Goal: Task Accomplishment & Management: Manage account settings

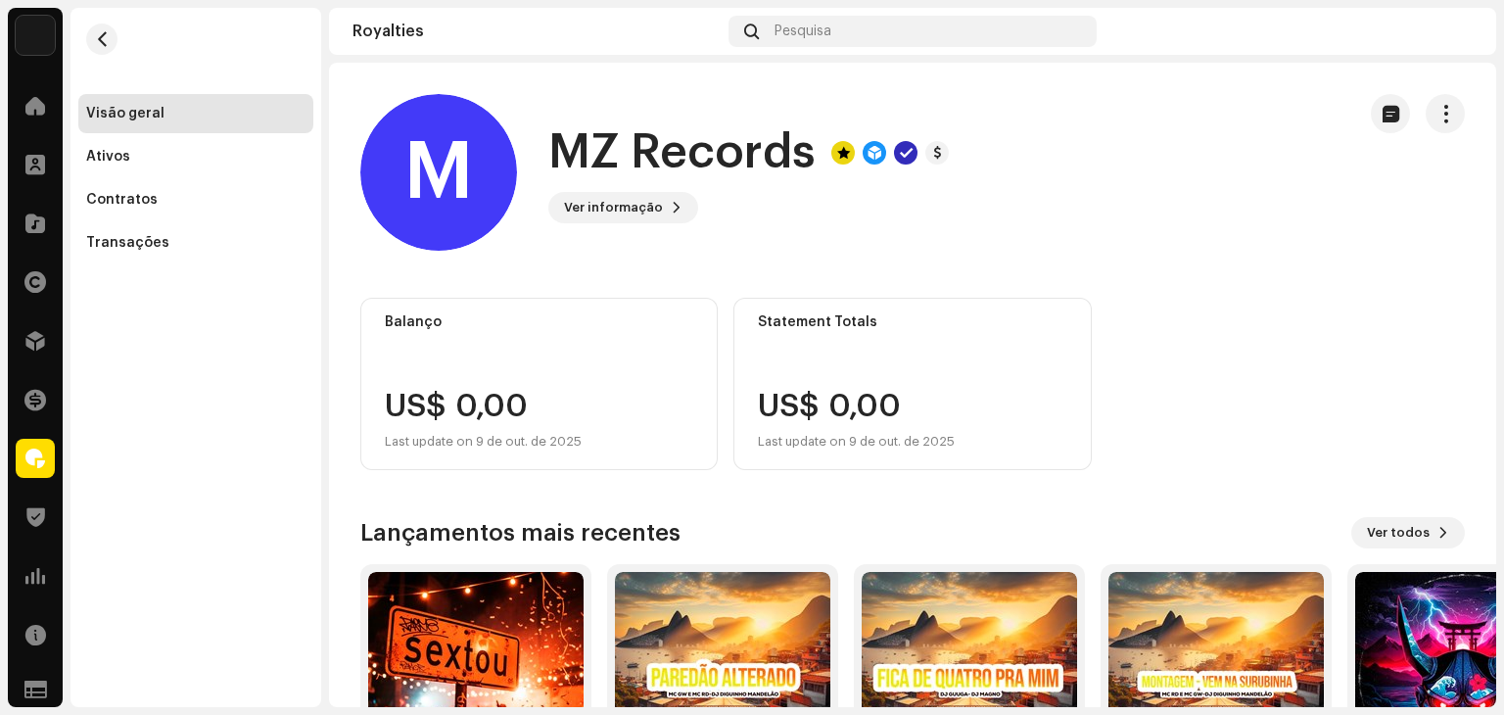
click at [1445, 44] on re-a-cover at bounding box center [1456, 31] width 31 height 31
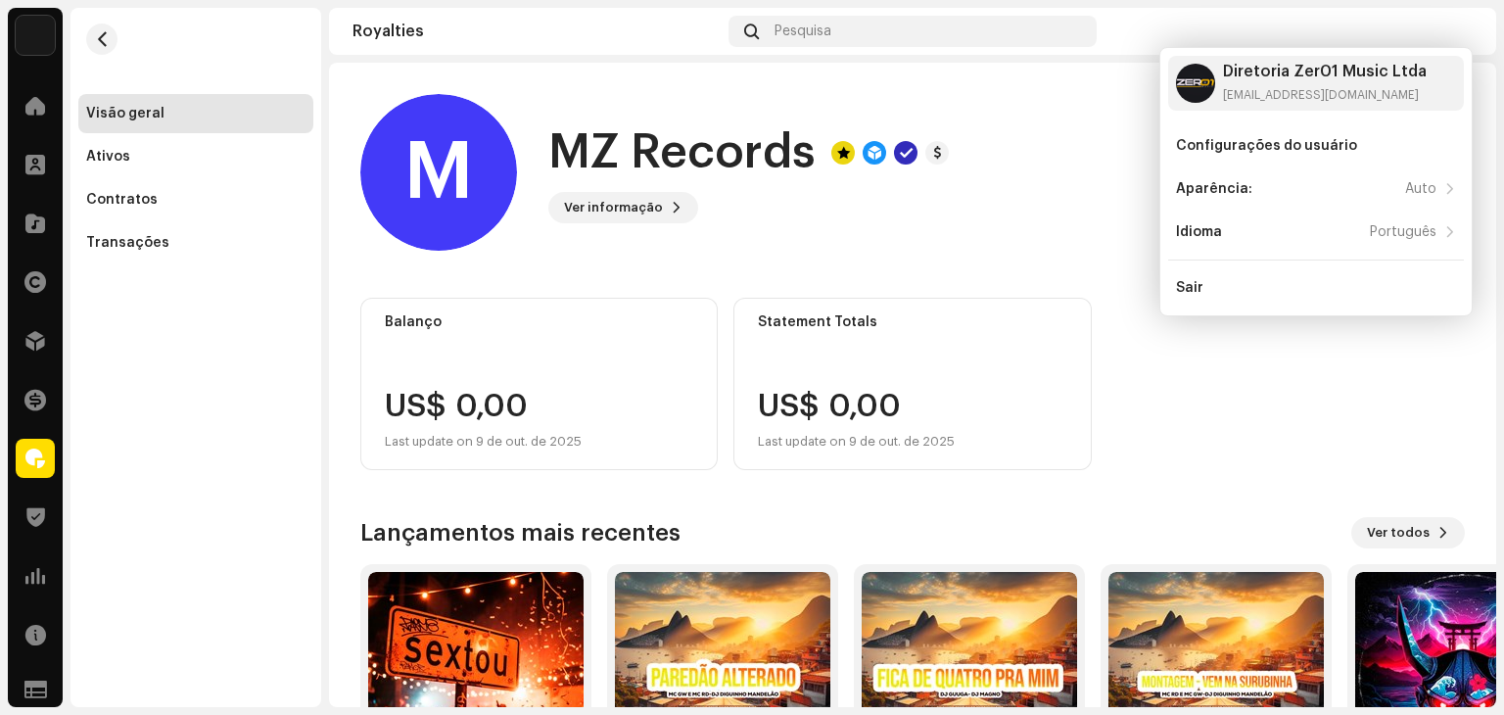
click at [1024, 236] on div "M MZ Records Ver informação" at bounding box center [849, 172] width 979 height 157
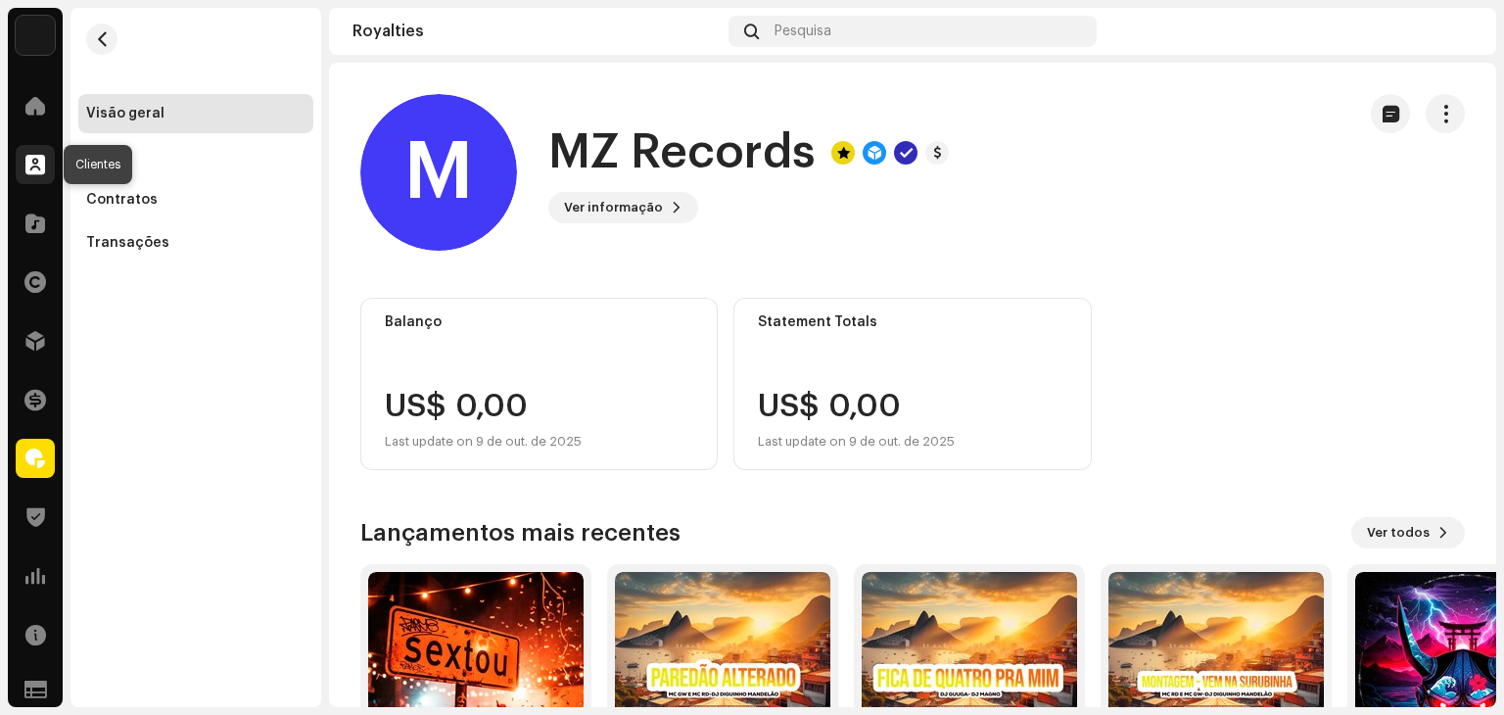
click at [34, 168] on span at bounding box center [35, 165] width 20 height 16
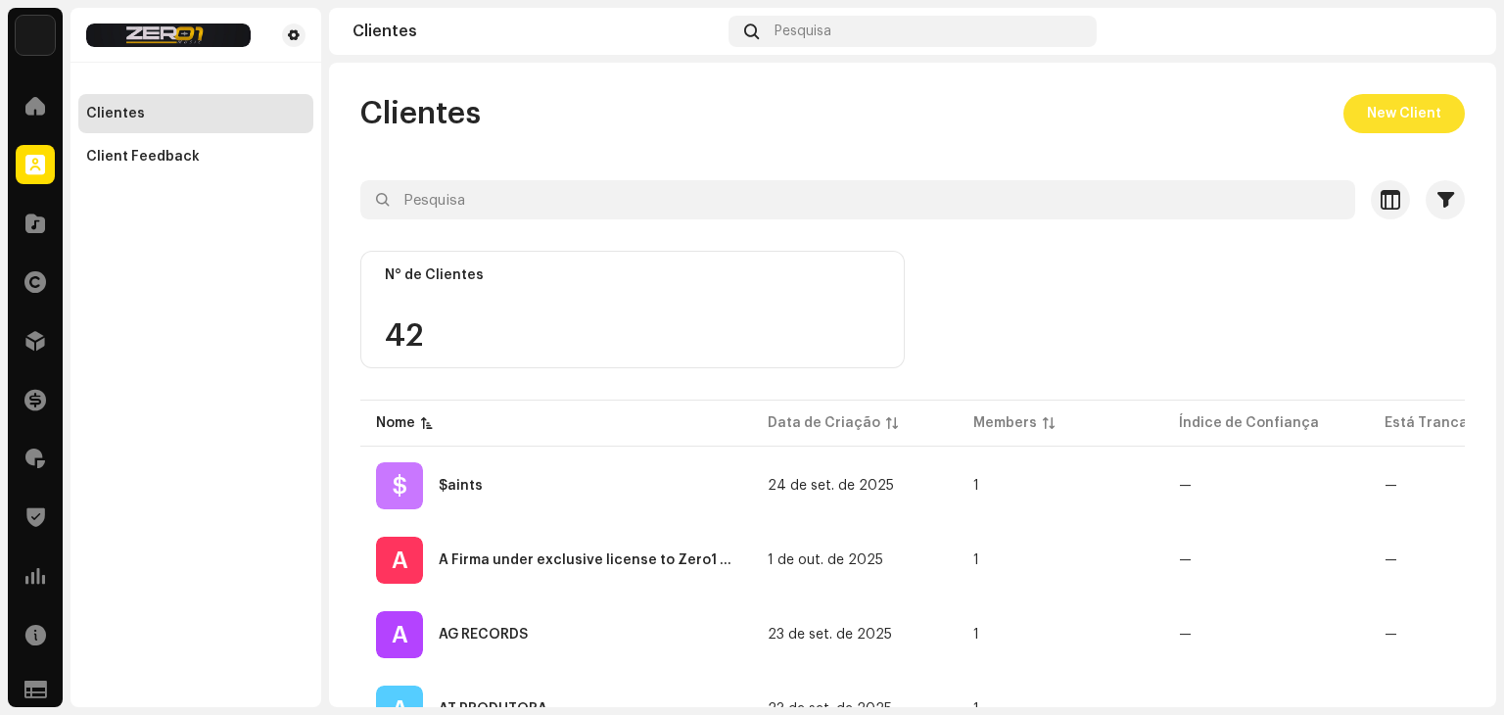
click at [1405, 128] on span "New Client" at bounding box center [1404, 113] width 74 height 39
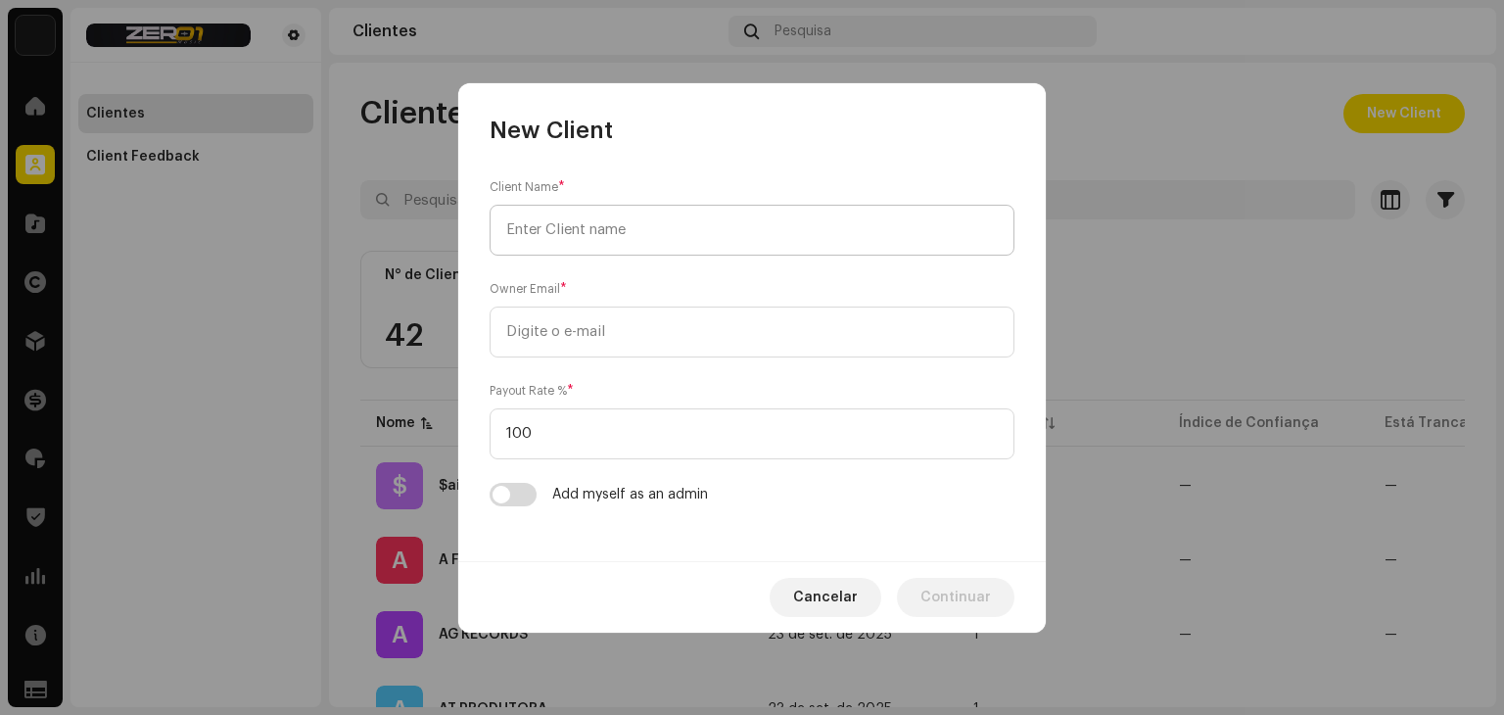
click at [725, 235] on input "text" at bounding box center [752, 230] width 525 height 51
type input "300 Produtora"
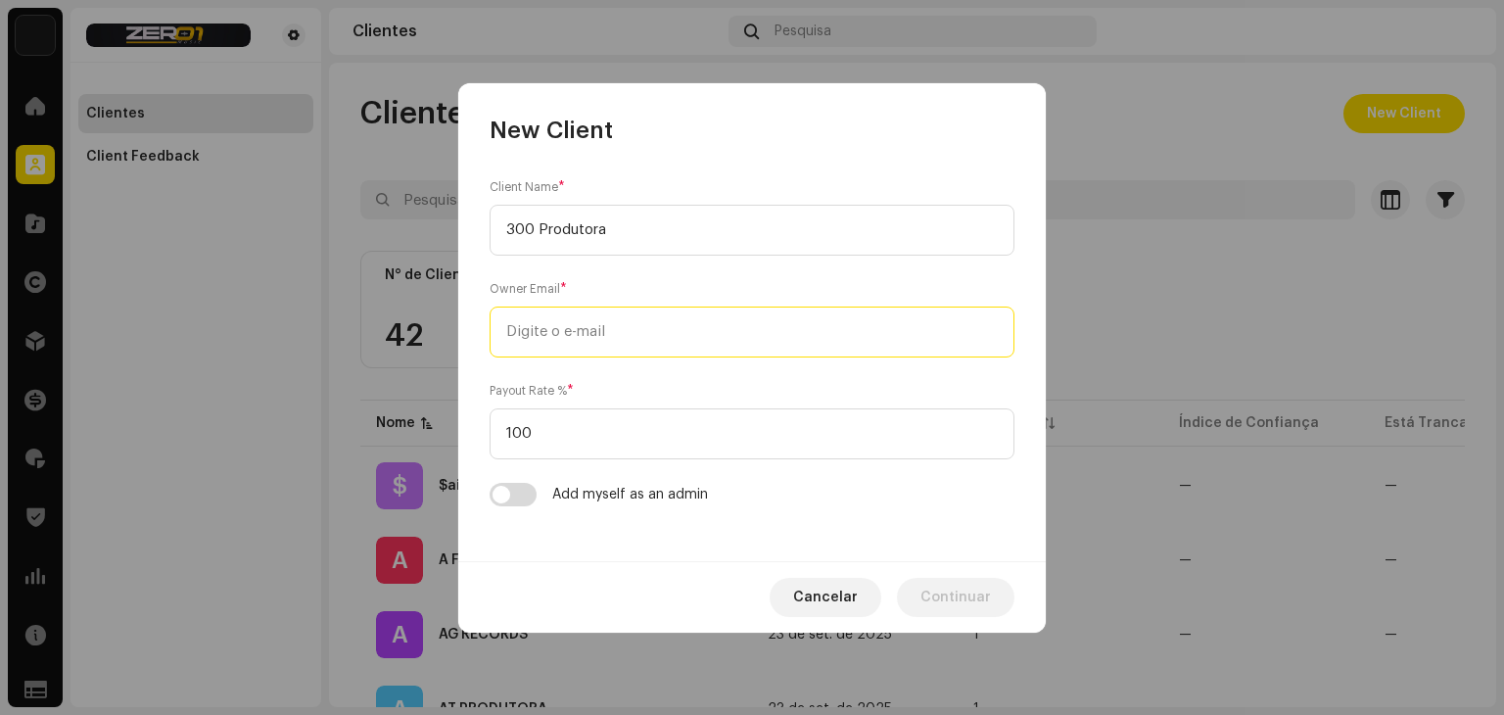
click at [624, 336] on input "email" at bounding box center [752, 331] width 525 height 51
type input "300produtora@gmail.com"
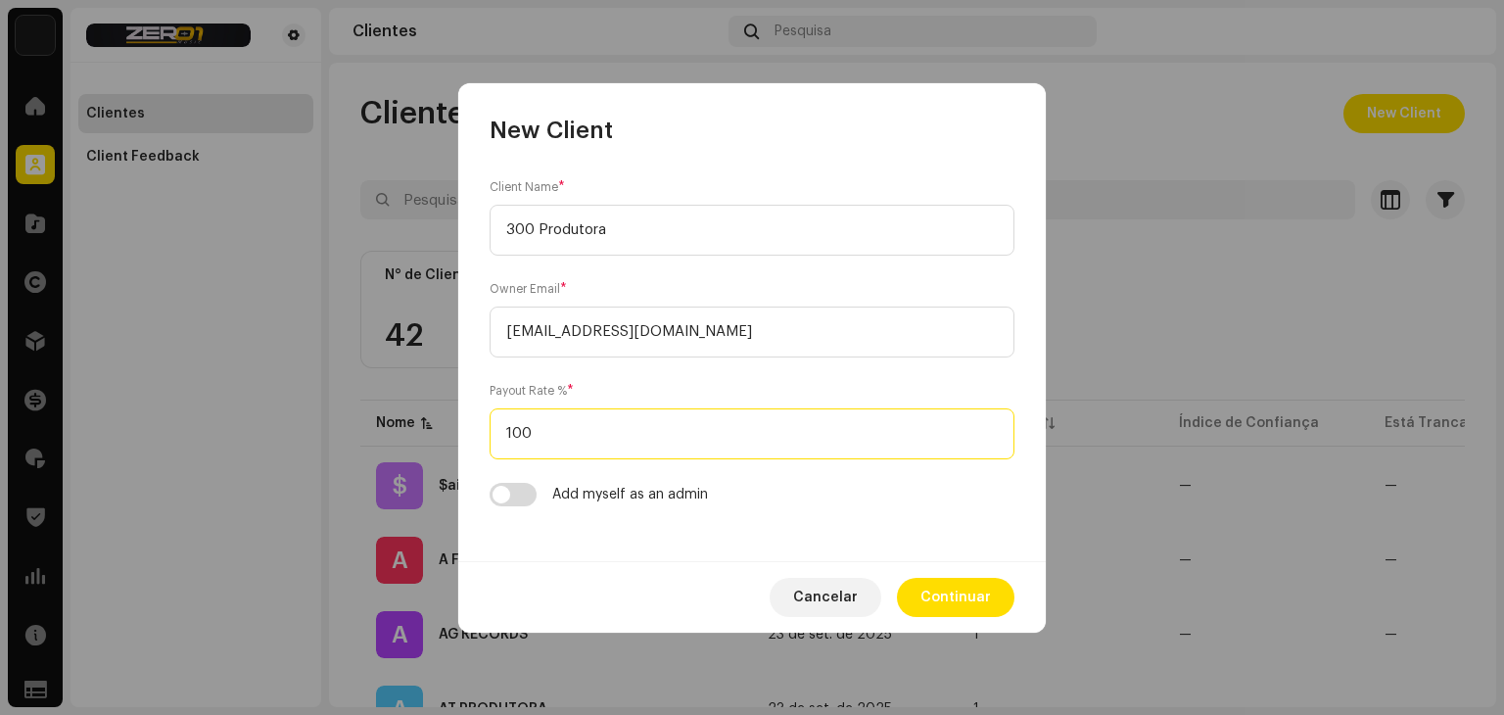
click at [591, 436] on input "100" at bounding box center [752, 433] width 525 height 51
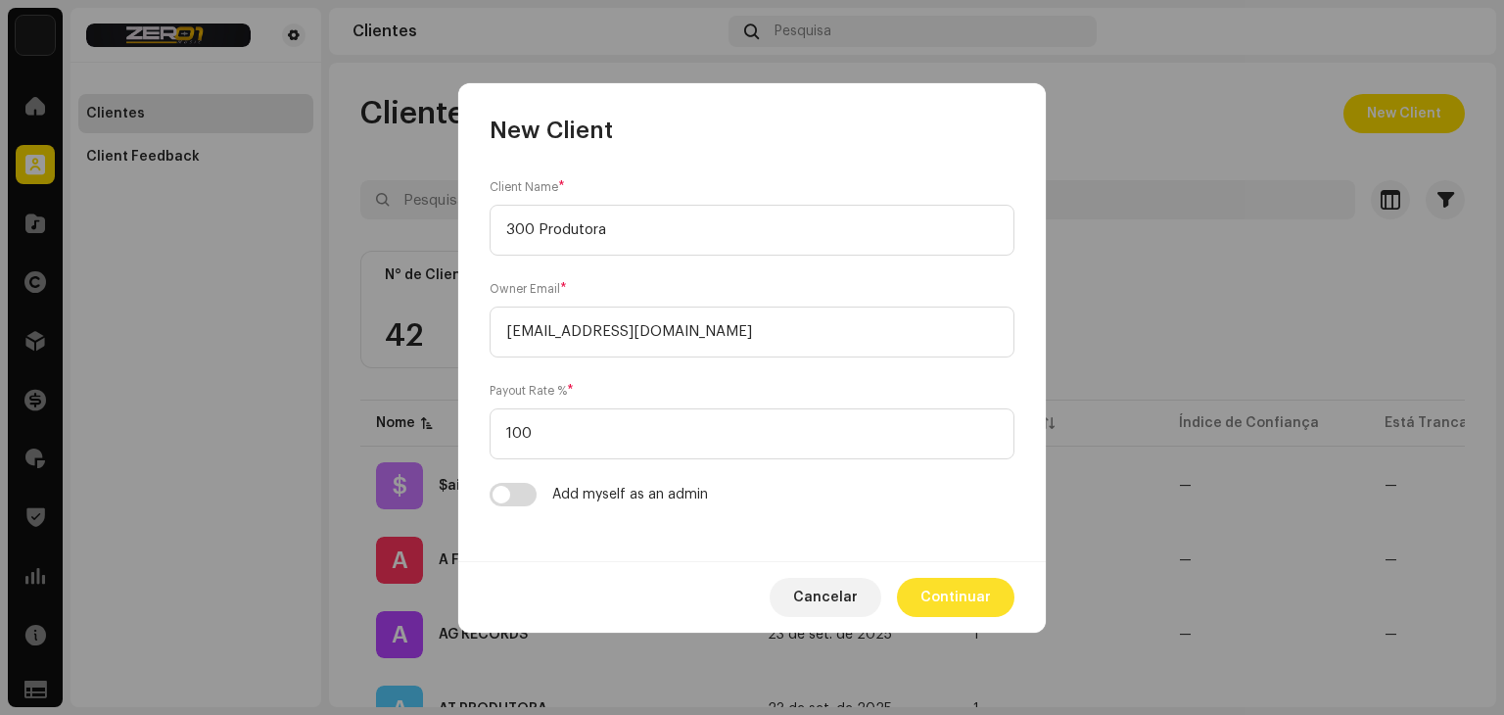
click at [954, 585] on span "Continuar" at bounding box center [955, 597] width 70 height 39
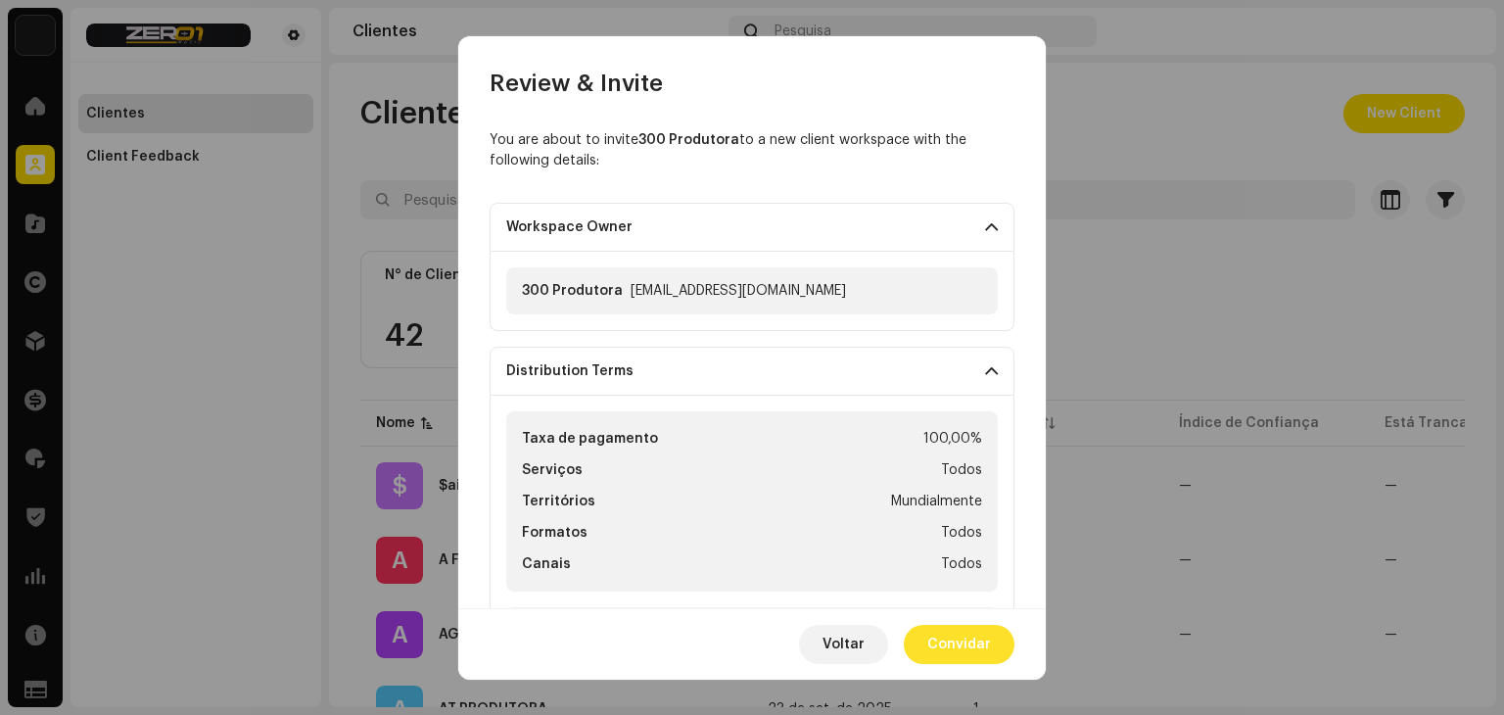
click at [951, 634] on span "Convidar" at bounding box center [959, 644] width 64 height 39
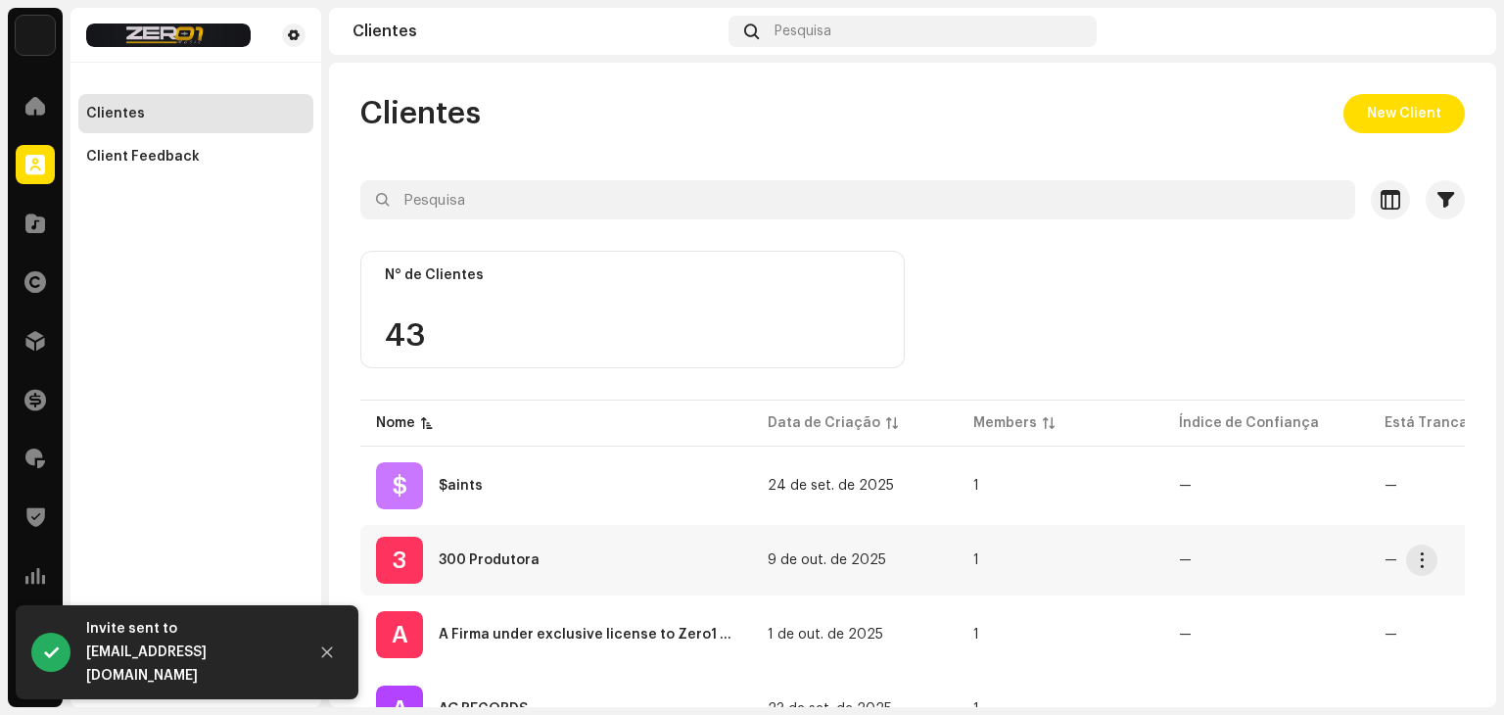
click at [493, 561] on div "300 Produtora" at bounding box center [489, 560] width 101 height 14
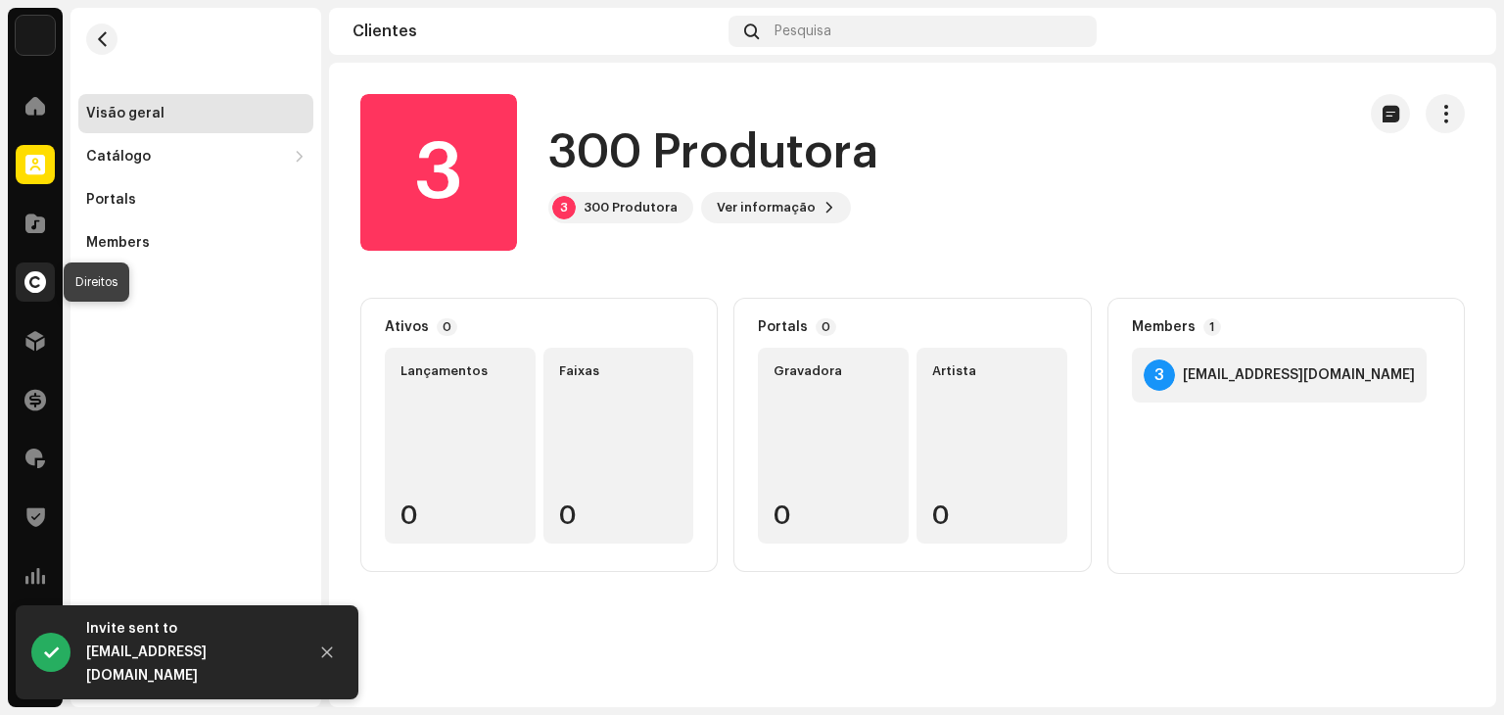
click at [47, 281] on div at bounding box center [35, 281] width 39 height 39
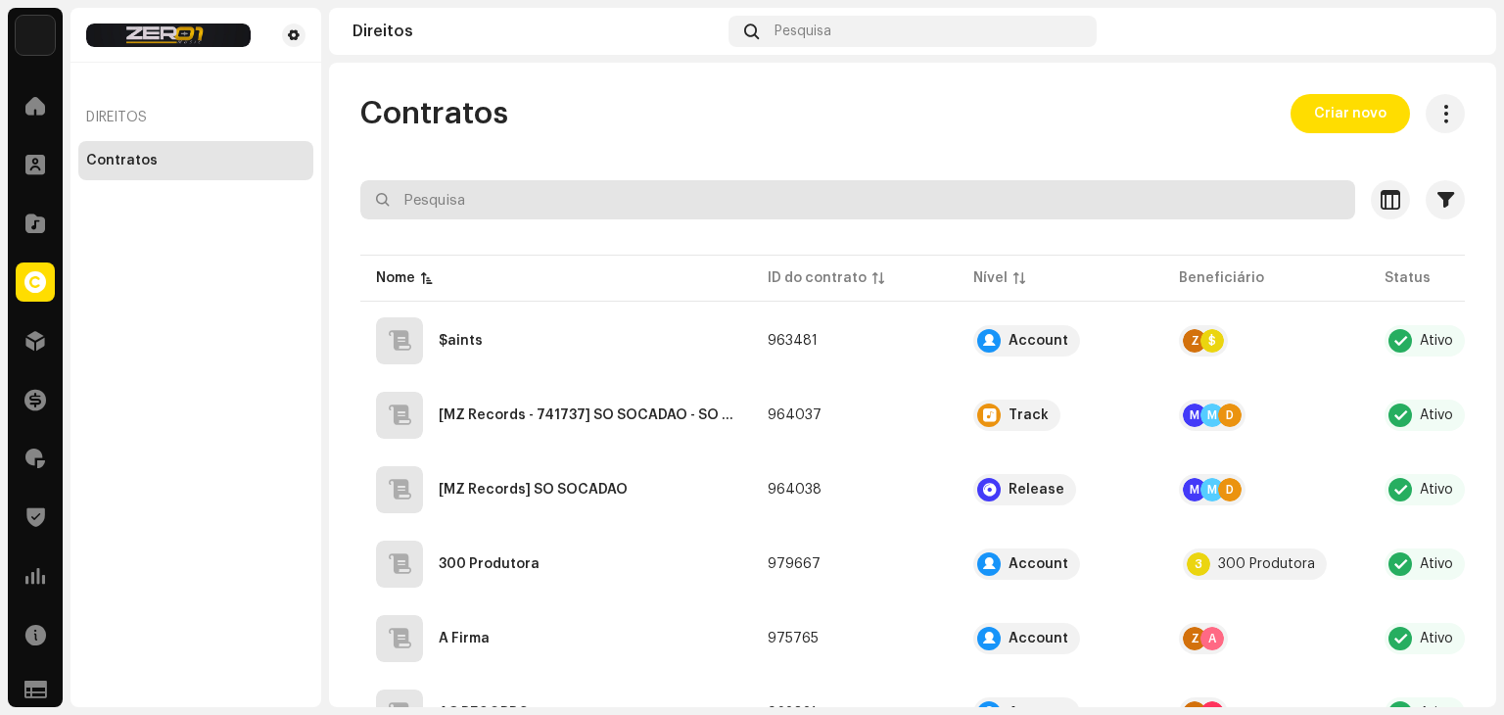
click at [556, 195] on input "text" at bounding box center [857, 199] width 995 height 39
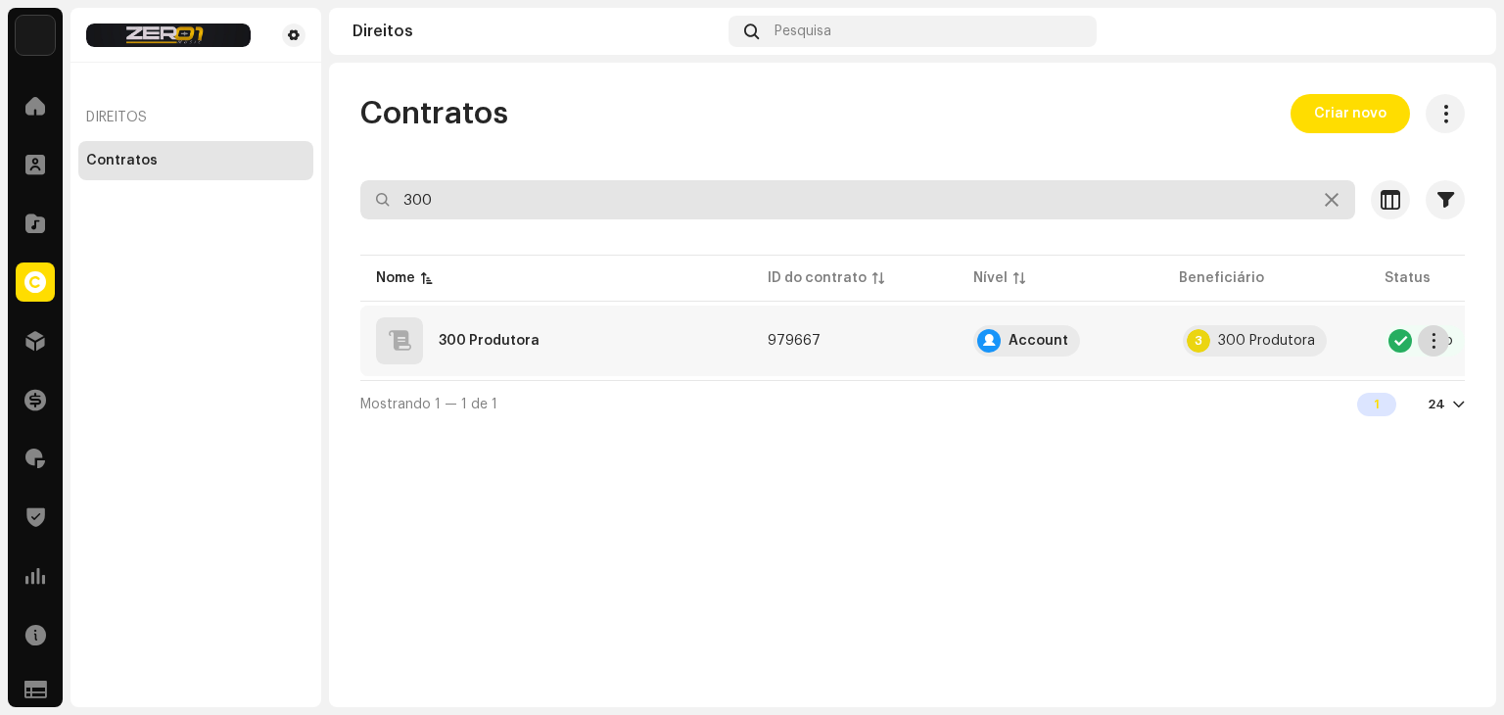
type input "300"
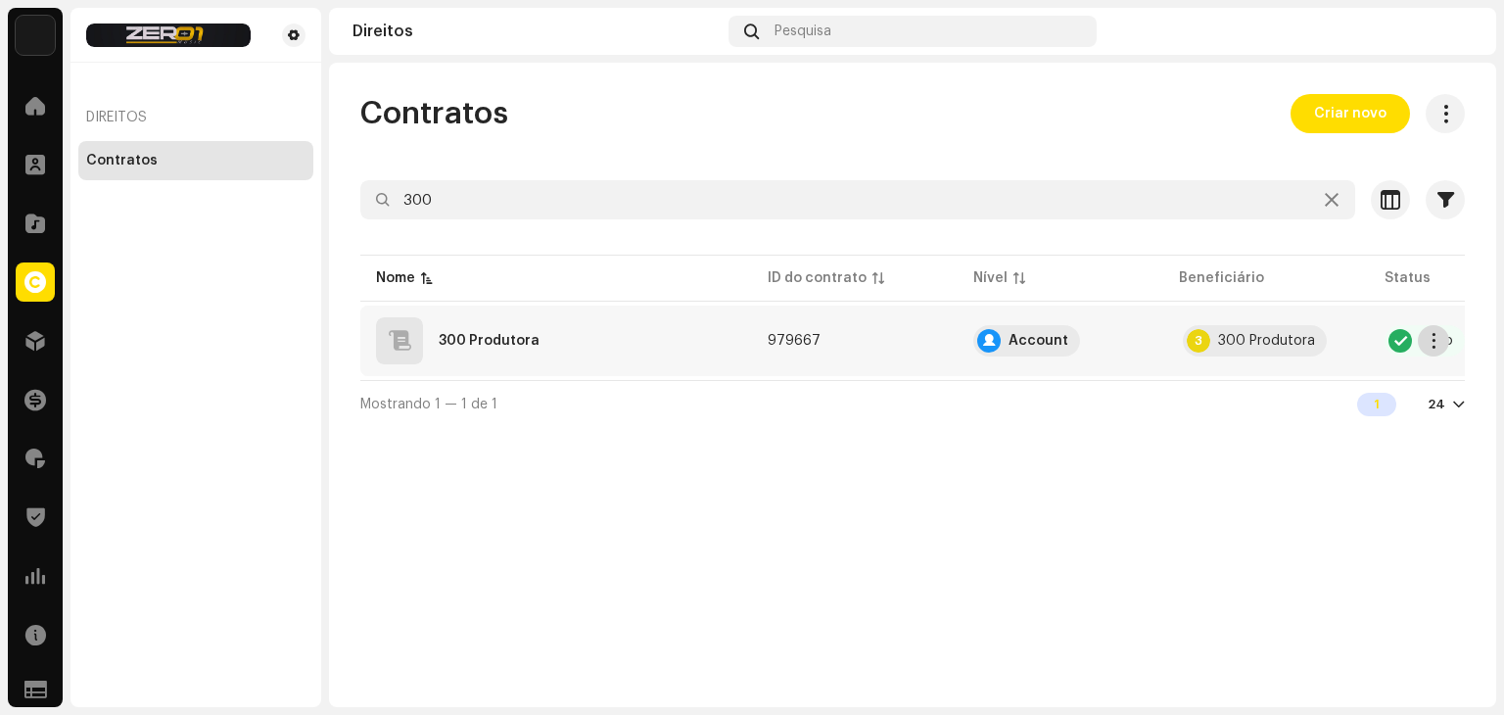
click at [1429, 344] on span "button" at bounding box center [1434, 341] width 15 height 16
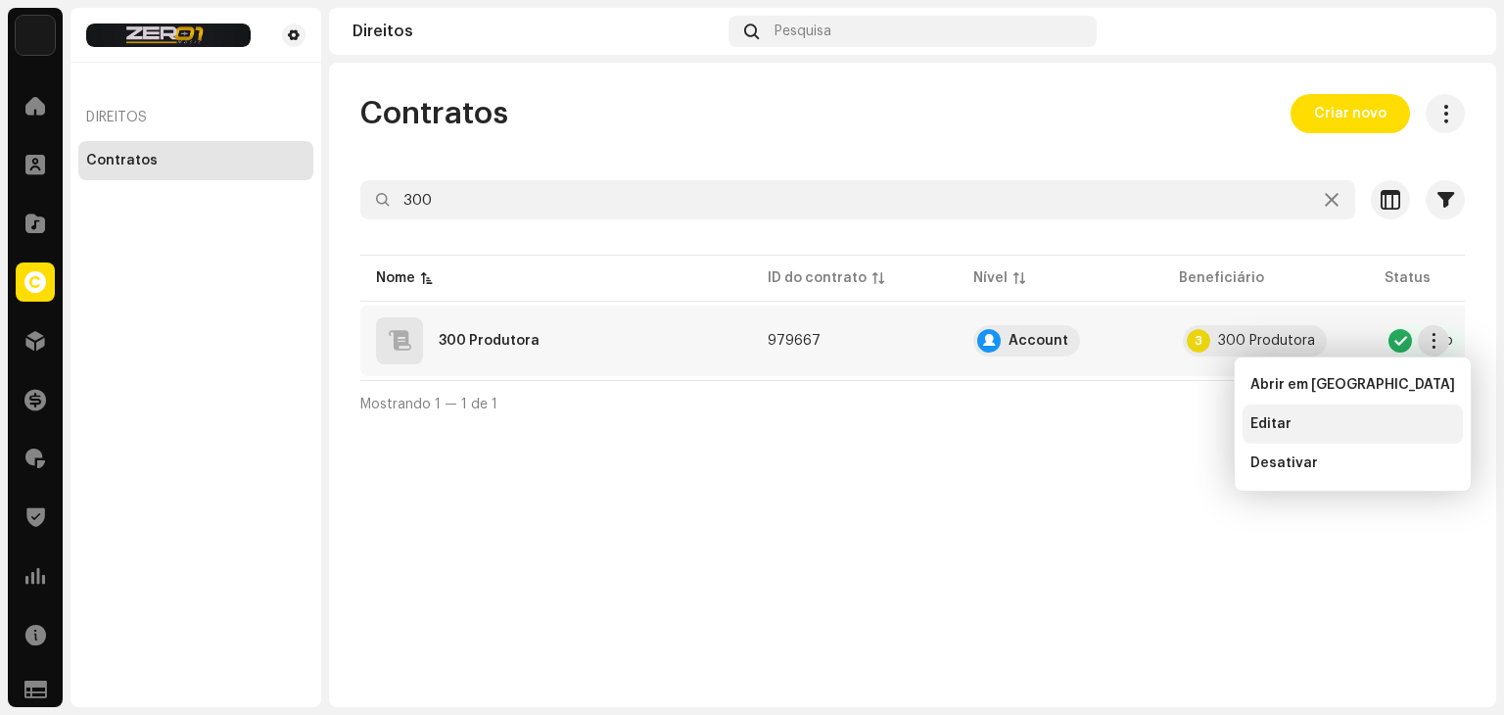
click at [1323, 428] on div "Editar" at bounding box center [1352, 424] width 205 height 16
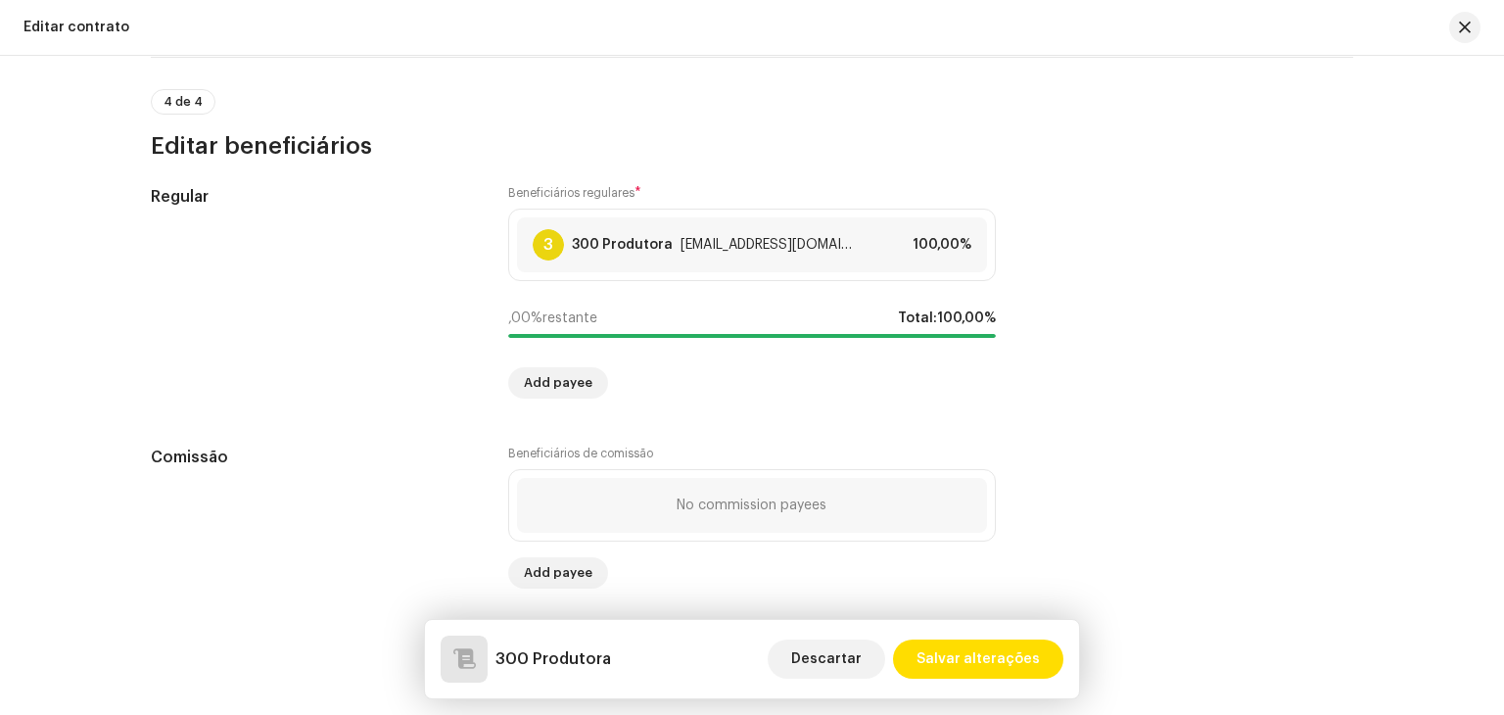
scroll to position [1618, 0]
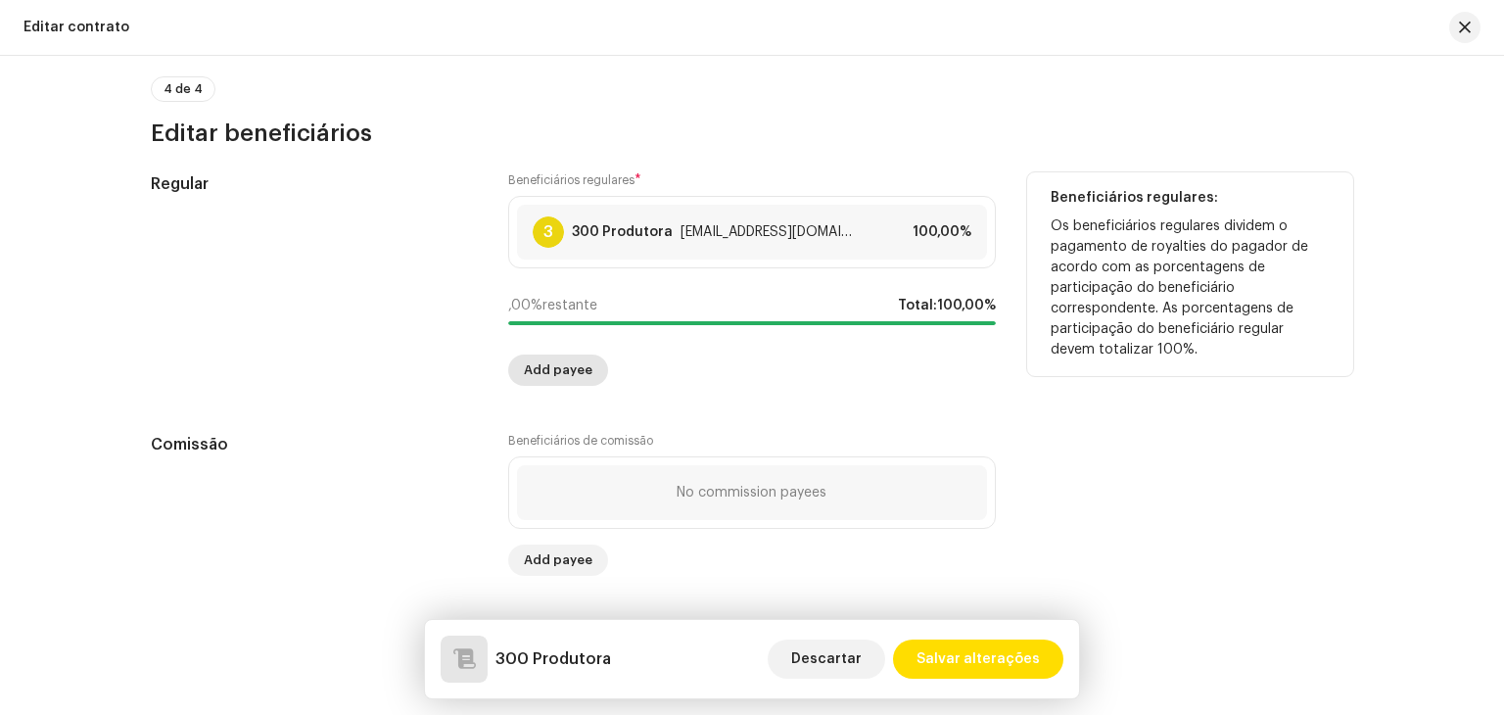
click at [557, 364] on span "Add payee" at bounding box center [558, 370] width 69 height 39
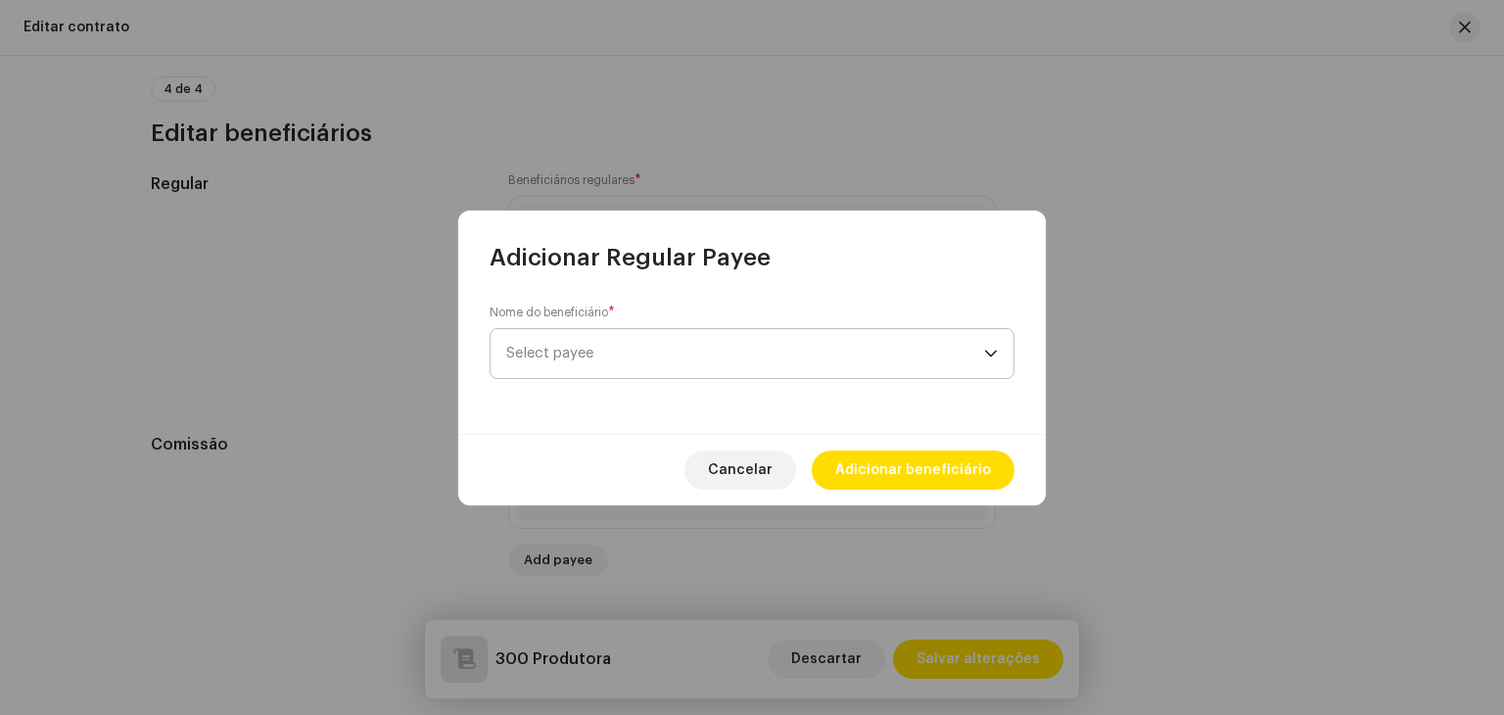
click at [602, 371] on span "Select payee" at bounding box center [745, 353] width 478 height 49
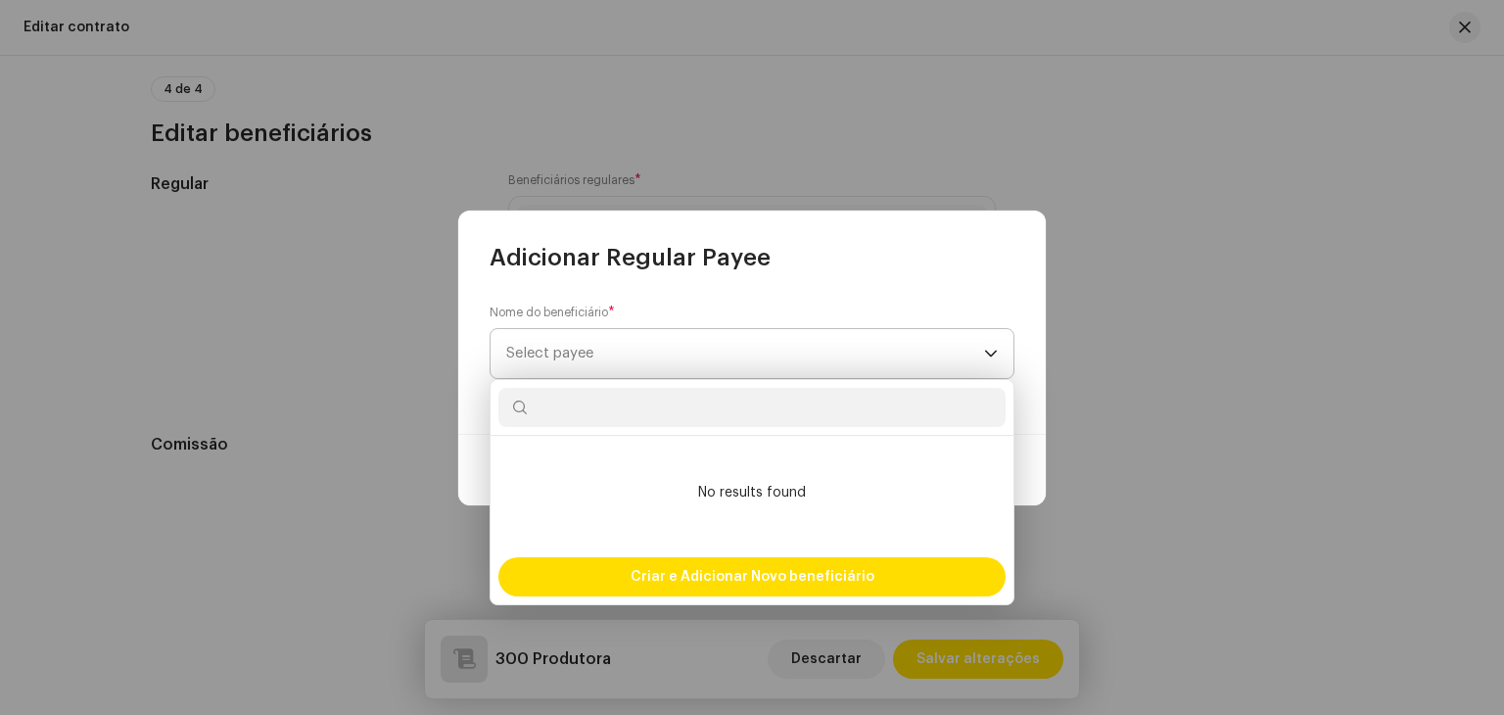
type input "m"
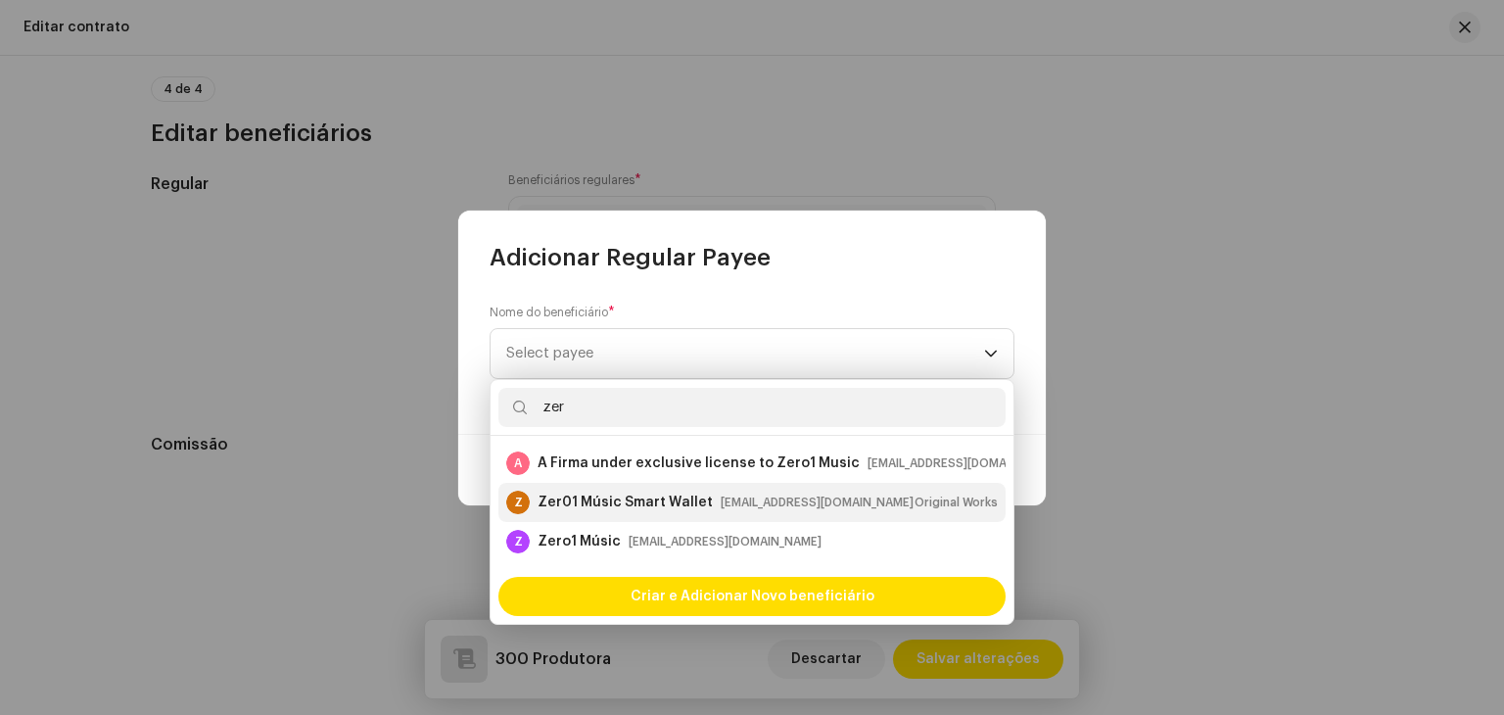
type input "zer"
click at [651, 500] on div "Zer01 Músic Smart Wallet" at bounding box center [625, 503] width 175 height 20
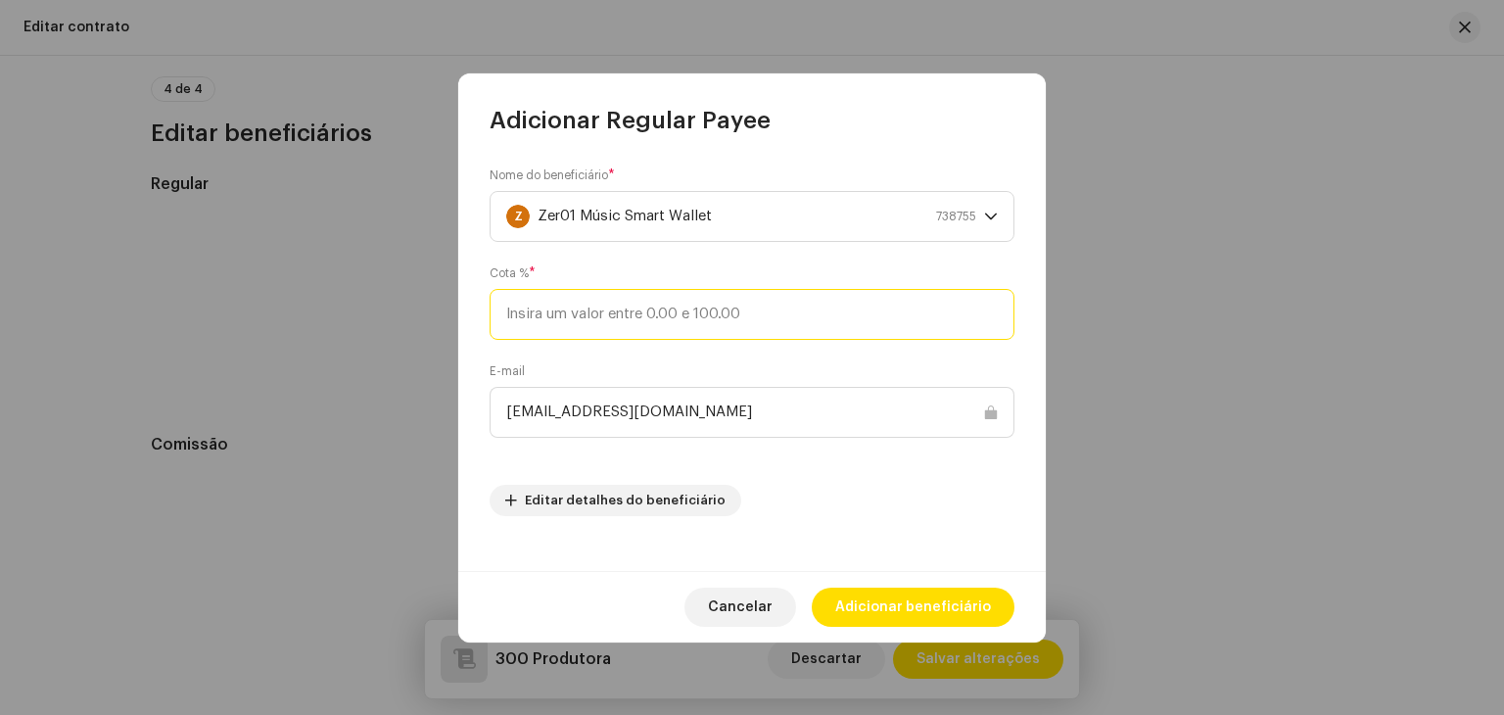
click at [792, 315] on input at bounding box center [752, 314] width 525 height 51
type input "25"
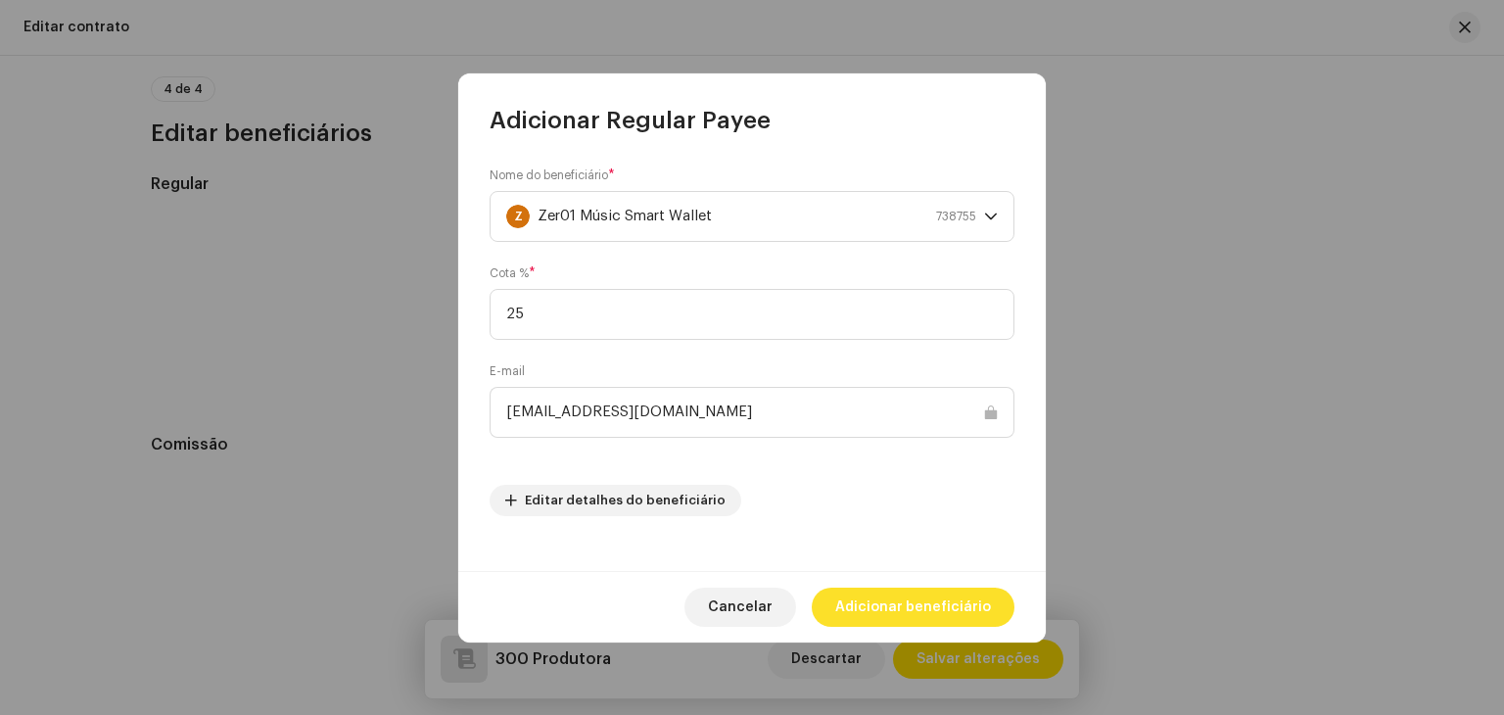
click at [876, 603] on span "Adicionar beneficiário" at bounding box center [913, 606] width 156 height 39
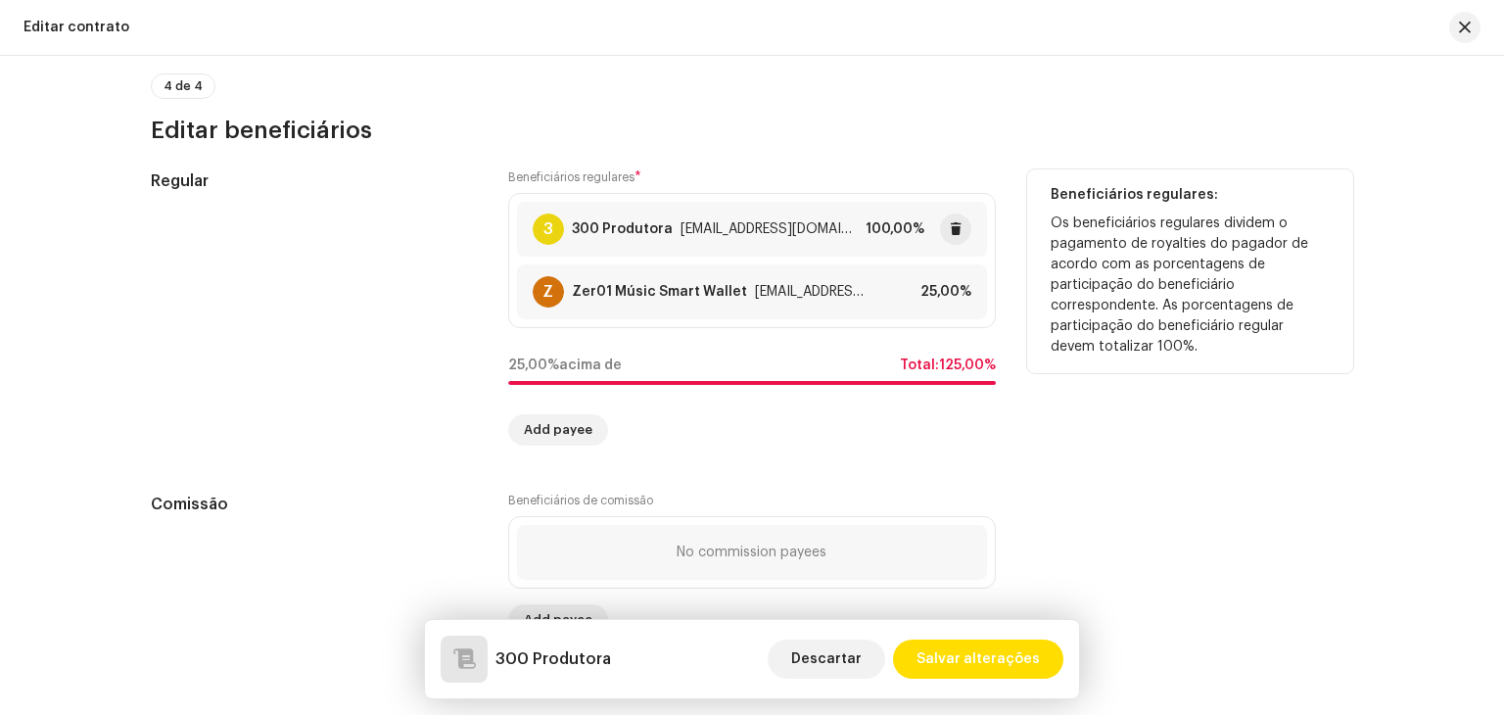
click at [821, 222] on div "3 300 Produtora 300produtora@gmail.com" at bounding box center [695, 228] width 325 height 31
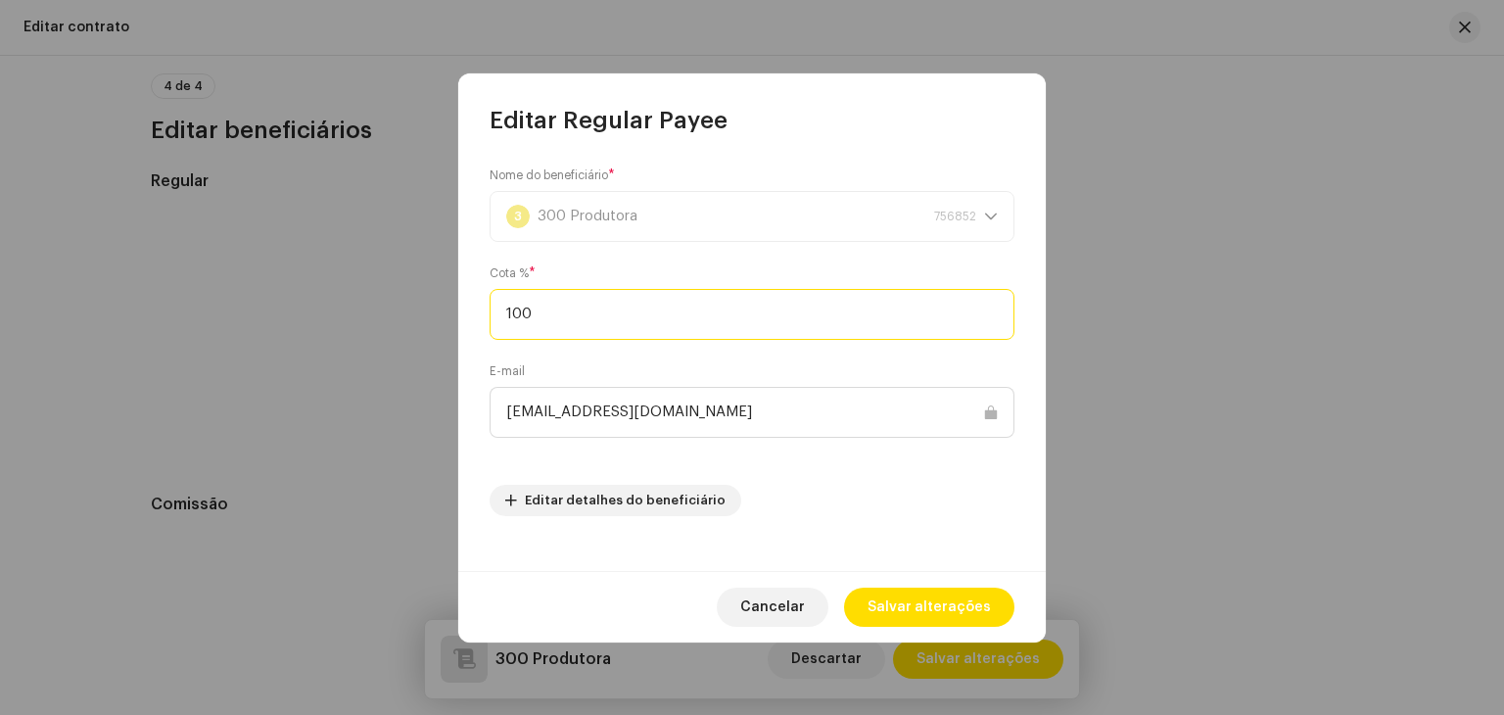
click at [765, 306] on input "100" at bounding box center [752, 314] width 525 height 51
type input "75"
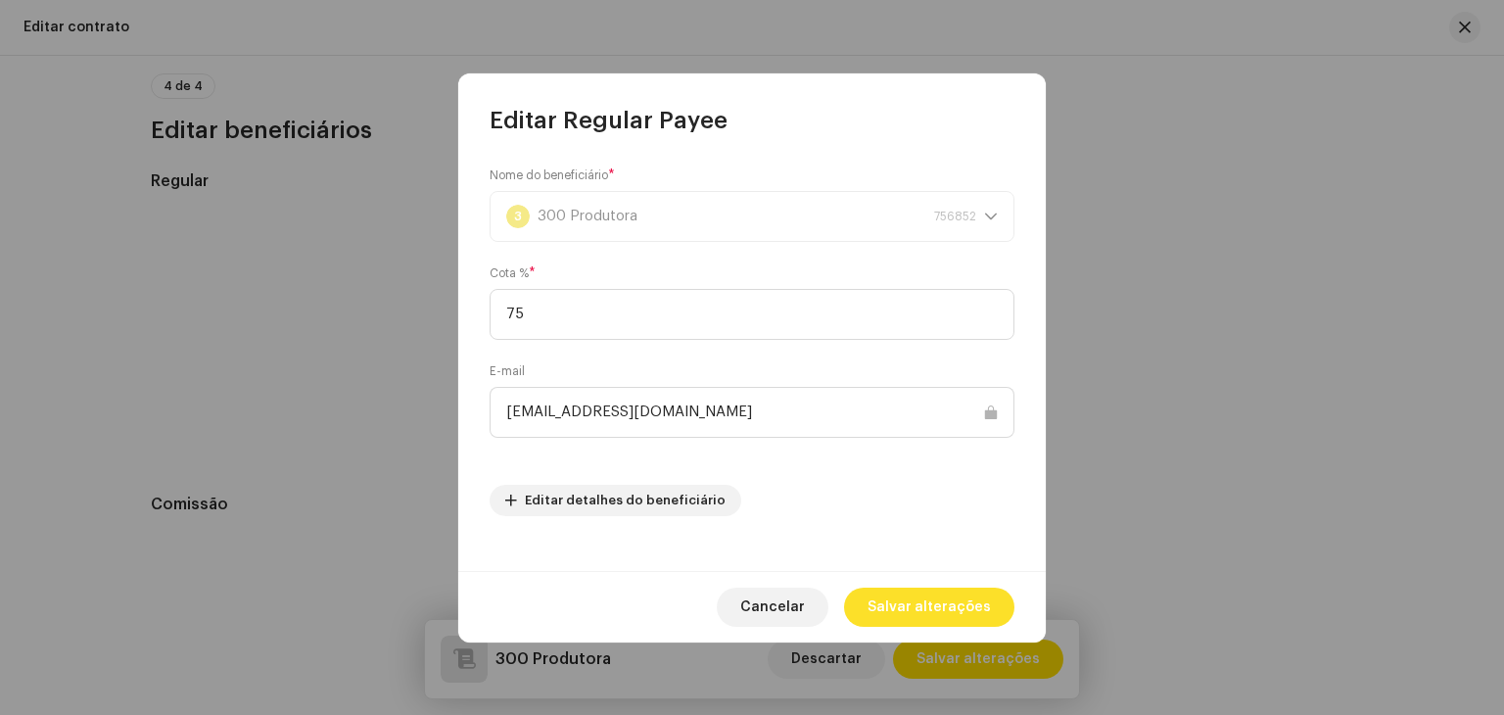
click at [896, 615] on span "Salvar alterações" at bounding box center [929, 606] width 123 height 39
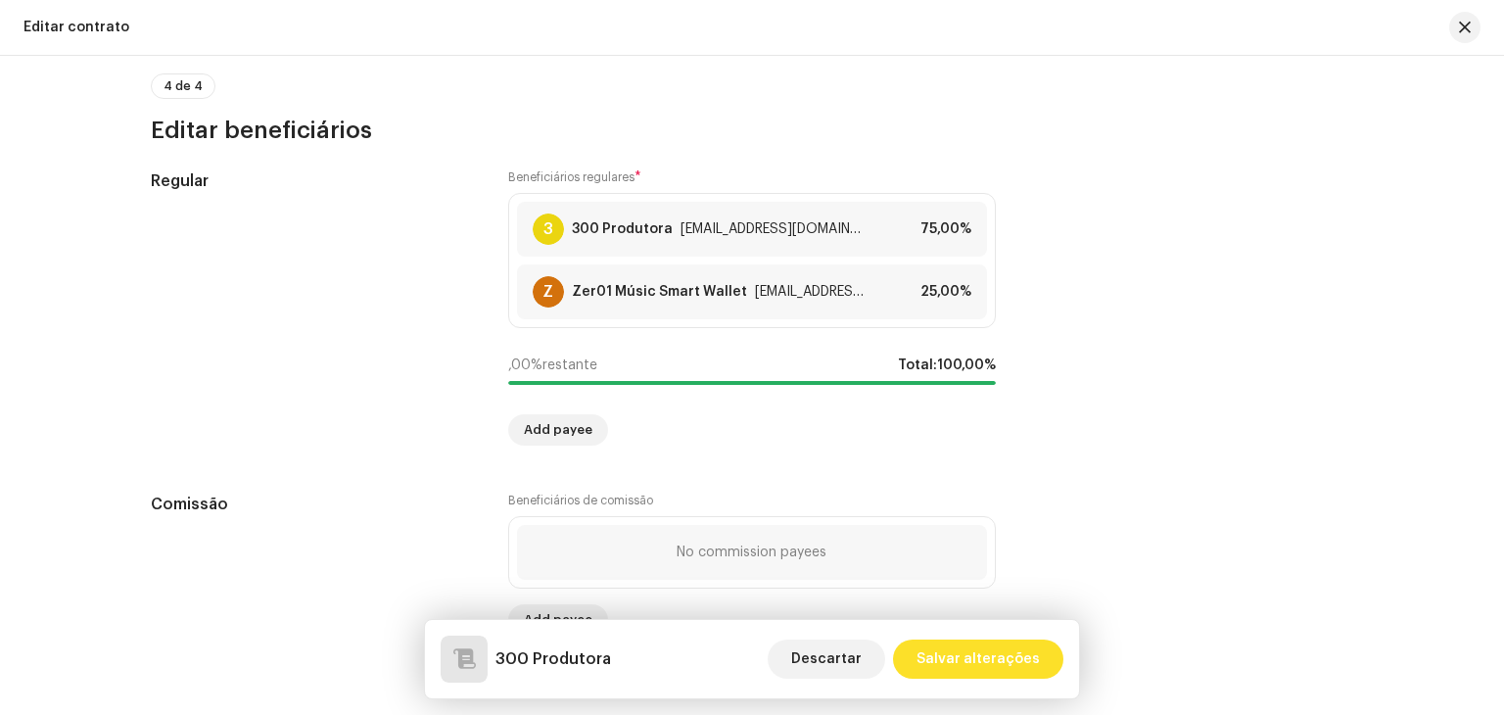
click at [957, 662] on span "Salvar alterações" at bounding box center [977, 658] width 123 height 39
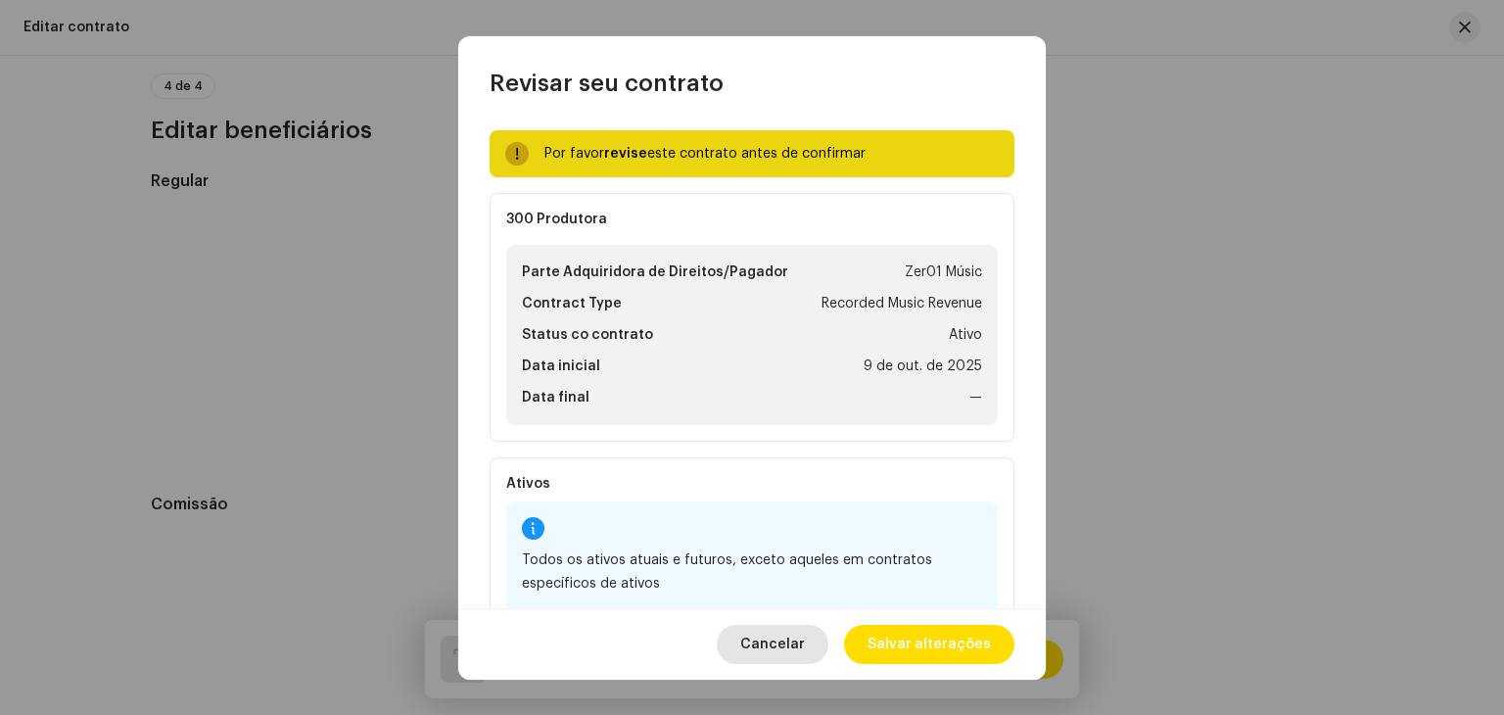
click at [805, 633] on span "Cancelar" at bounding box center [772, 644] width 65 height 39
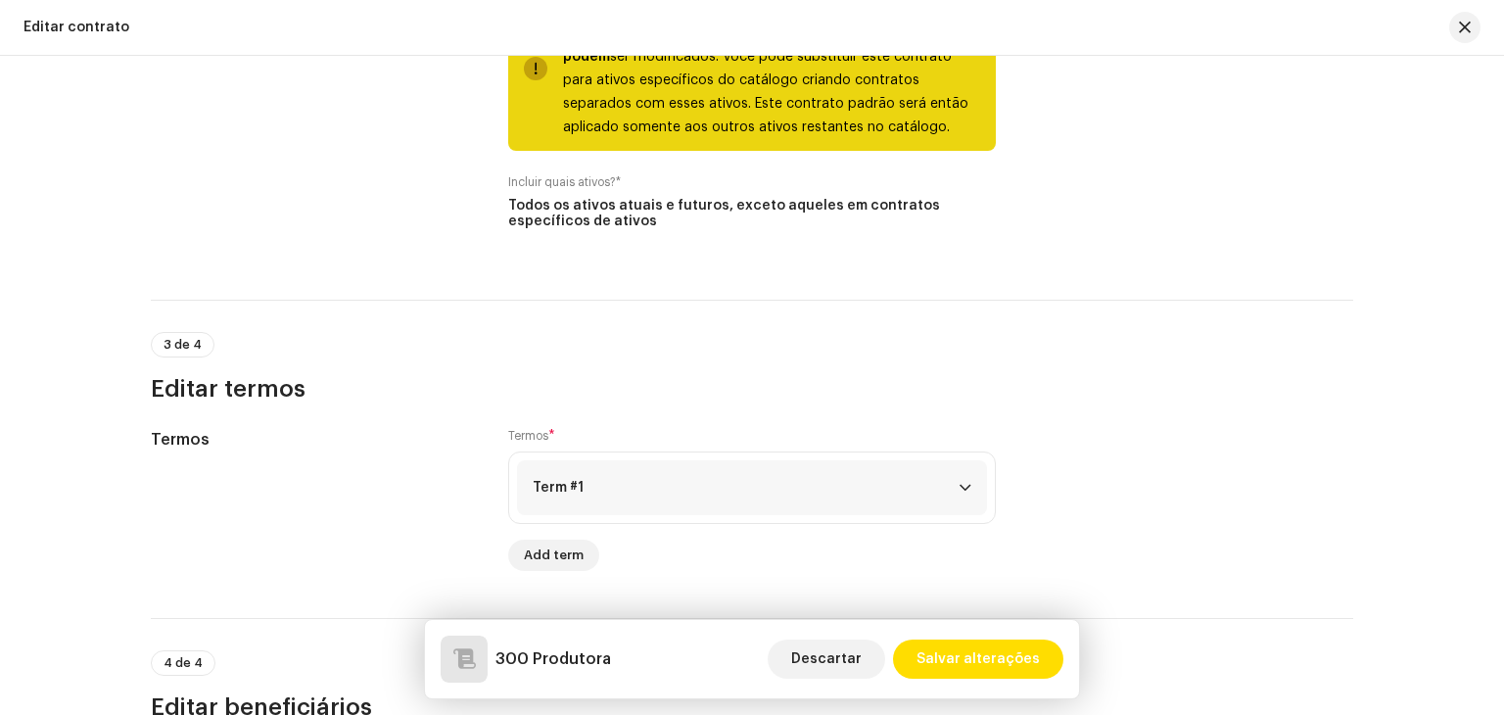
scroll to position [464, 0]
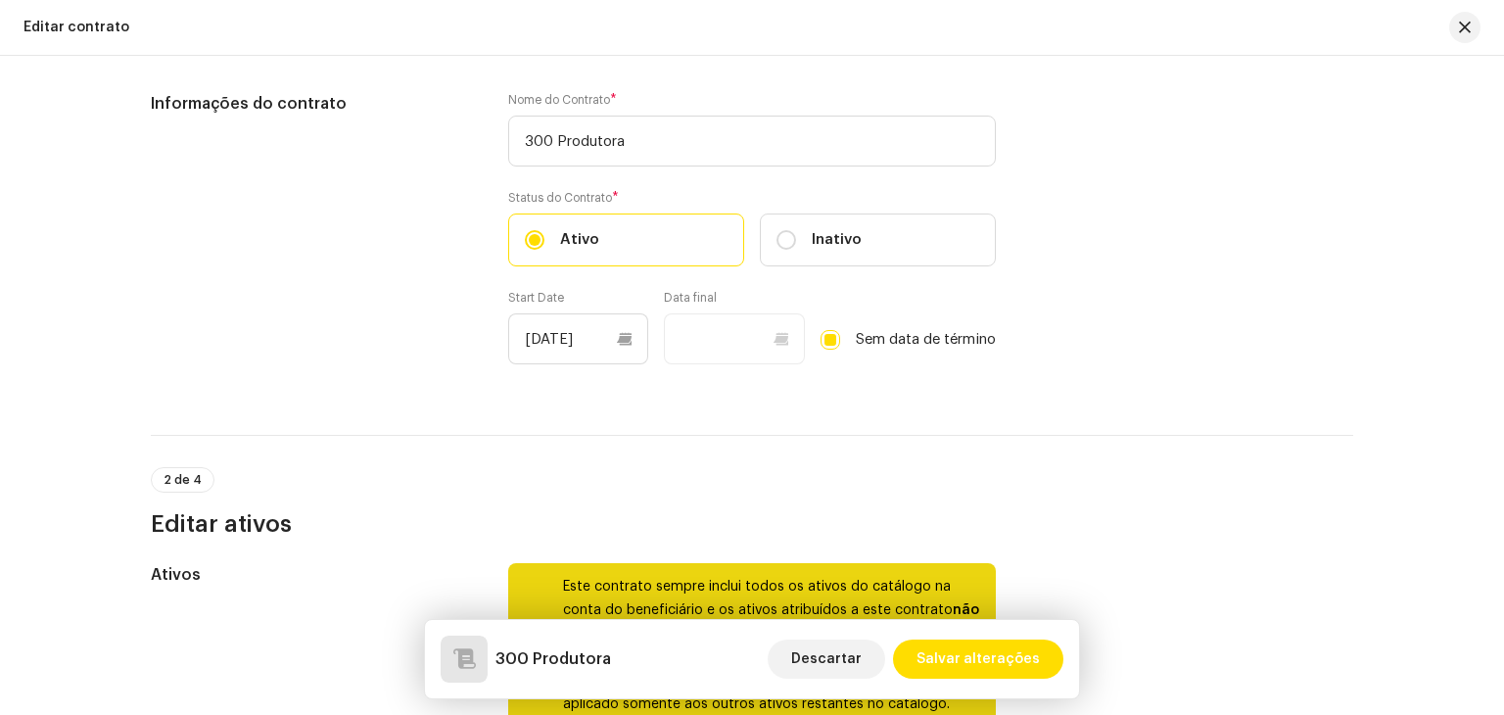
drag, startPoint x: 1491, startPoint y: 373, endPoint x: 1503, endPoint y: 350, distance: 26.3
click at [1503, 350] on div "This is the distribution payee's default contract. A default contract is create…" at bounding box center [752, 385] width 1504 height 659
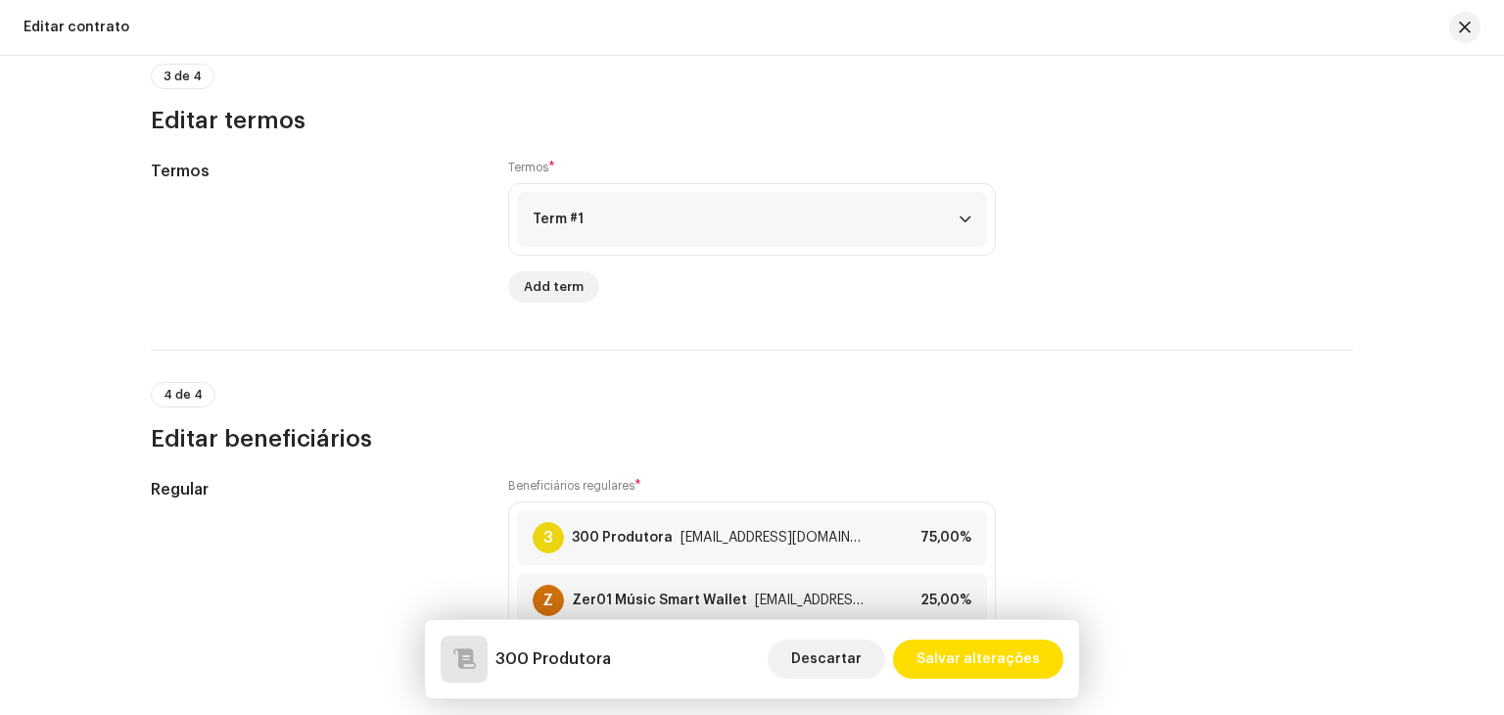
scroll to position [1680, 0]
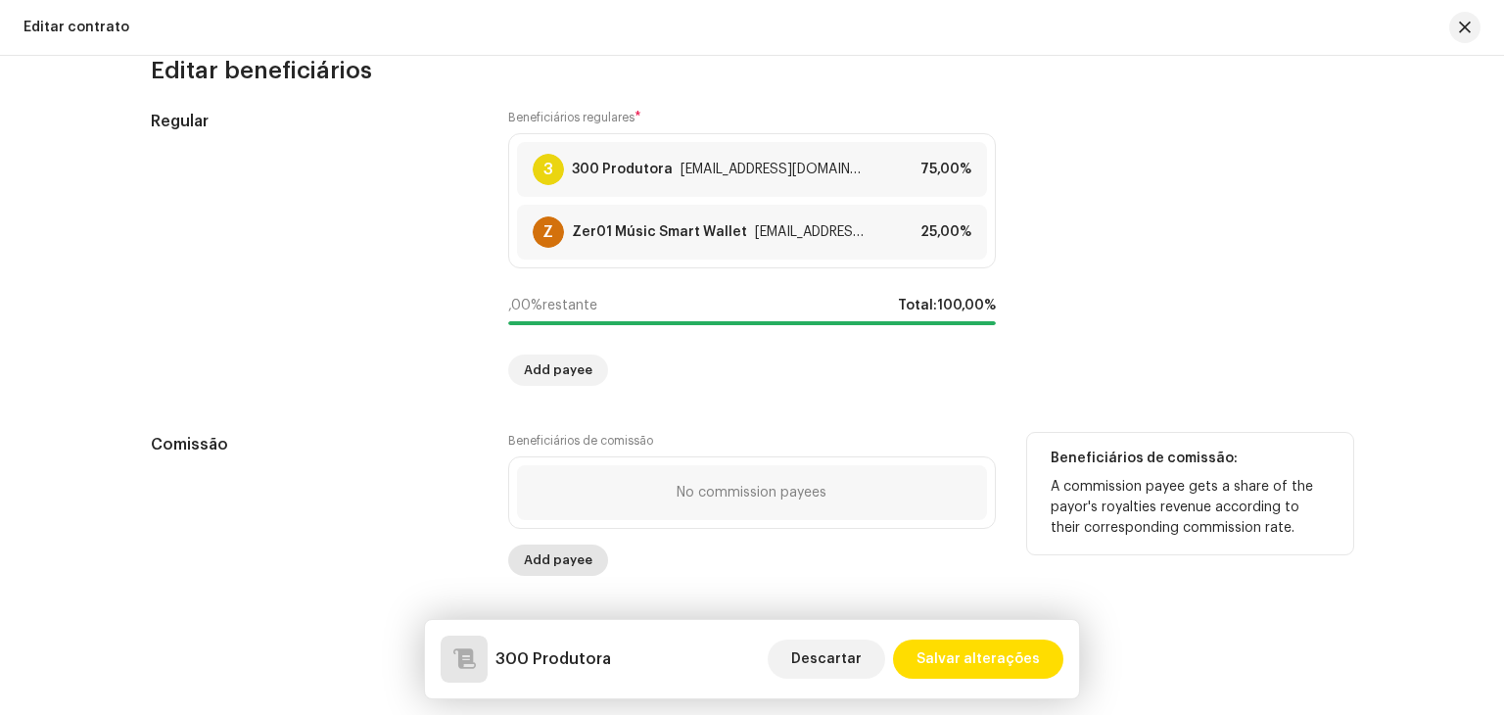
drag, startPoint x: 1490, startPoint y: 703, endPoint x: 561, endPoint y: 549, distance: 941.8
click at [561, 549] on div "This is the distribution payee's default contract. A default contract is create…" at bounding box center [752, 385] width 1504 height 659
click at [561, 549] on span "Add payee" at bounding box center [558, 559] width 69 height 39
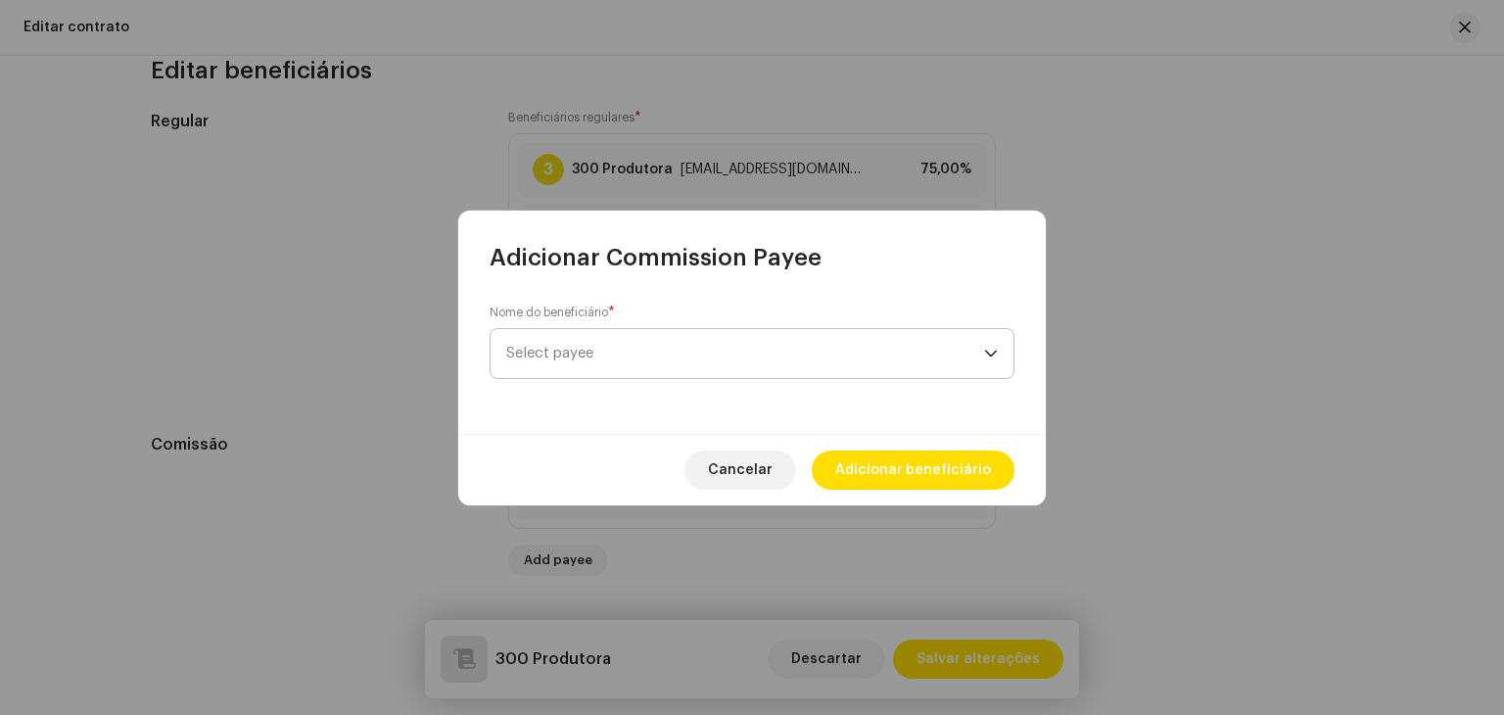
click at [661, 353] on span "Select payee" at bounding box center [745, 353] width 478 height 49
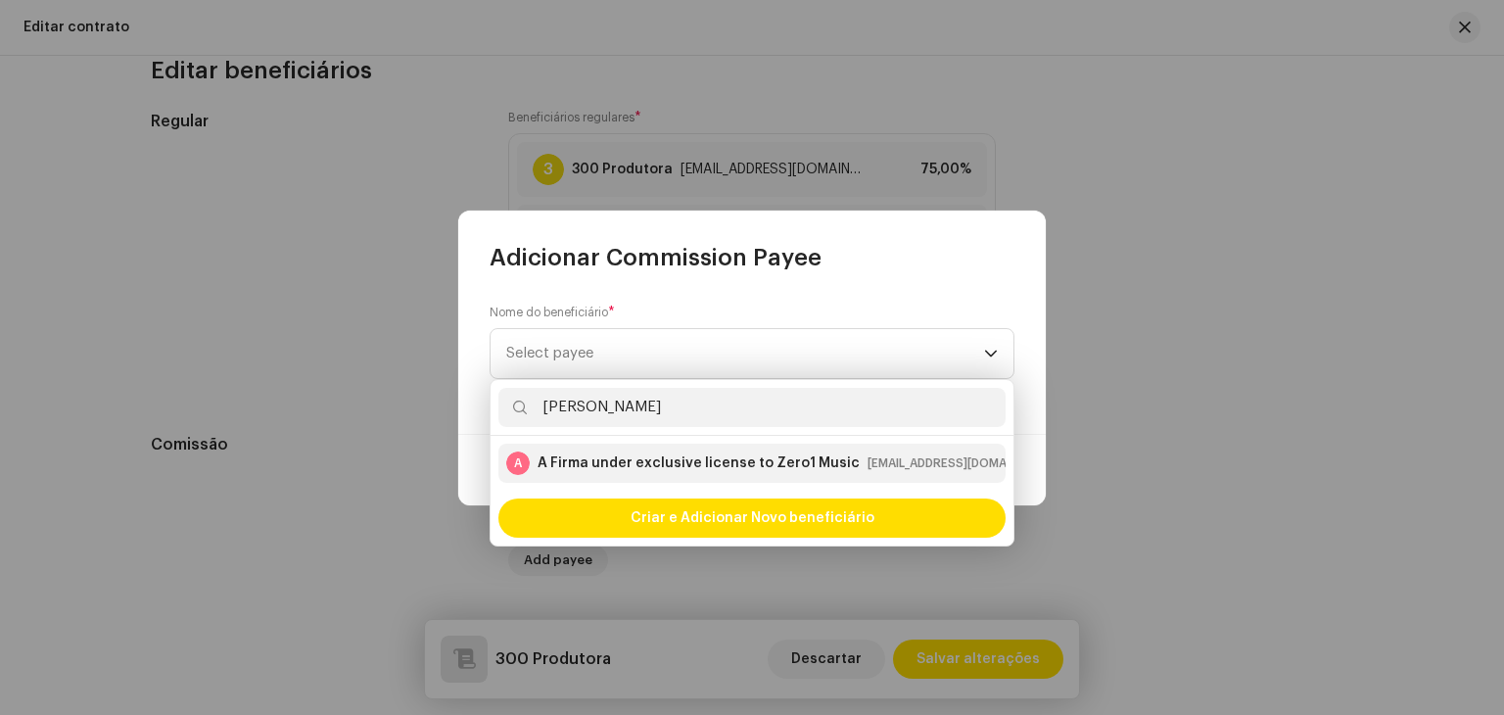
type input "adriano"
click at [697, 464] on div "A Firma under exclusive license to Zero1 Music" at bounding box center [699, 463] width 322 height 20
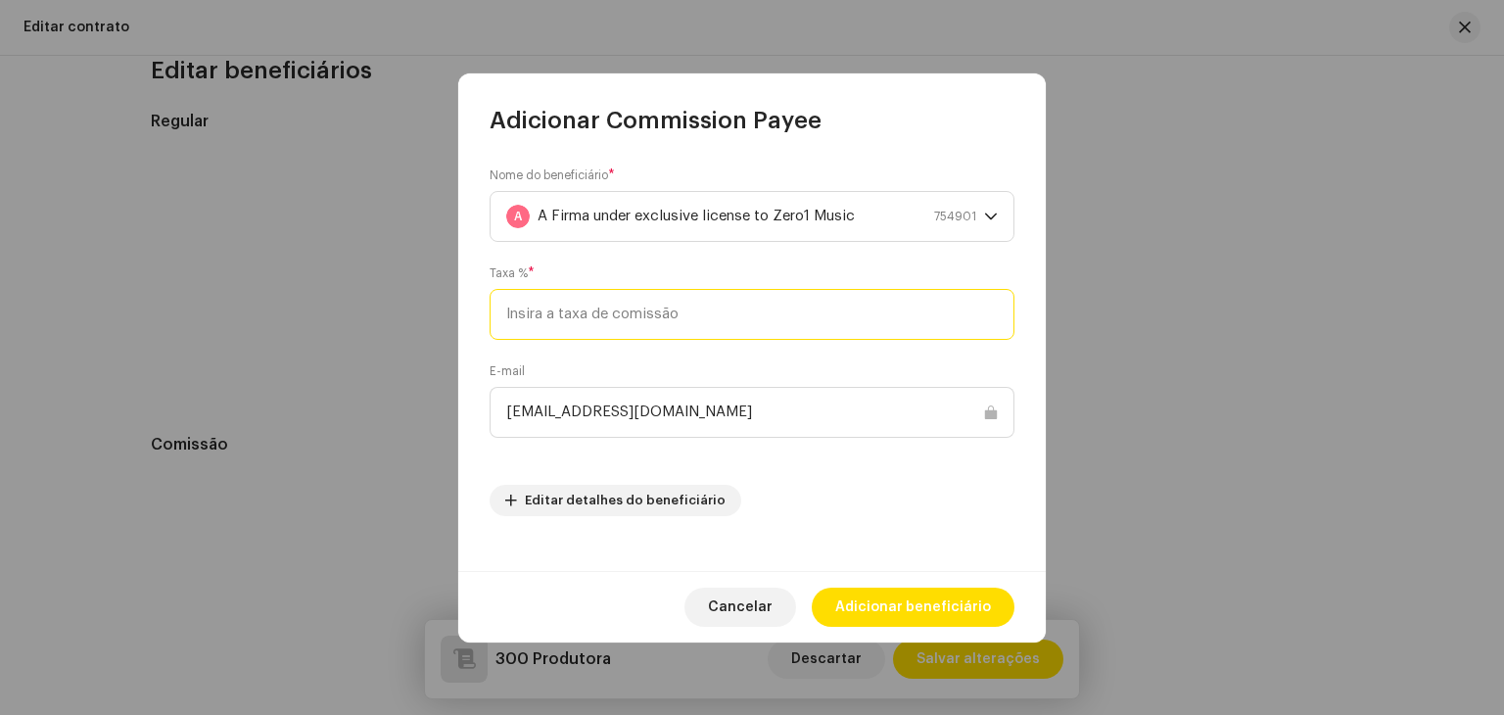
click at [736, 313] on input at bounding box center [752, 314] width 525 height 51
type input "2,5"
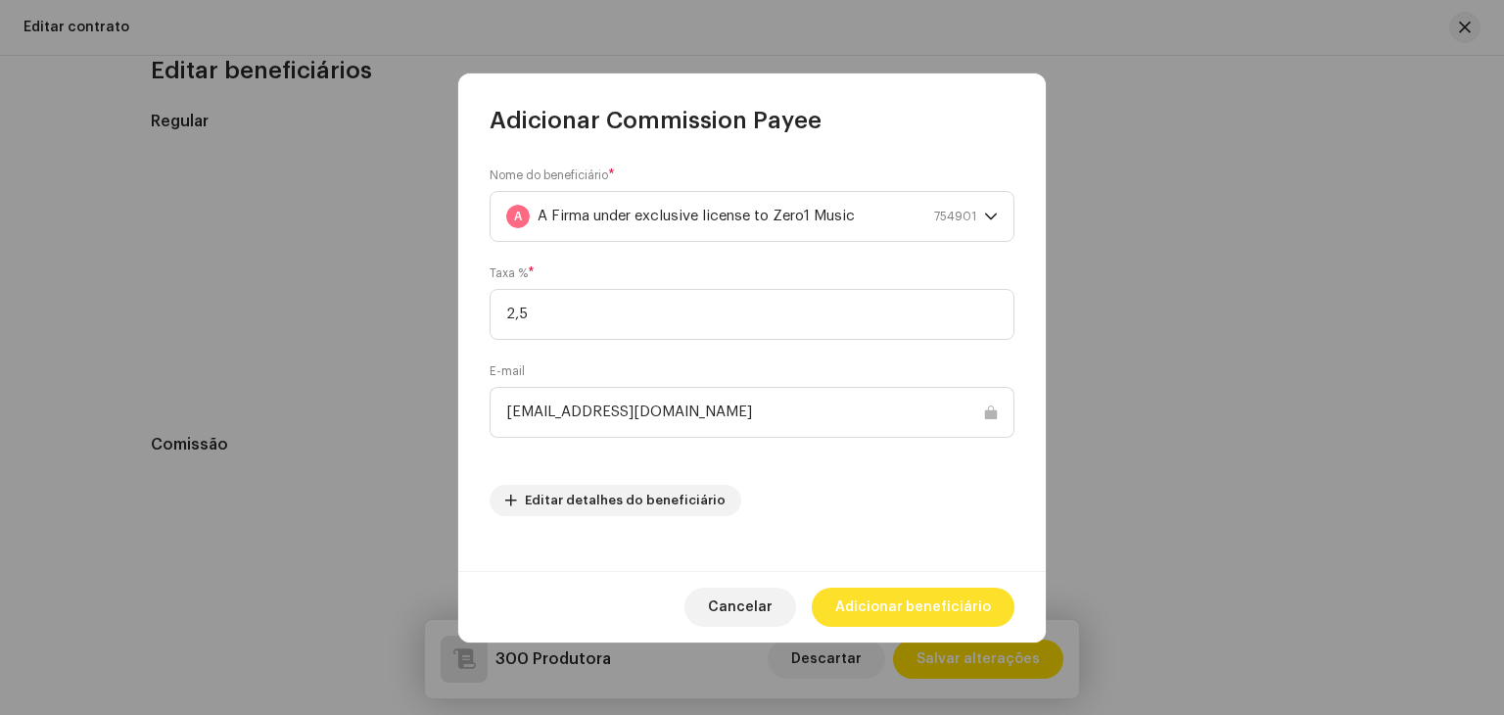
click at [927, 600] on span "Adicionar beneficiário" at bounding box center [913, 606] width 156 height 39
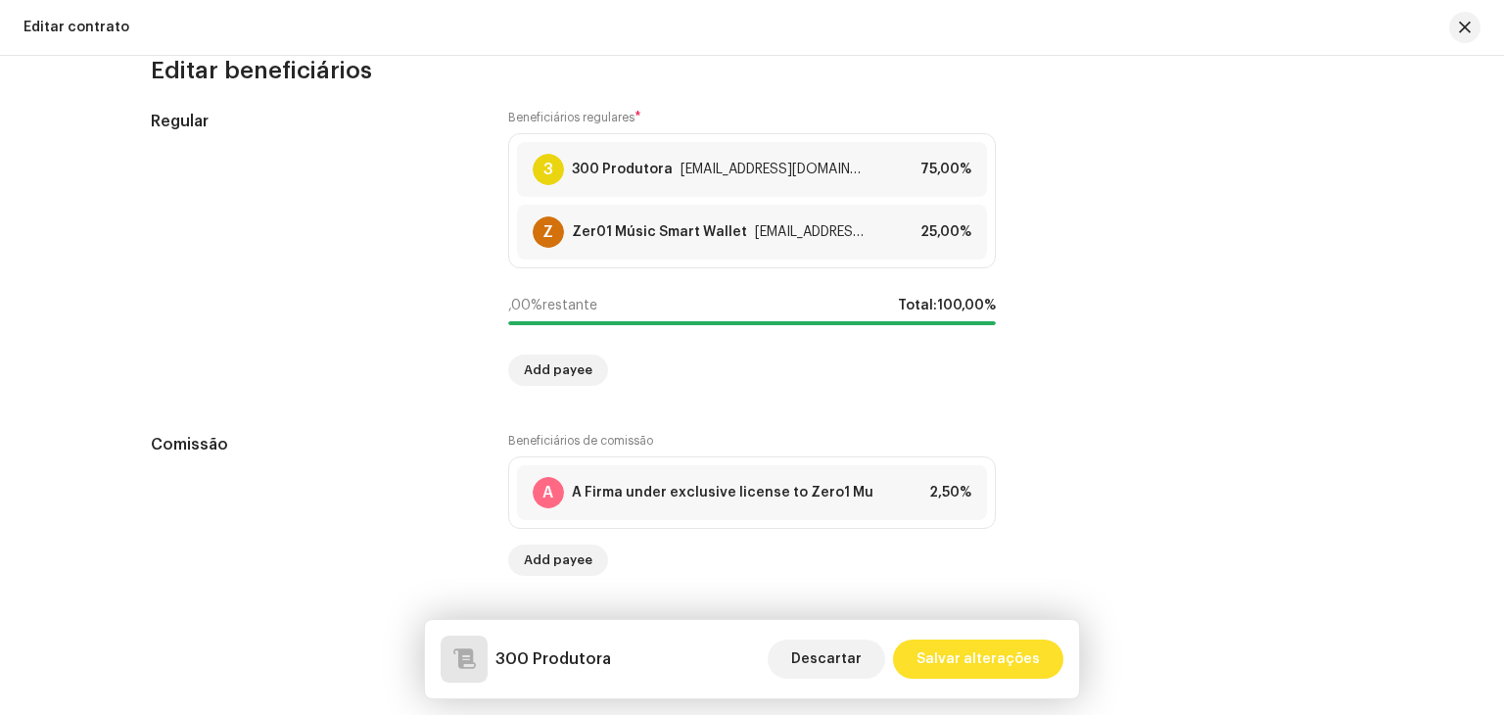
click at [979, 652] on span "Salvar alterações" at bounding box center [977, 658] width 123 height 39
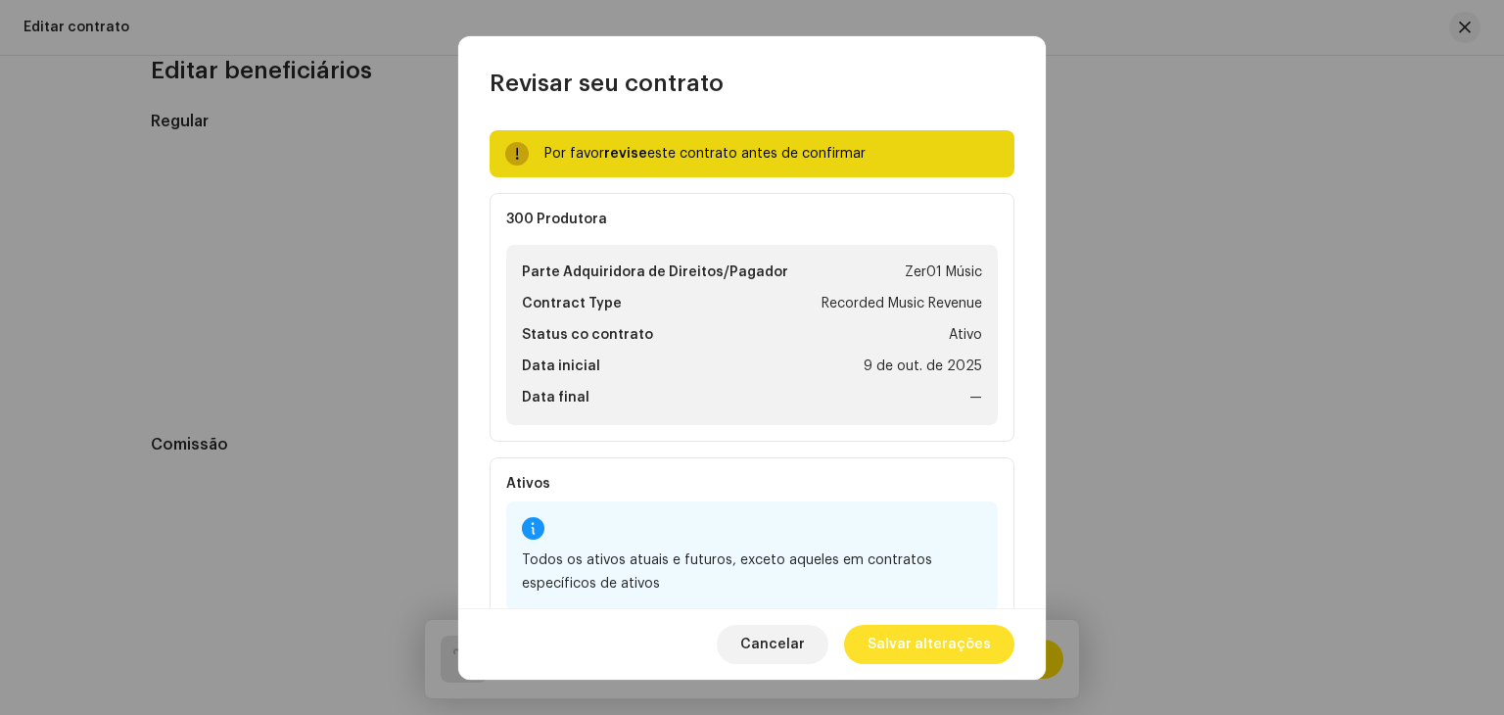
click at [956, 645] on span "Salvar alterações" at bounding box center [929, 644] width 123 height 39
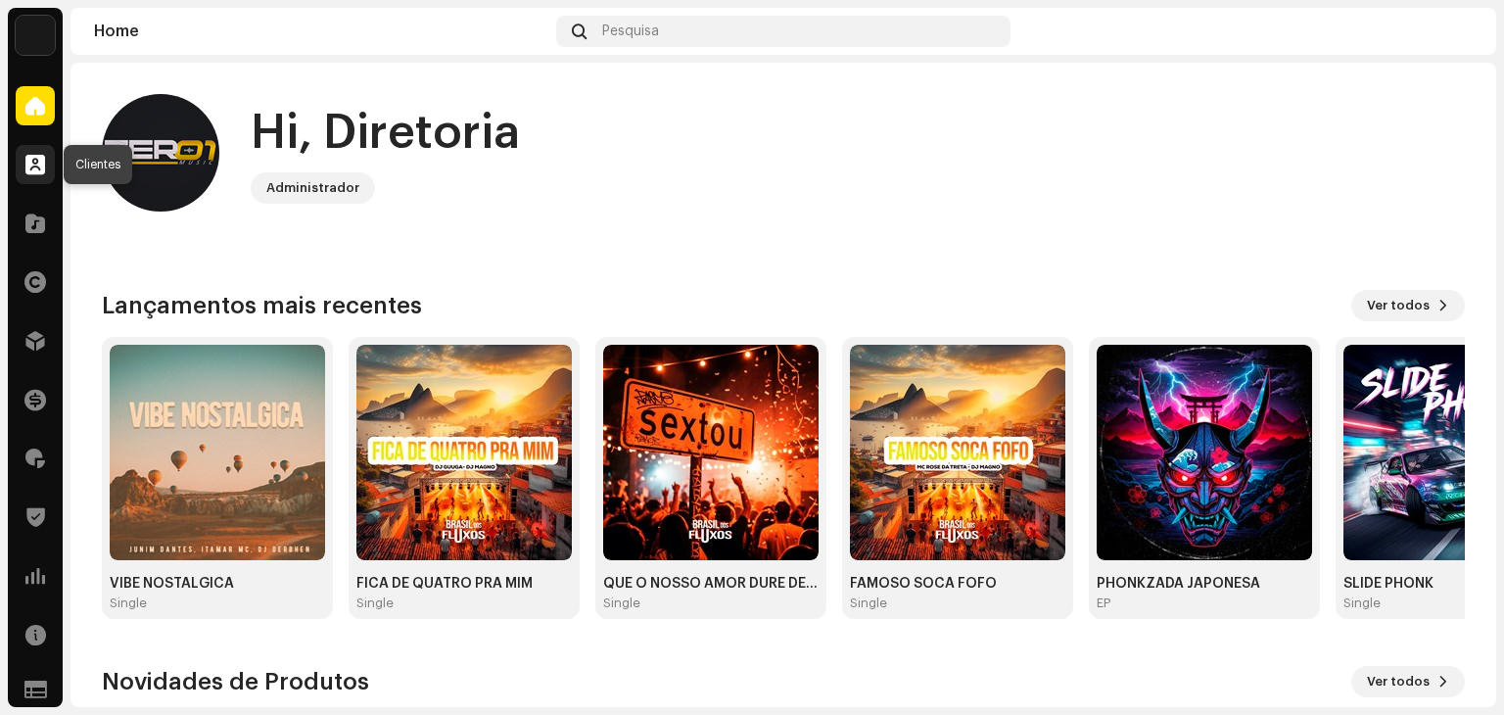
click at [27, 169] on span at bounding box center [35, 165] width 20 height 16
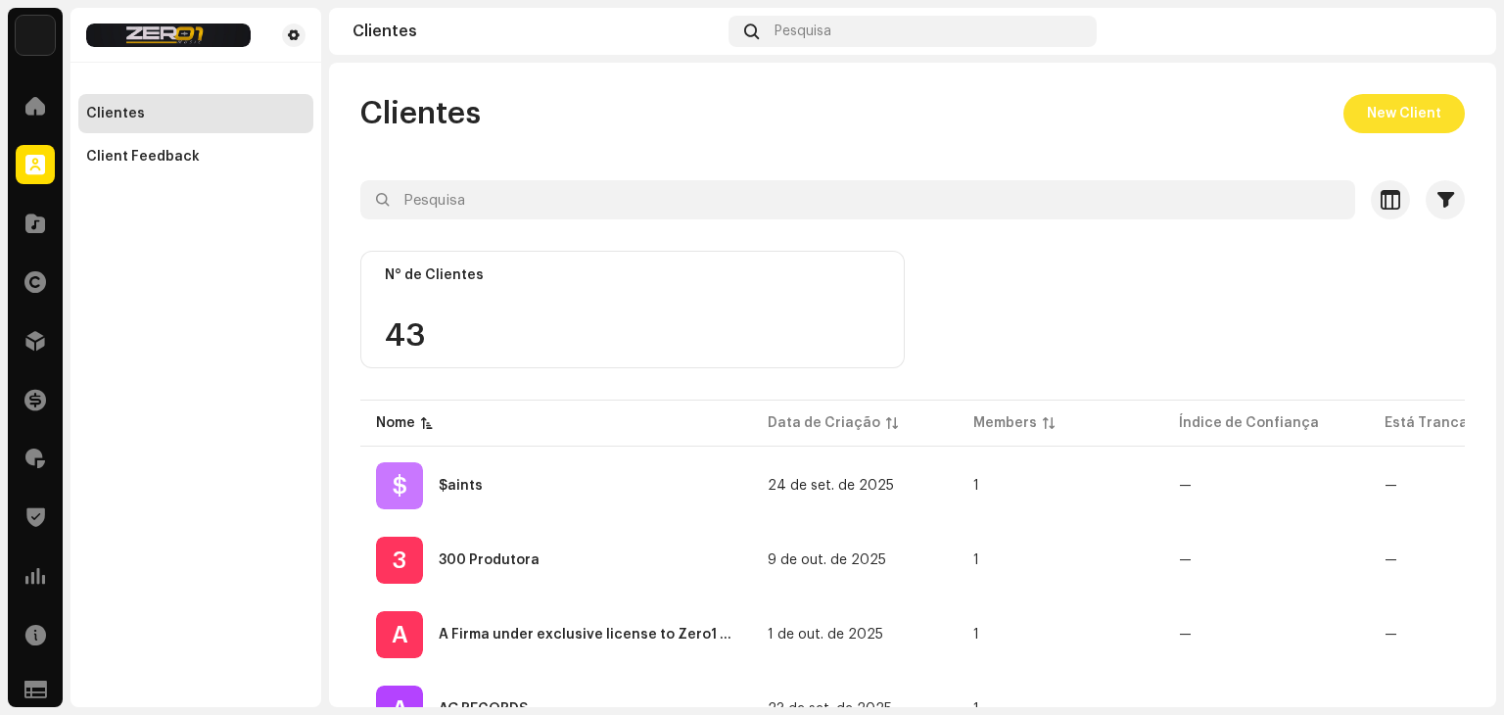
click at [1368, 110] on span "New Client" at bounding box center [1404, 113] width 74 height 39
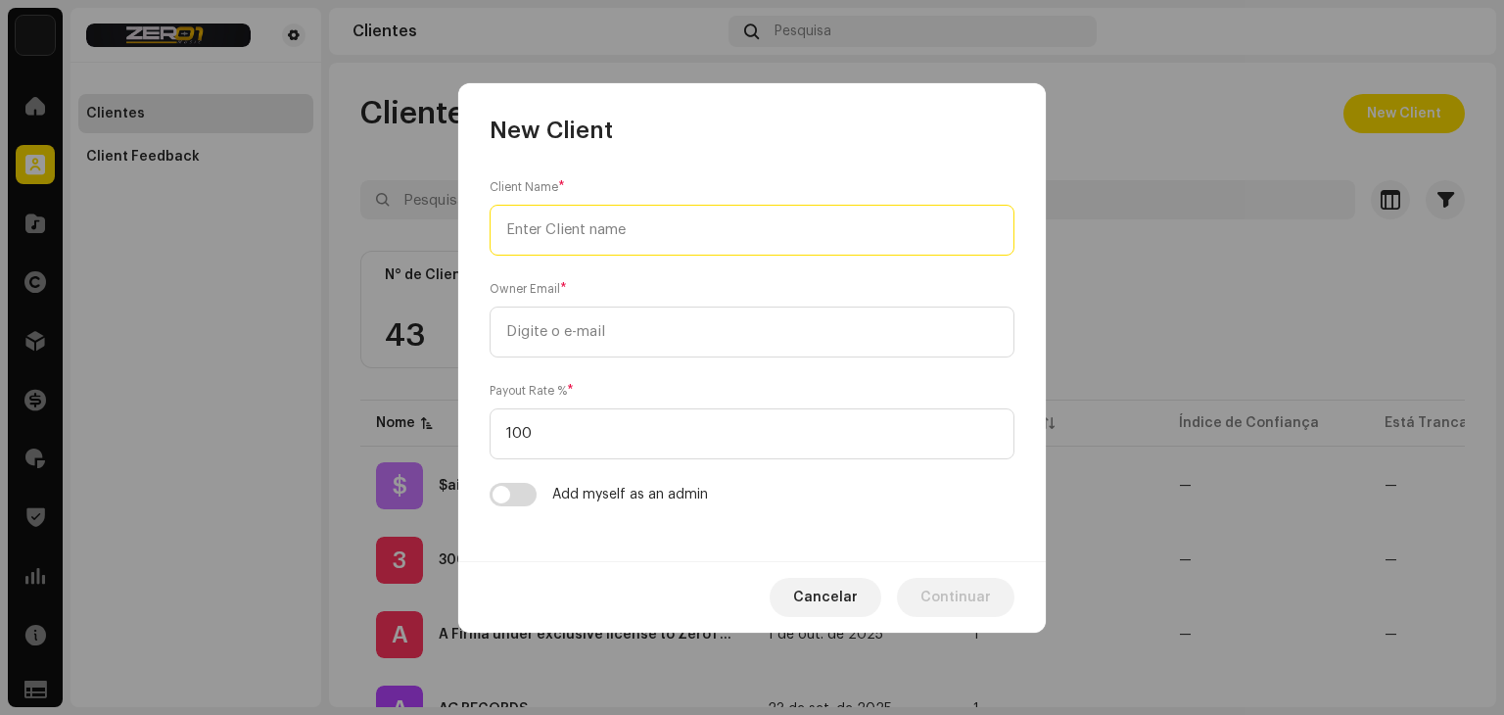
click at [753, 237] on input "text" at bounding box center [752, 230] width 525 height 51
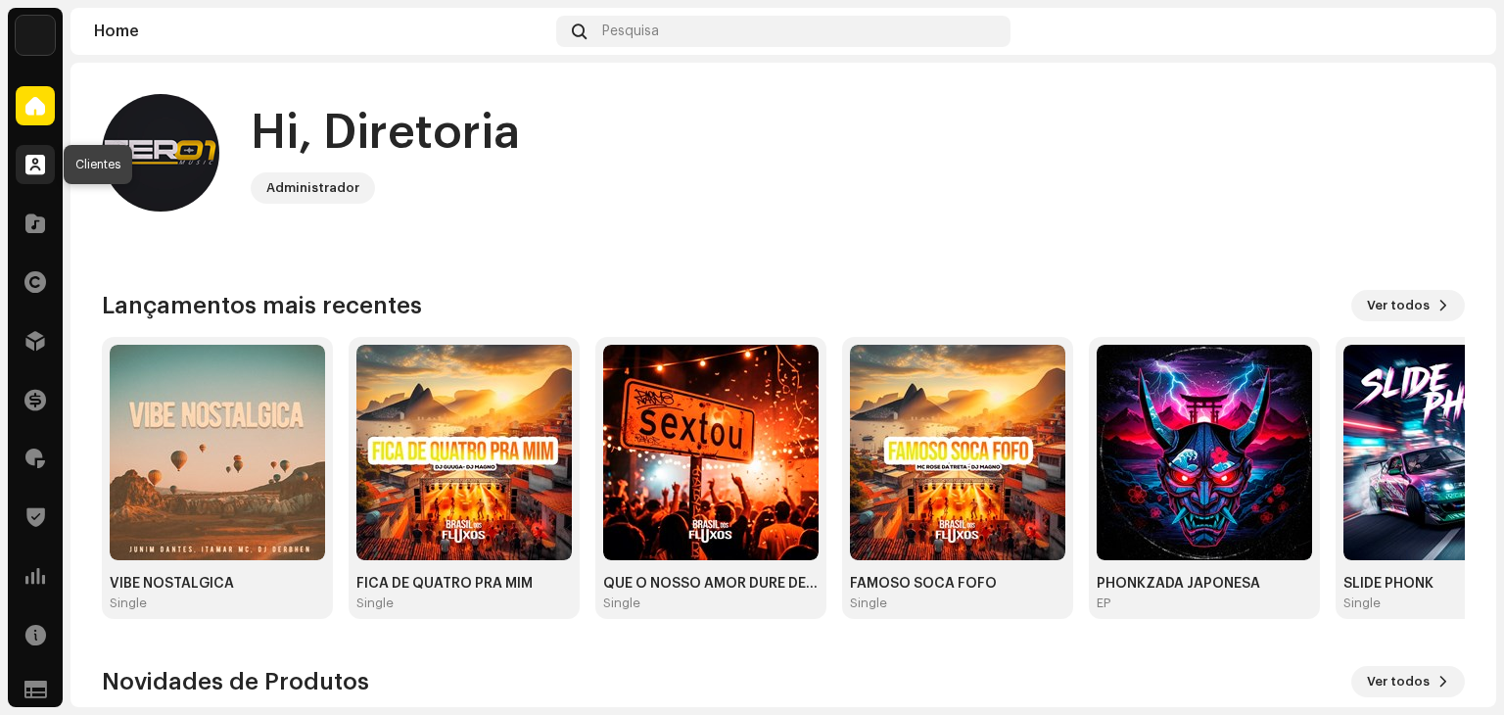
click at [43, 165] on span at bounding box center [35, 165] width 20 height 16
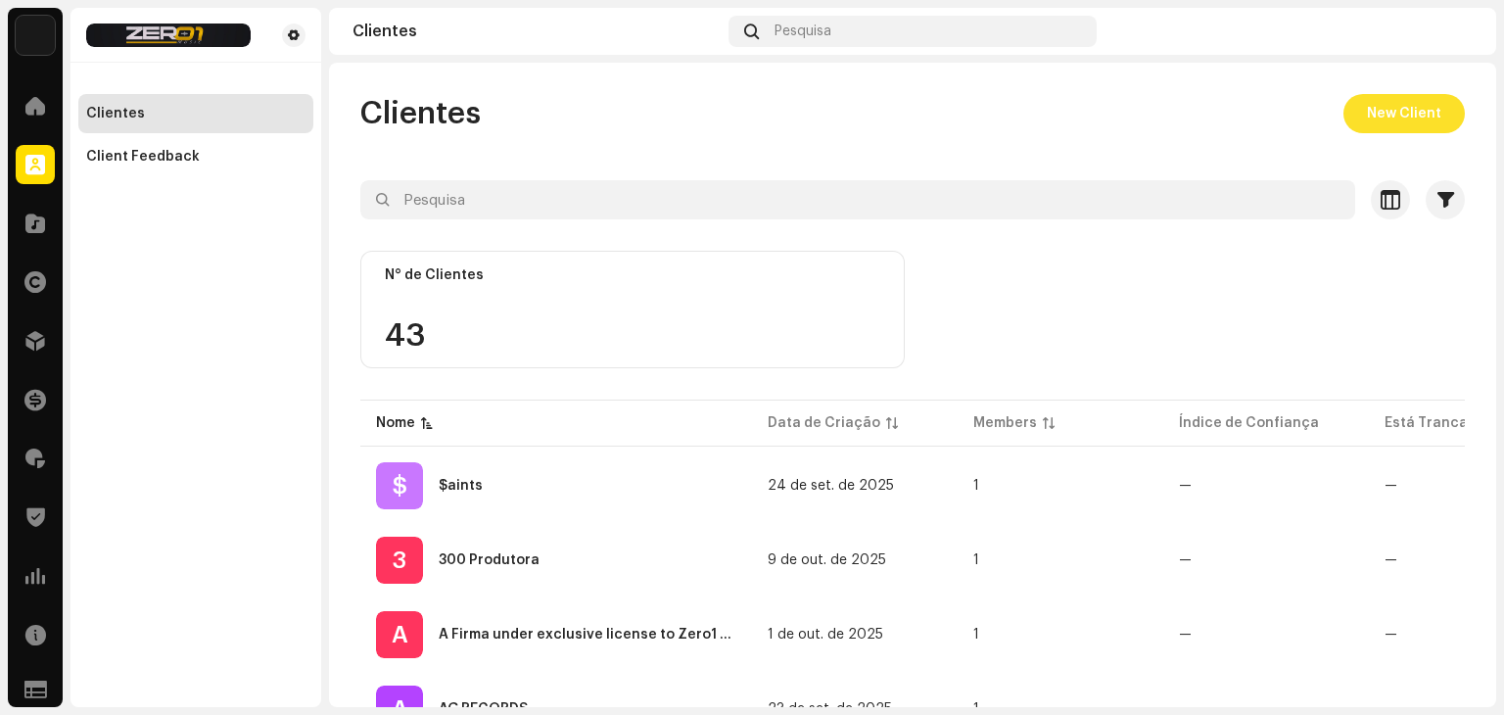
click at [1390, 115] on span "New Client" at bounding box center [1404, 113] width 74 height 39
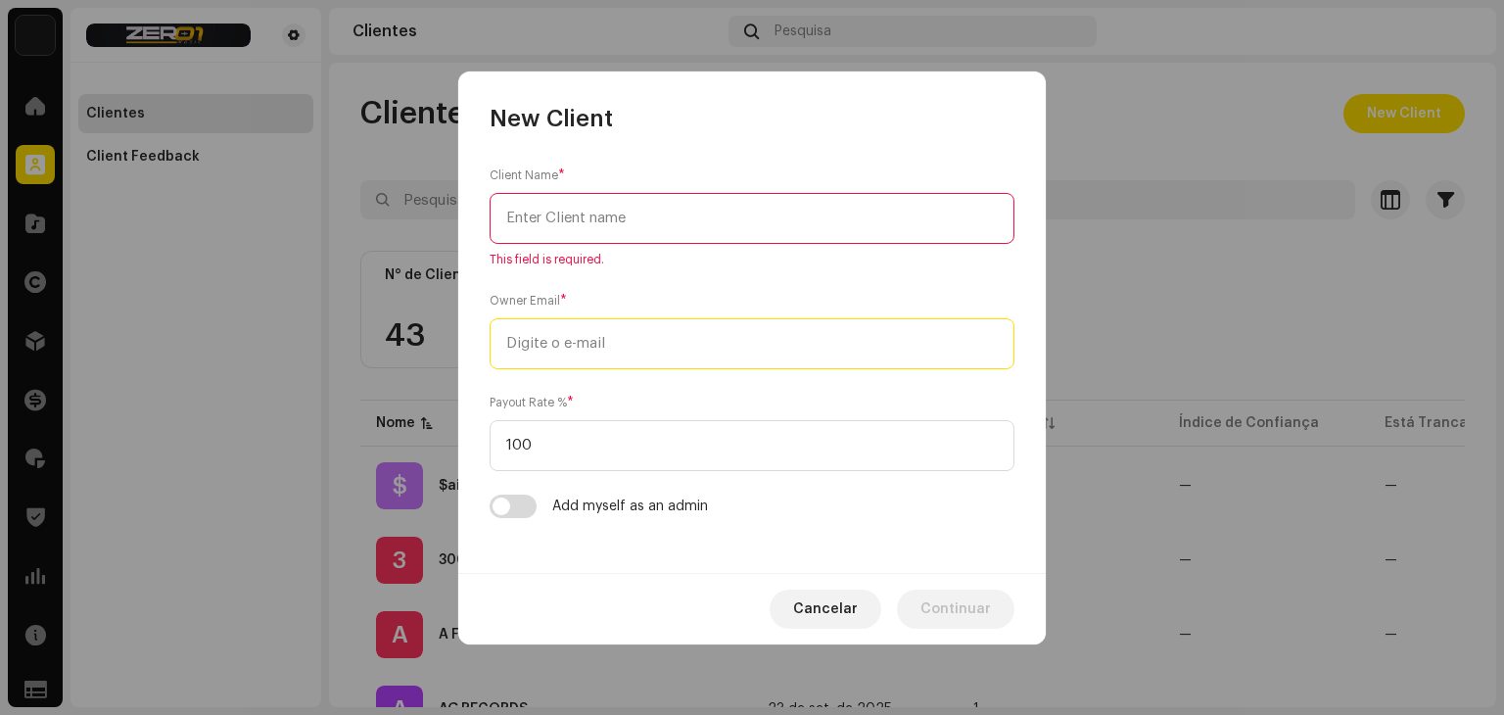
click at [697, 332] on input "email" at bounding box center [752, 343] width 525 height 51
paste input "[EMAIL_ADDRESS][DOMAIN_NAME]"
type input "[EMAIL_ADDRESS][DOMAIN_NAME]"
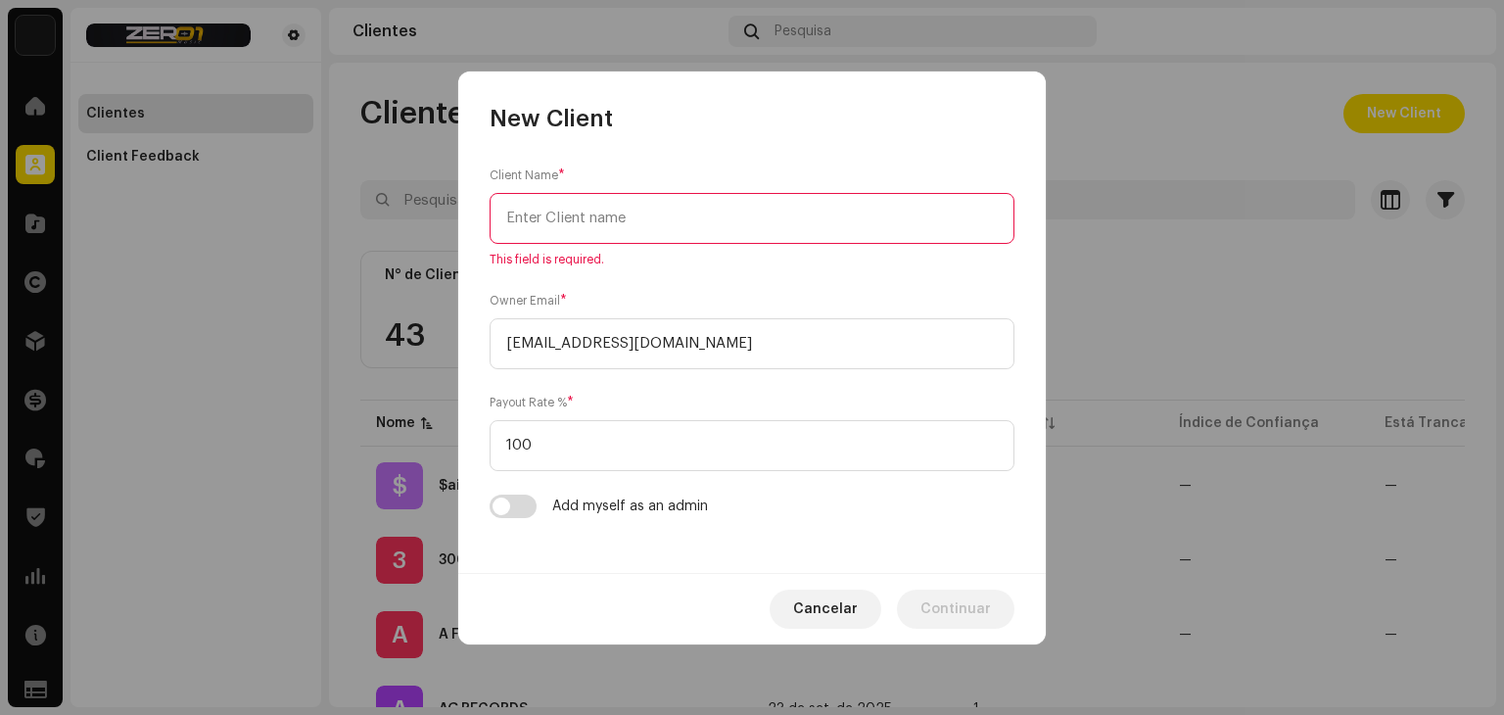
click at [581, 207] on input "text" at bounding box center [752, 218] width 525 height 51
paste input "[PERSON_NAME]"
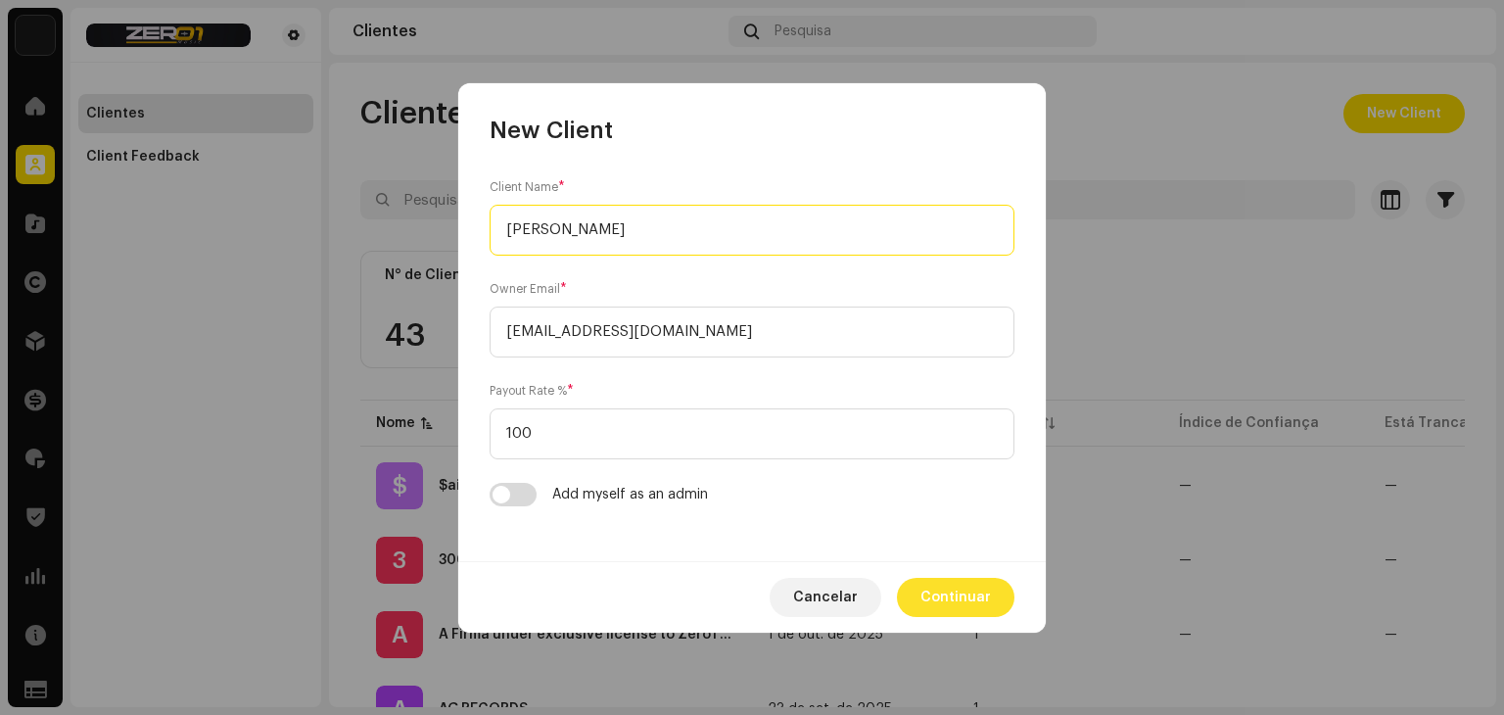
type input "[PERSON_NAME]"
click at [953, 596] on span "Continuar" at bounding box center [955, 597] width 70 height 39
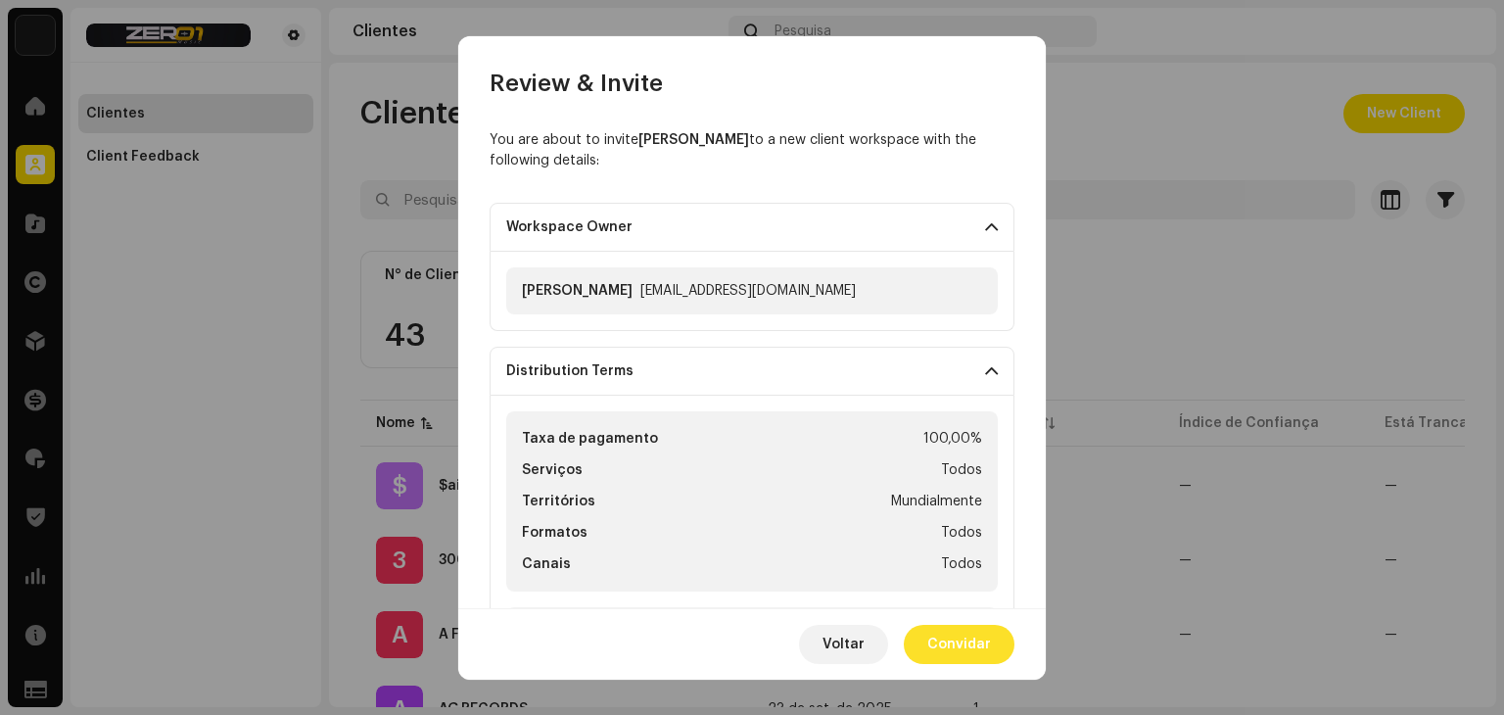
click at [960, 633] on span "Convidar" at bounding box center [959, 644] width 64 height 39
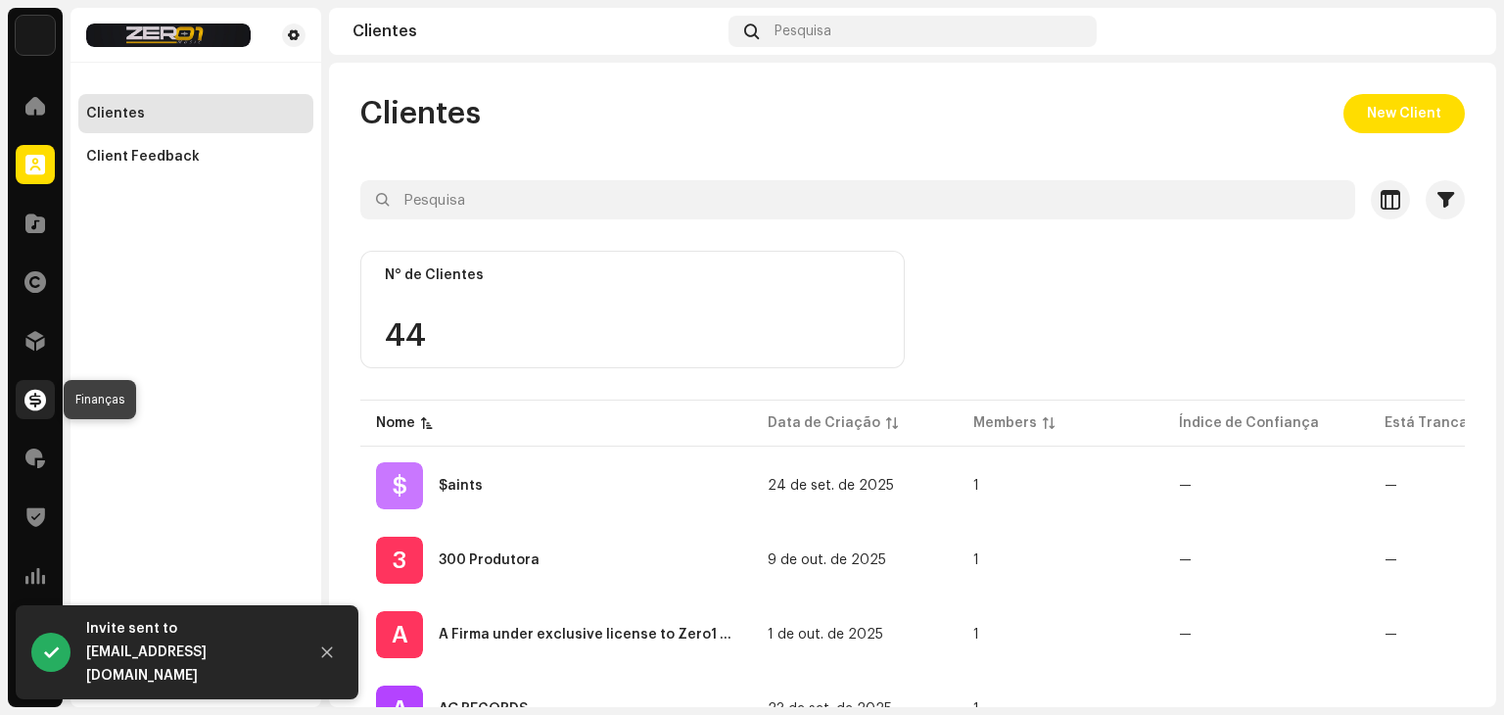
click at [37, 392] on span at bounding box center [35, 400] width 22 height 16
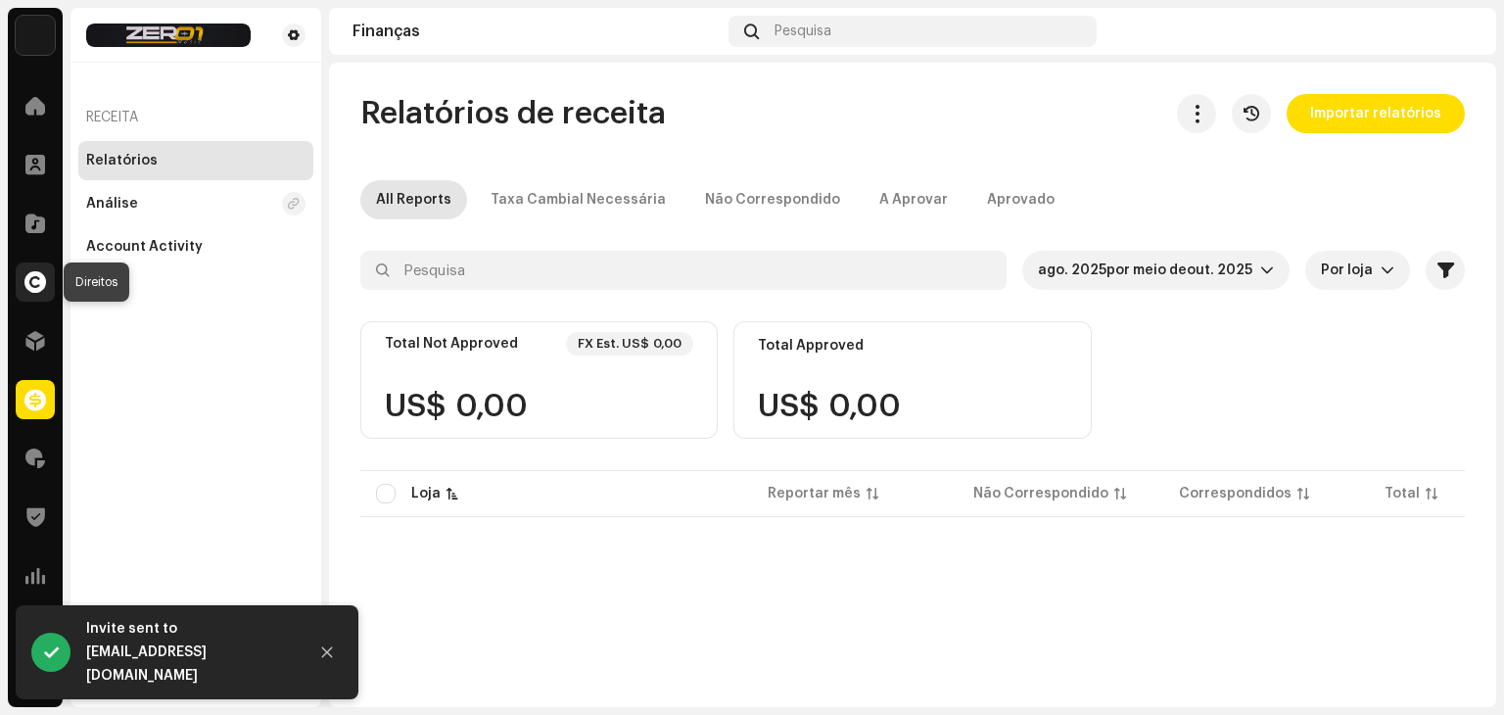
click at [39, 266] on div at bounding box center [35, 281] width 39 height 39
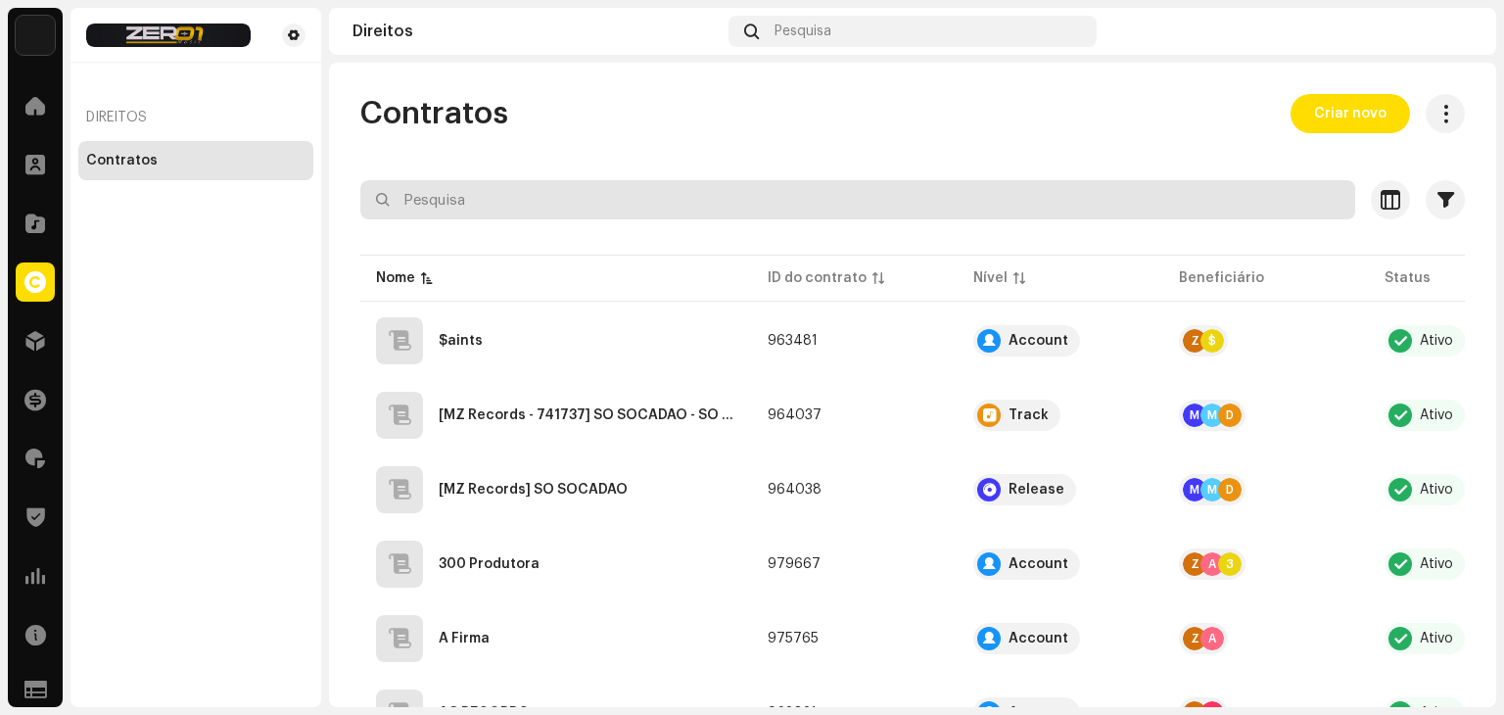
click at [642, 191] on input "text" at bounding box center [857, 199] width 995 height 39
type input "f"
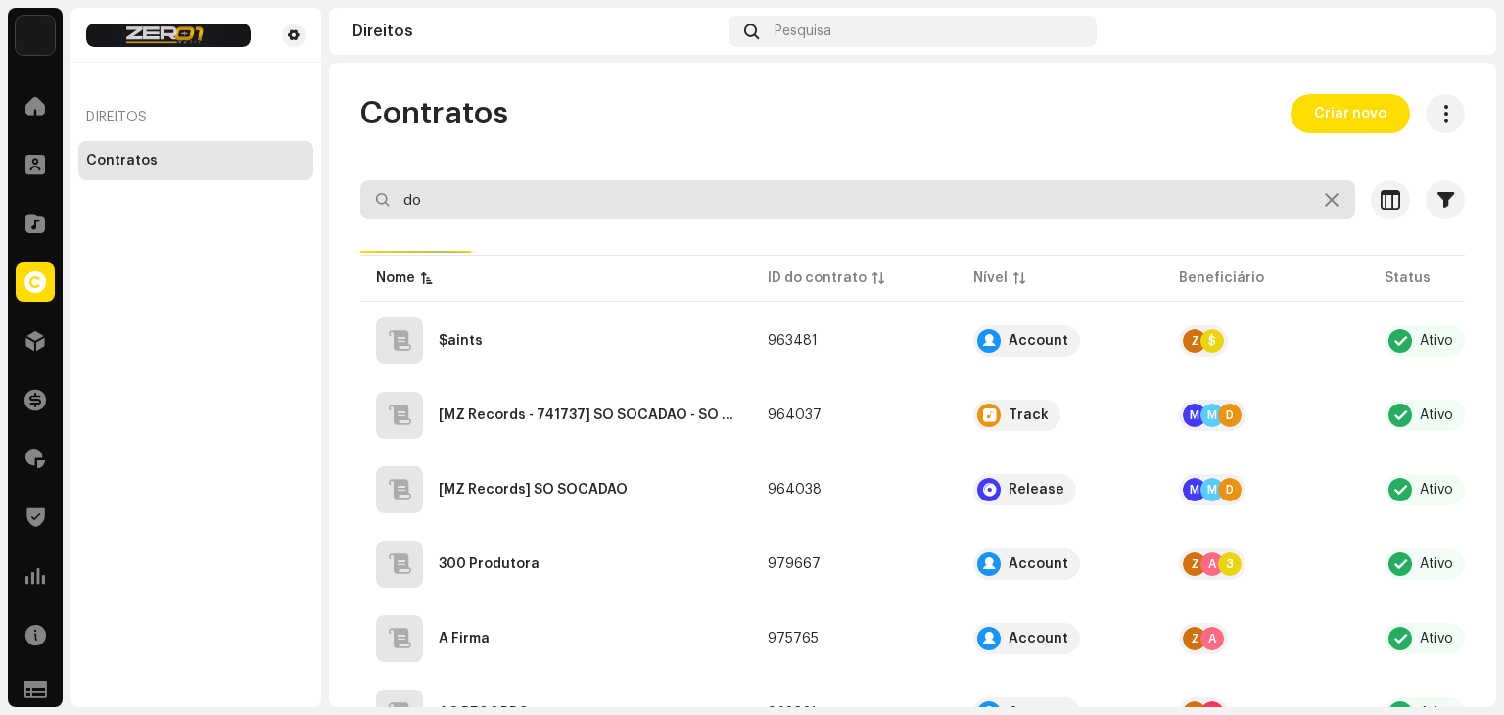
type input "d"
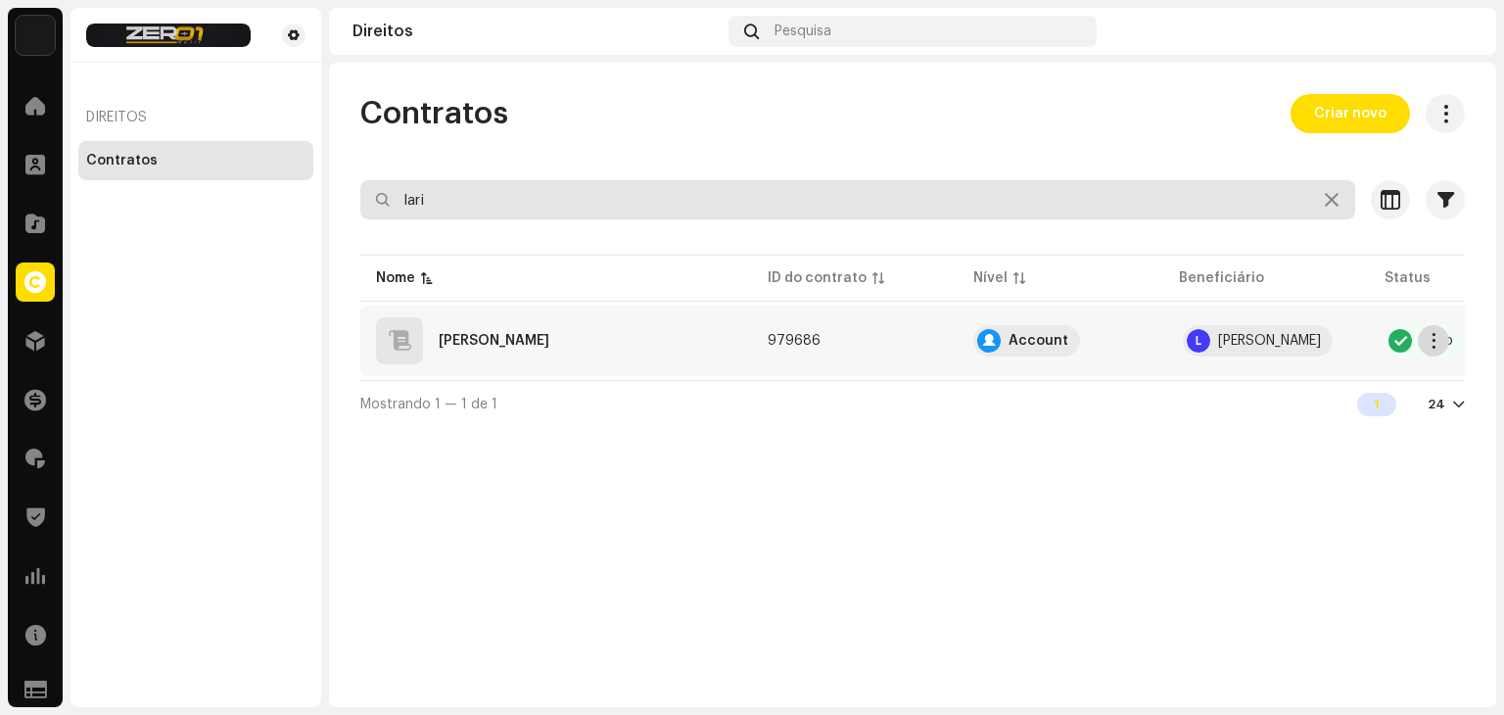
type input "lari"
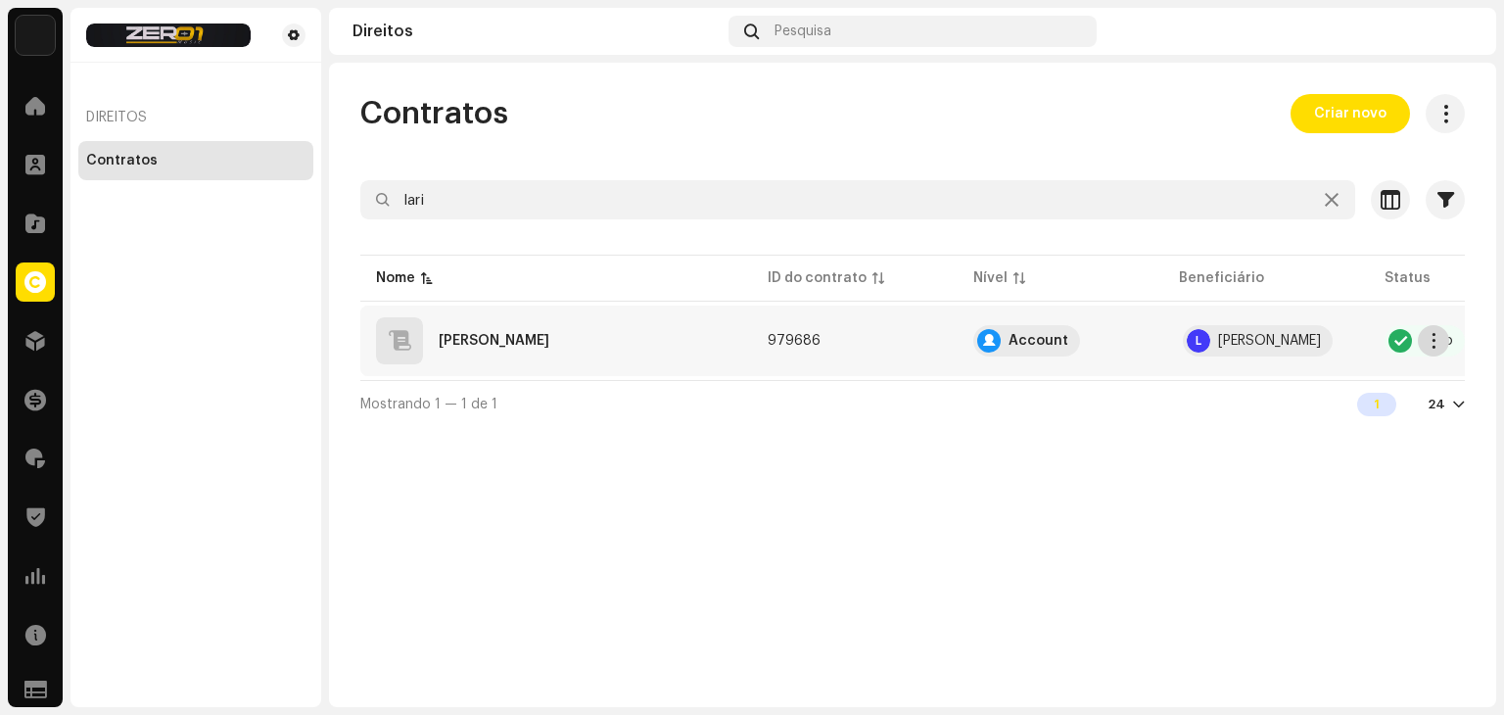
click at [1429, 337] on span "button" at bounding box center [1434, 341] width 15 height 16
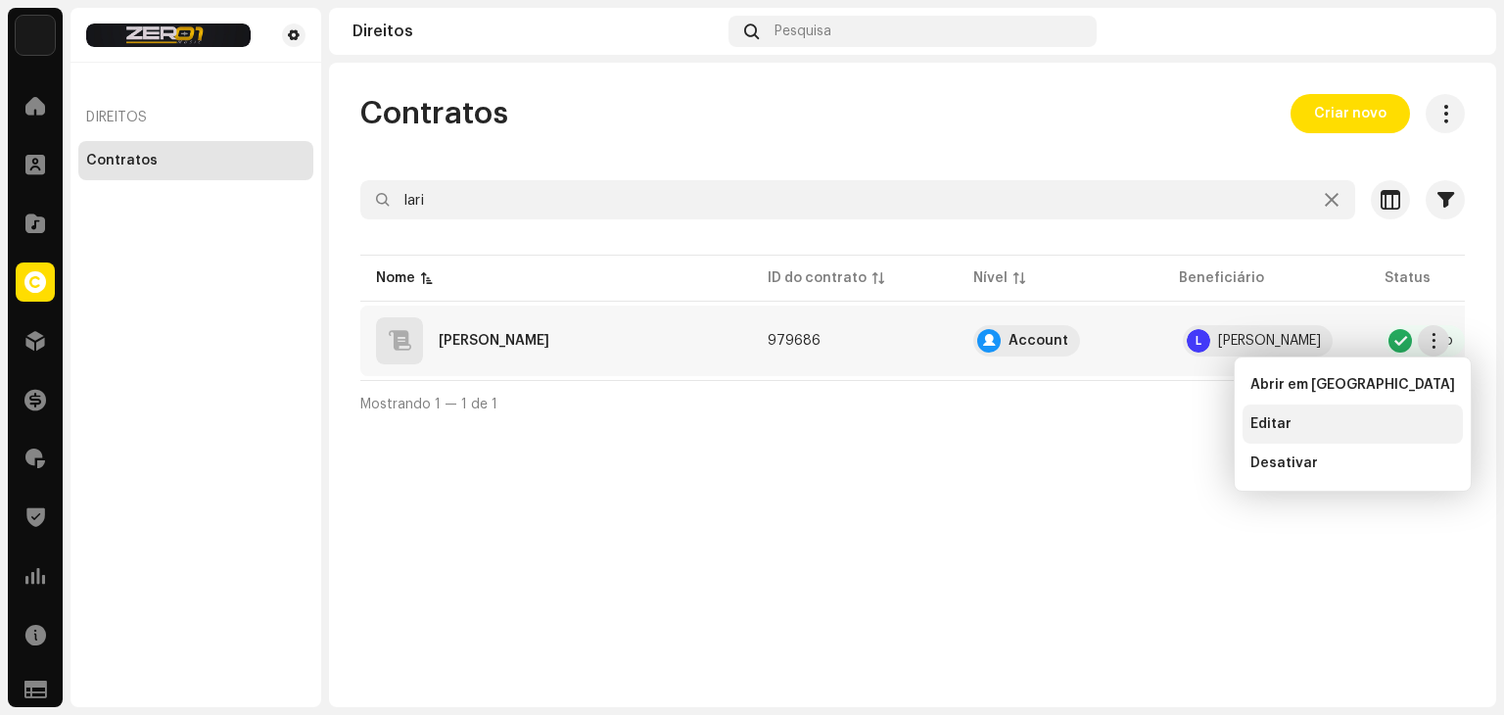
click at [1291, 427] on div "Editar" at bounding box center [1352, 424] width 205 height 16
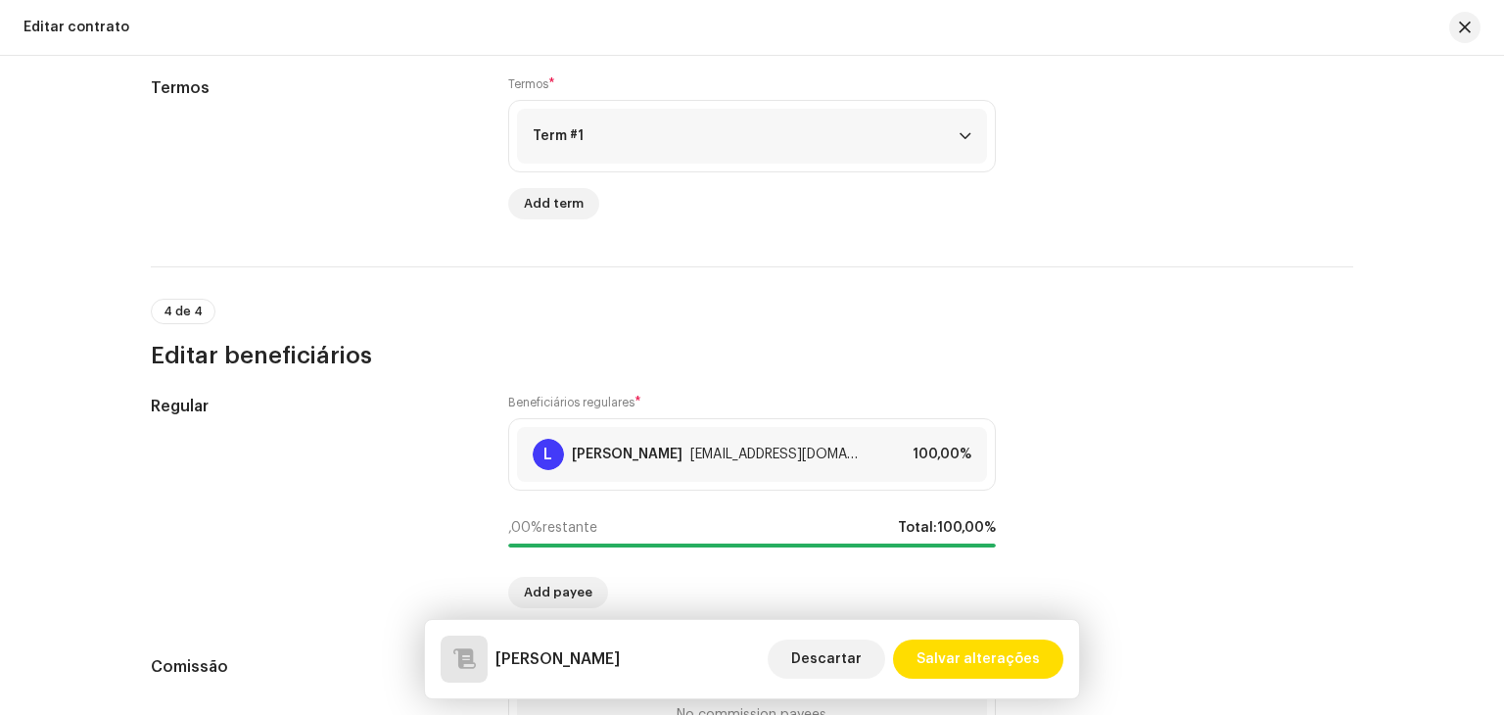
scroll to position [1618, 0]
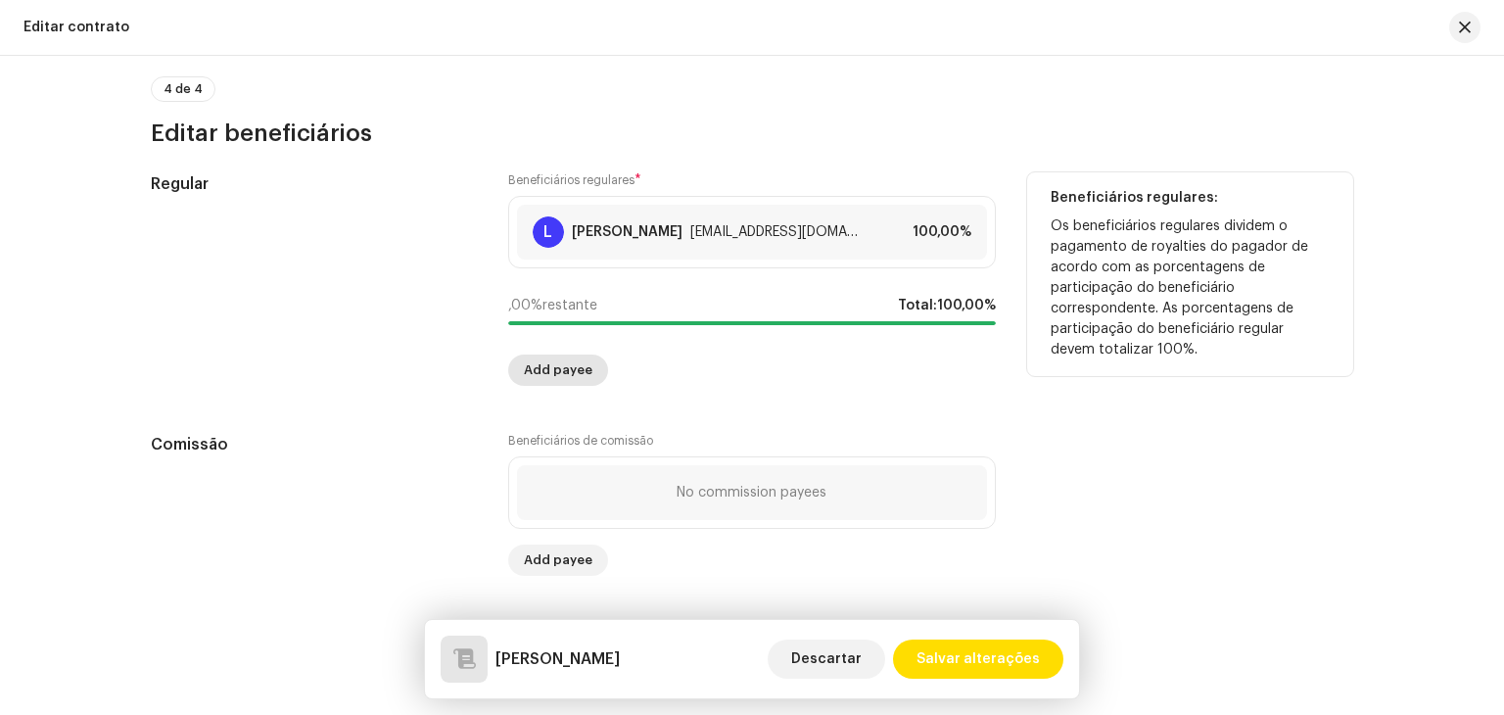
click at [570, 379] on span "Add payee" at bounding box center [558, 370] width 69 height 39
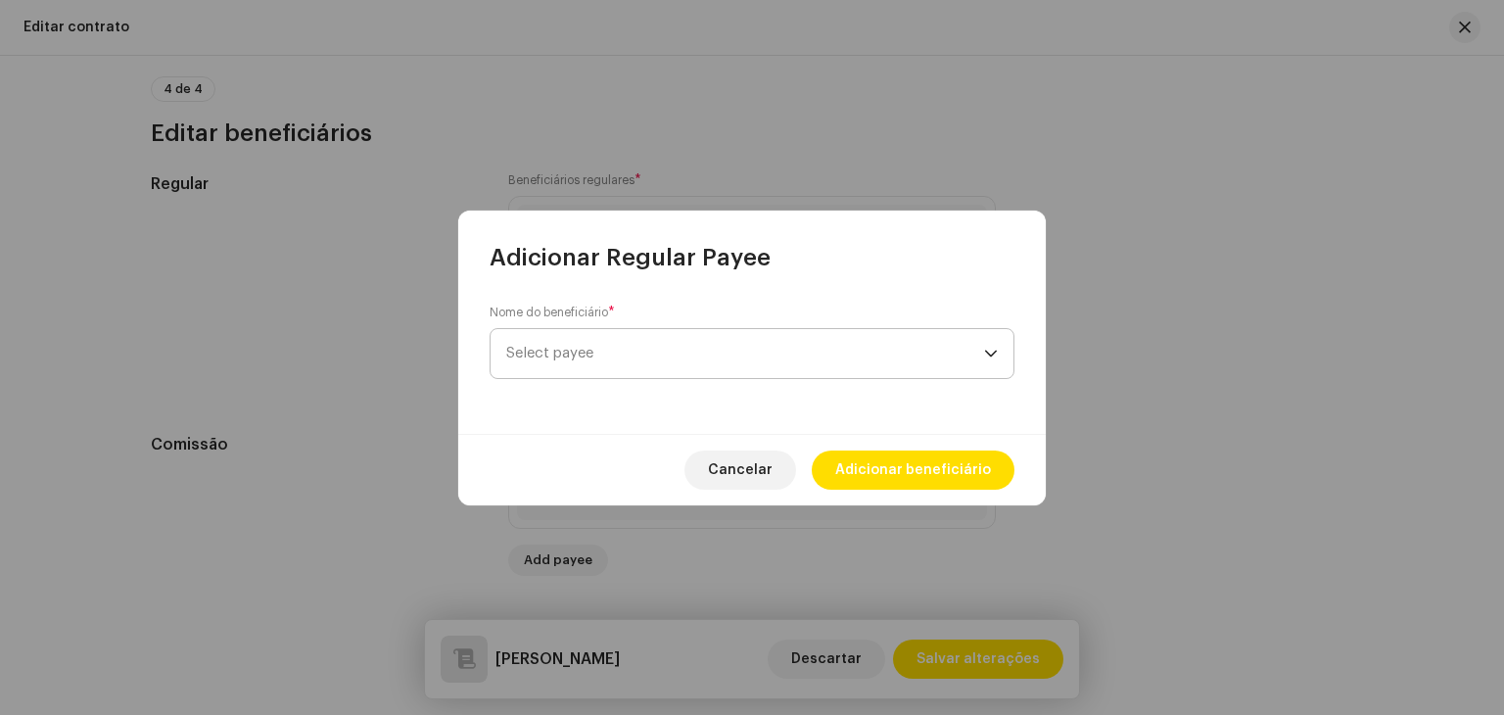
click at [647, 359] on span "Select payee" at bounding box center [745, 353] width 478 height 49
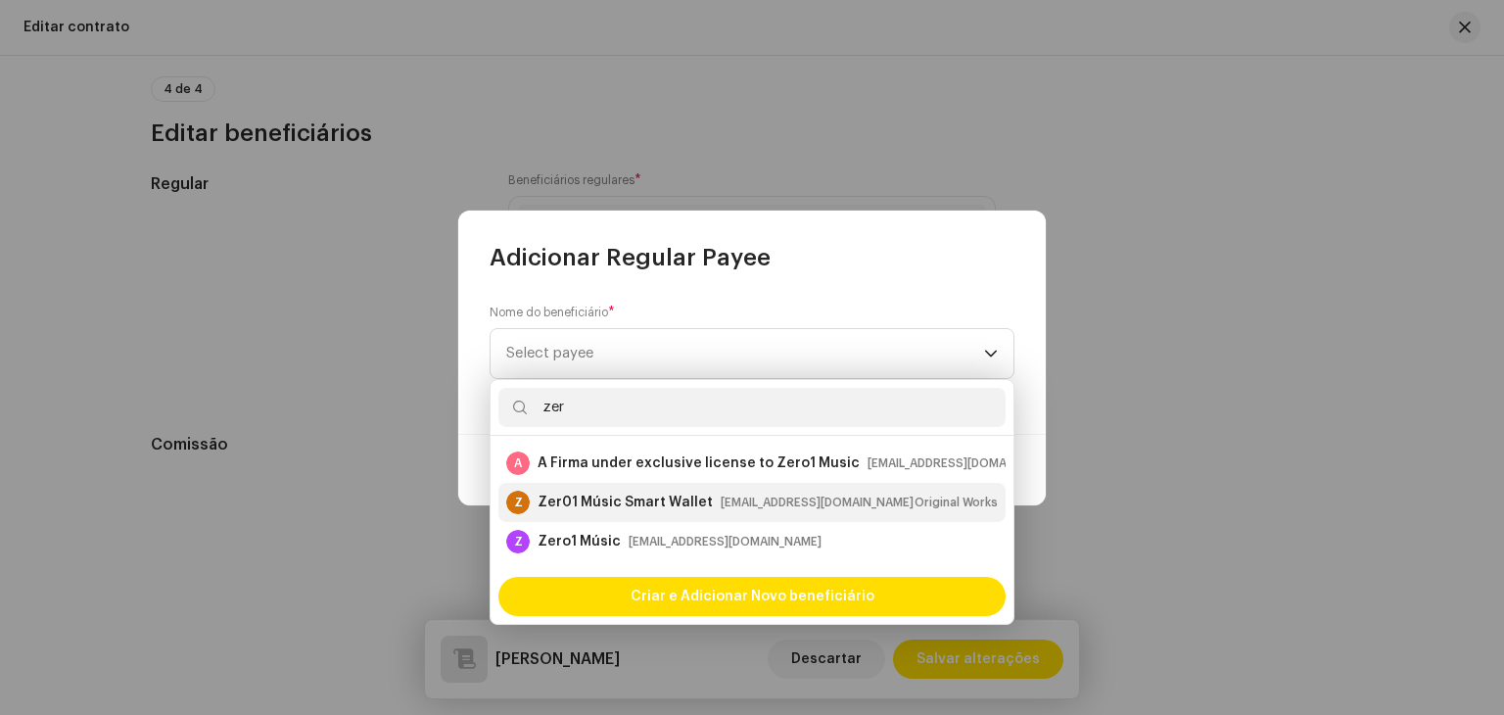
type input "zer"
click at [604, 506] on div "Zer01 Músic Smart Wallet" at bounding box center [625, 503] width 175 height 20
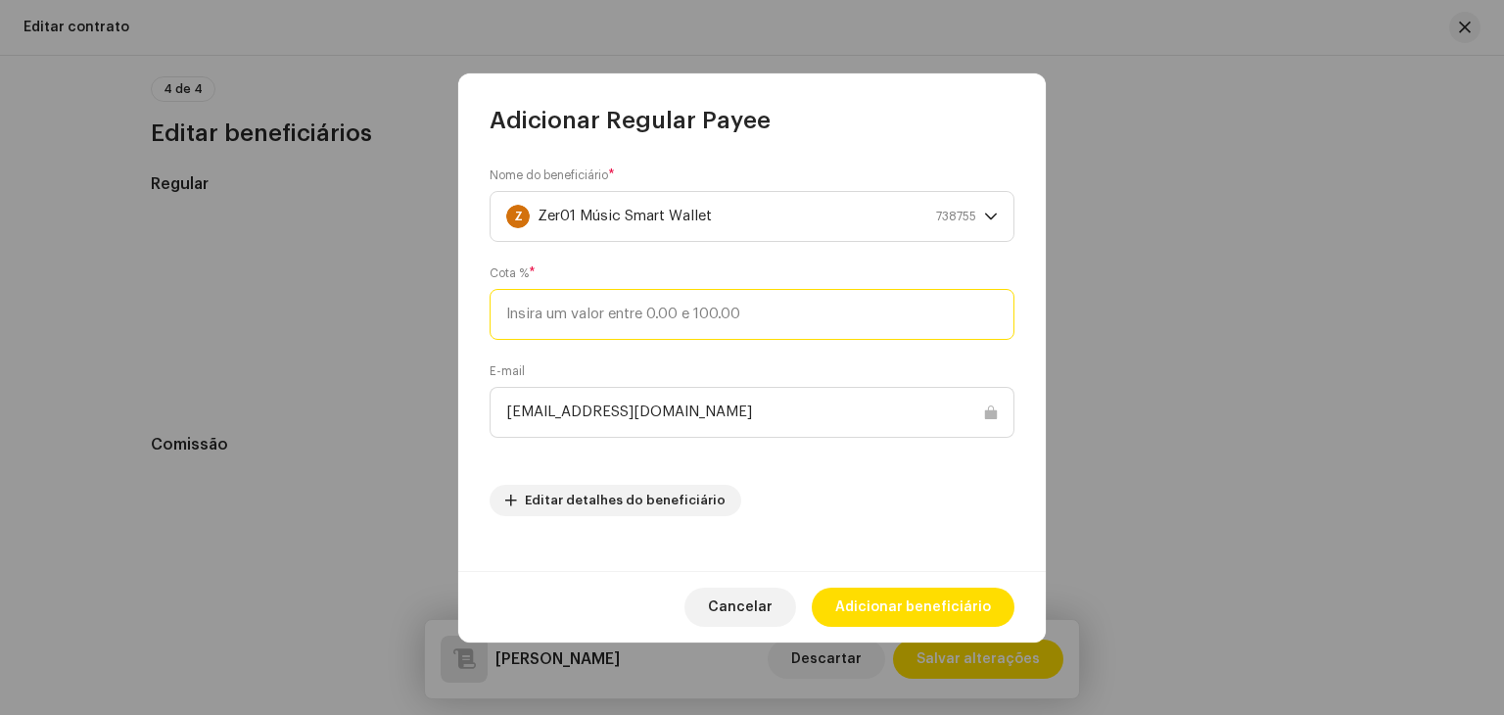
click at [760, 306] on input at bounding box center [752, 314] width 525 height 51
type input "30"
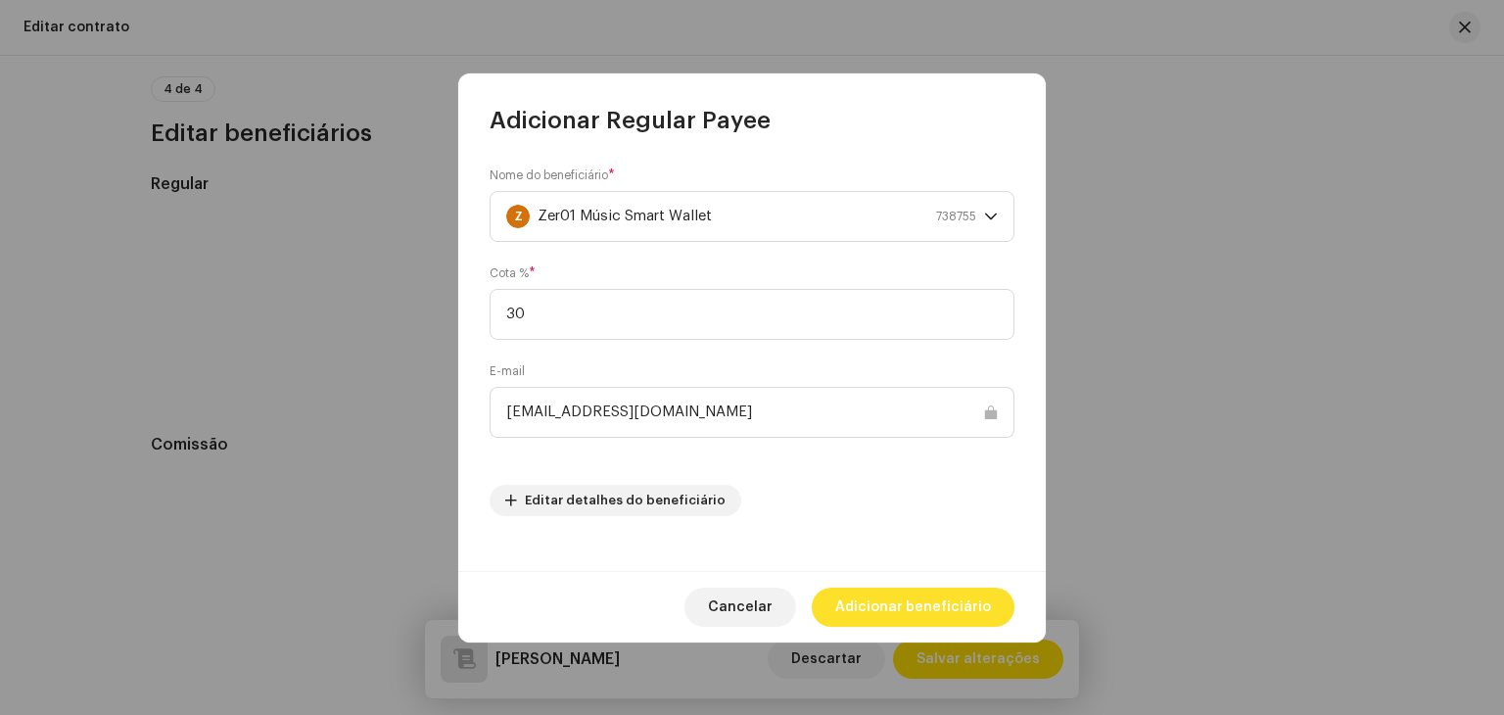
click at [943, 620] on span "Adicionar beneficiário" at bounding box center [913, 606] width 156 height 39
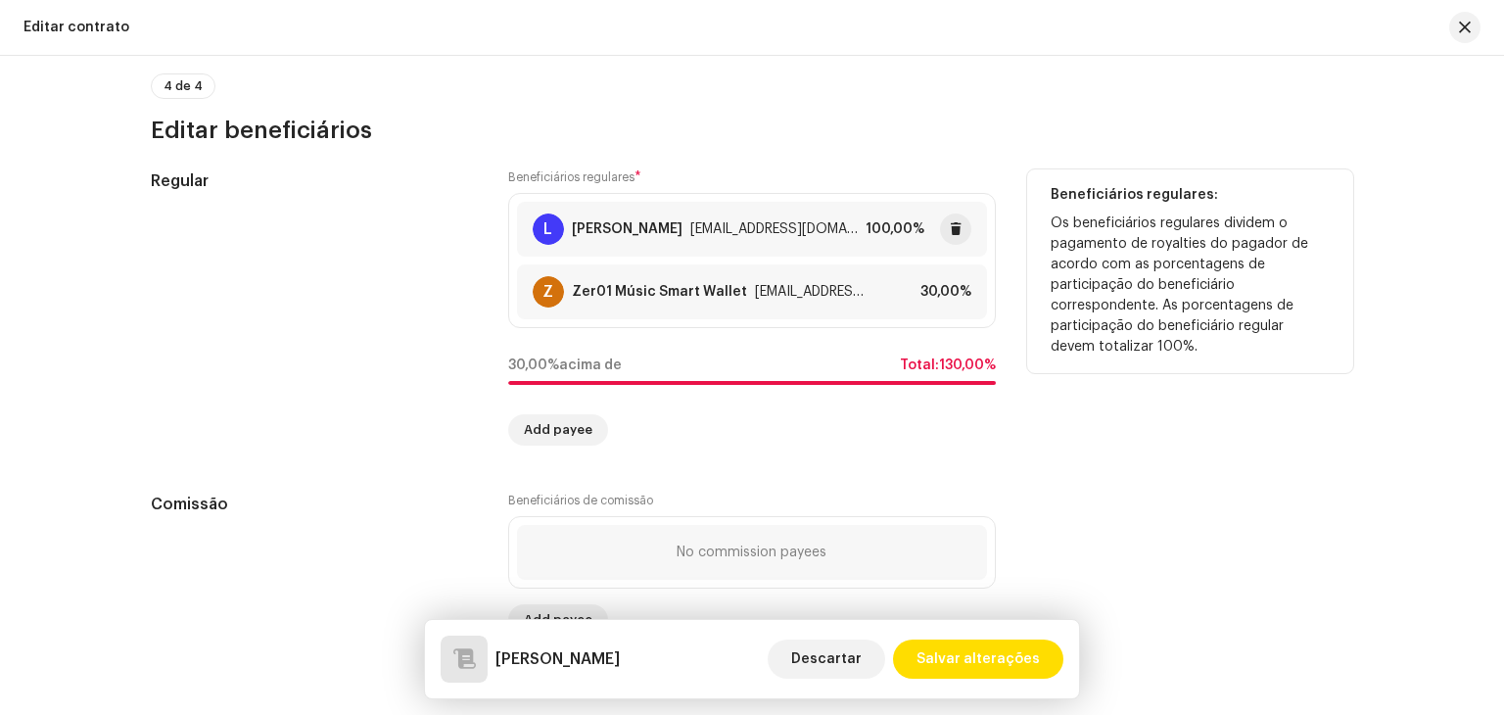
click at [728, 235] on div "[EMAIL_ADDRESS][DOMAIN_NAME]" at bounding box center [773, 229] width 167 height 16
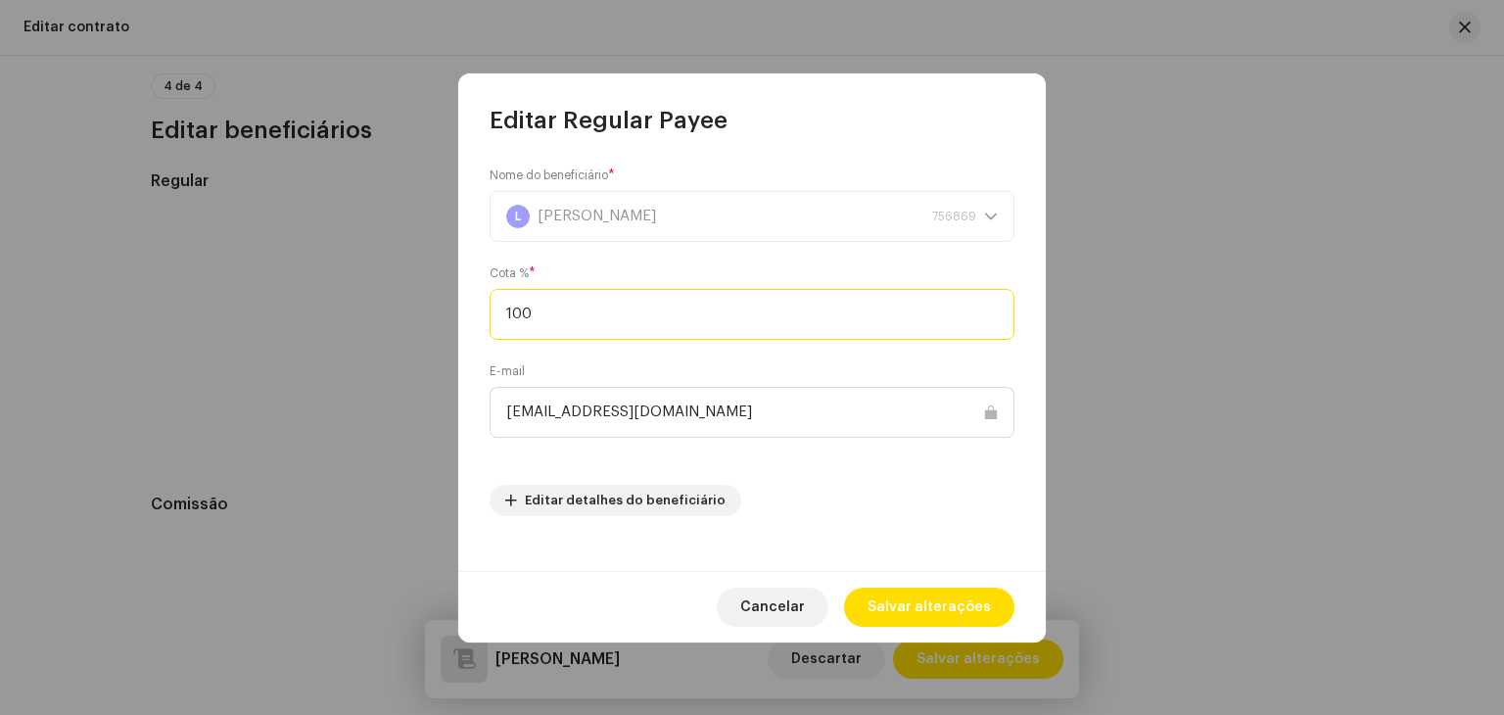
click at [657, 318] on input "100" at bounding box center [752, 314] width 525 height 51
type input "70"
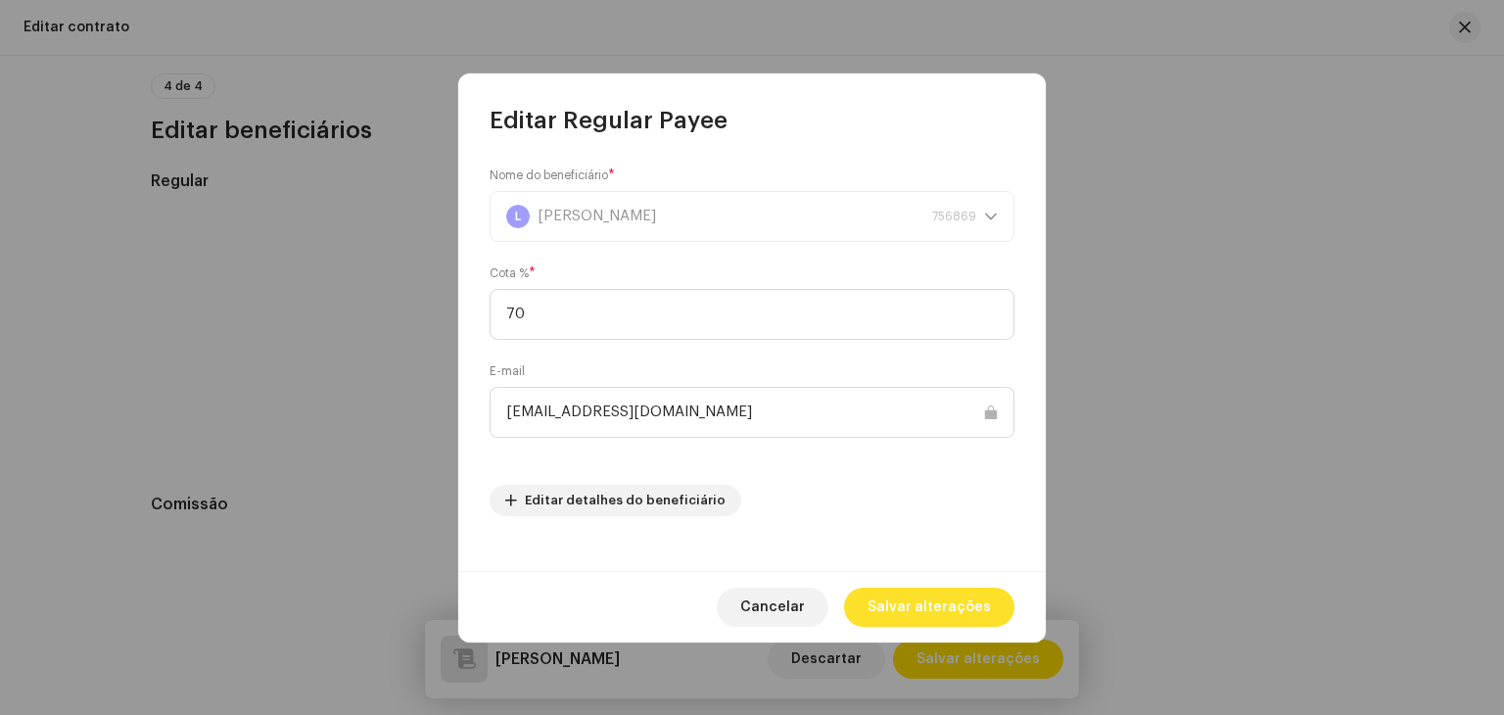
click at [932, 601] on span "Salvar alterações" at bounding box center [929, 606] width 123 height 39
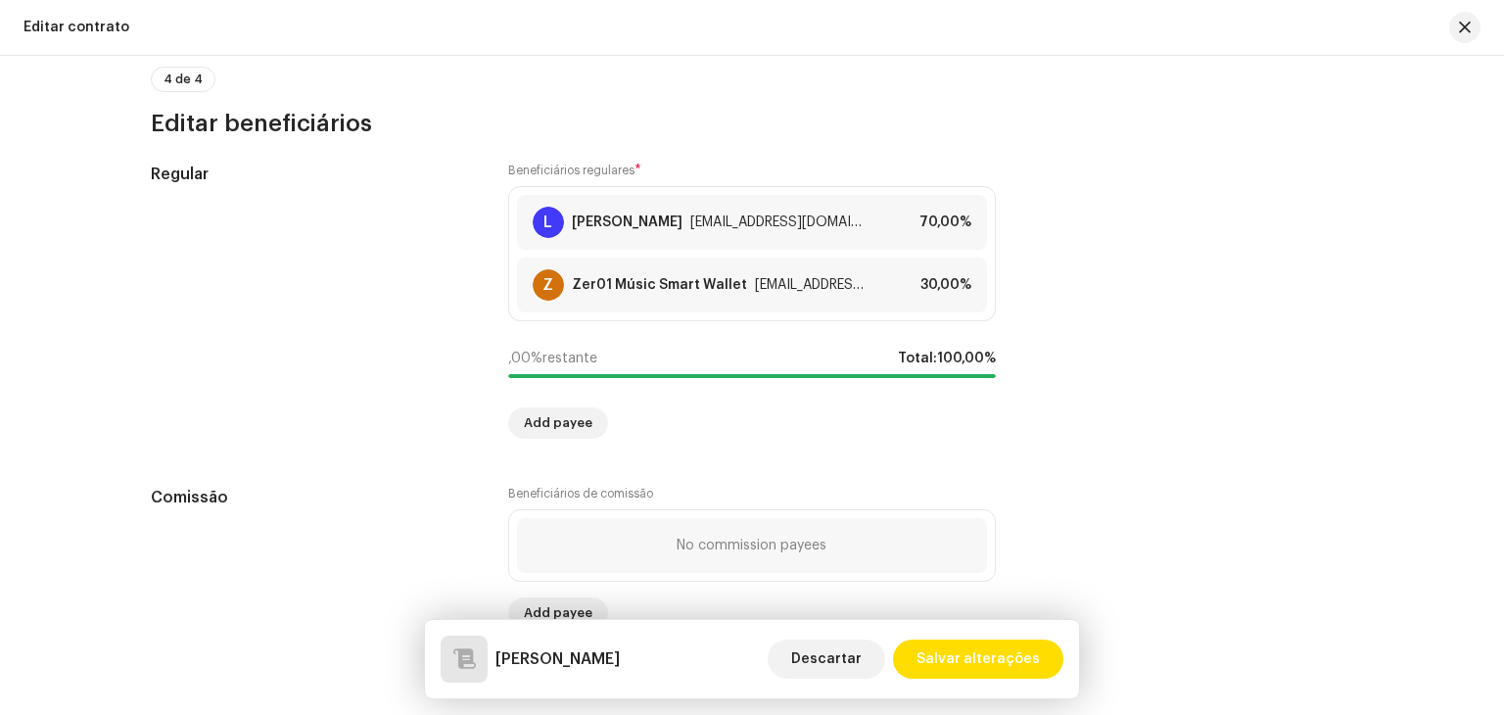
scroll to position [1680, 0]
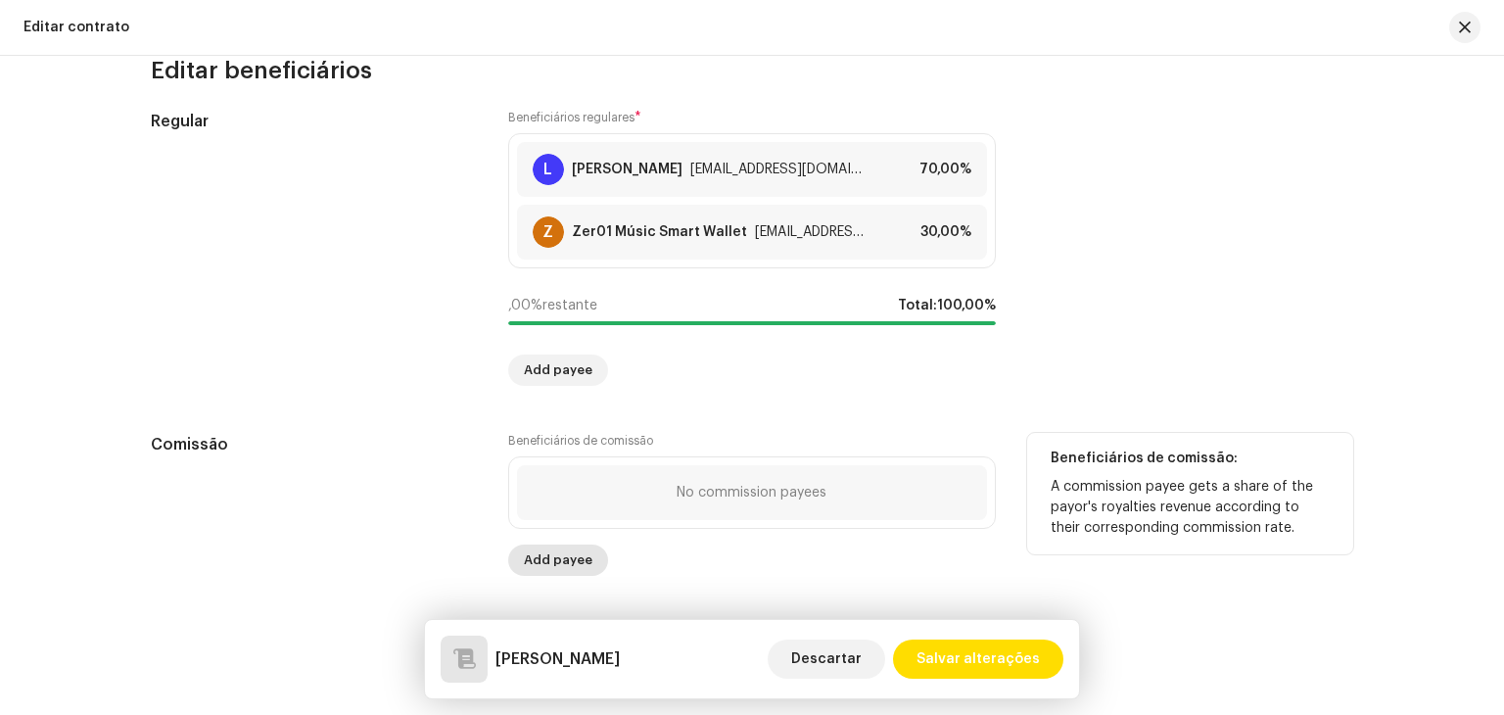
click at [560, 555] on span "Add payee" at bounding box center [558, 559] width 69 height 39
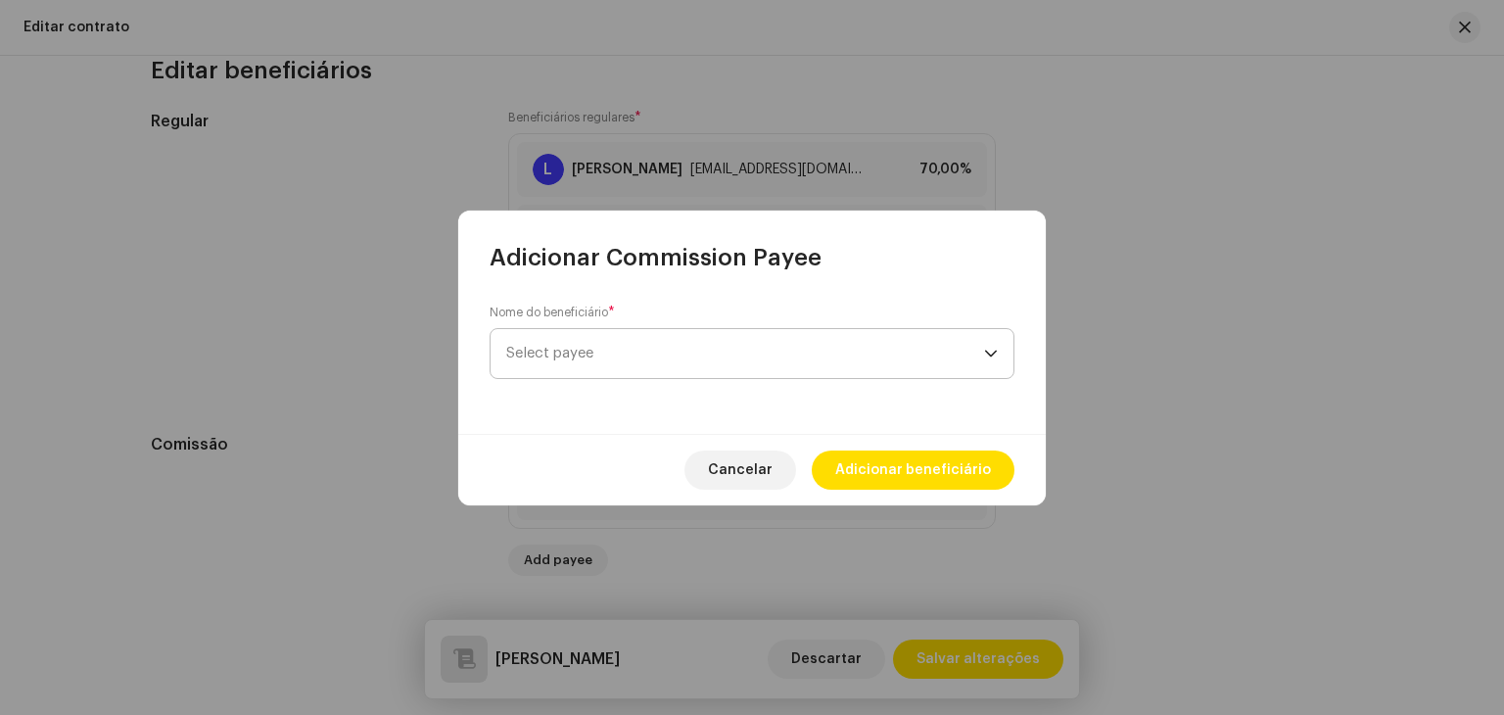
click at [677, 353] on span "Select payee" at bounding box center [745, 353] width 478 height 49
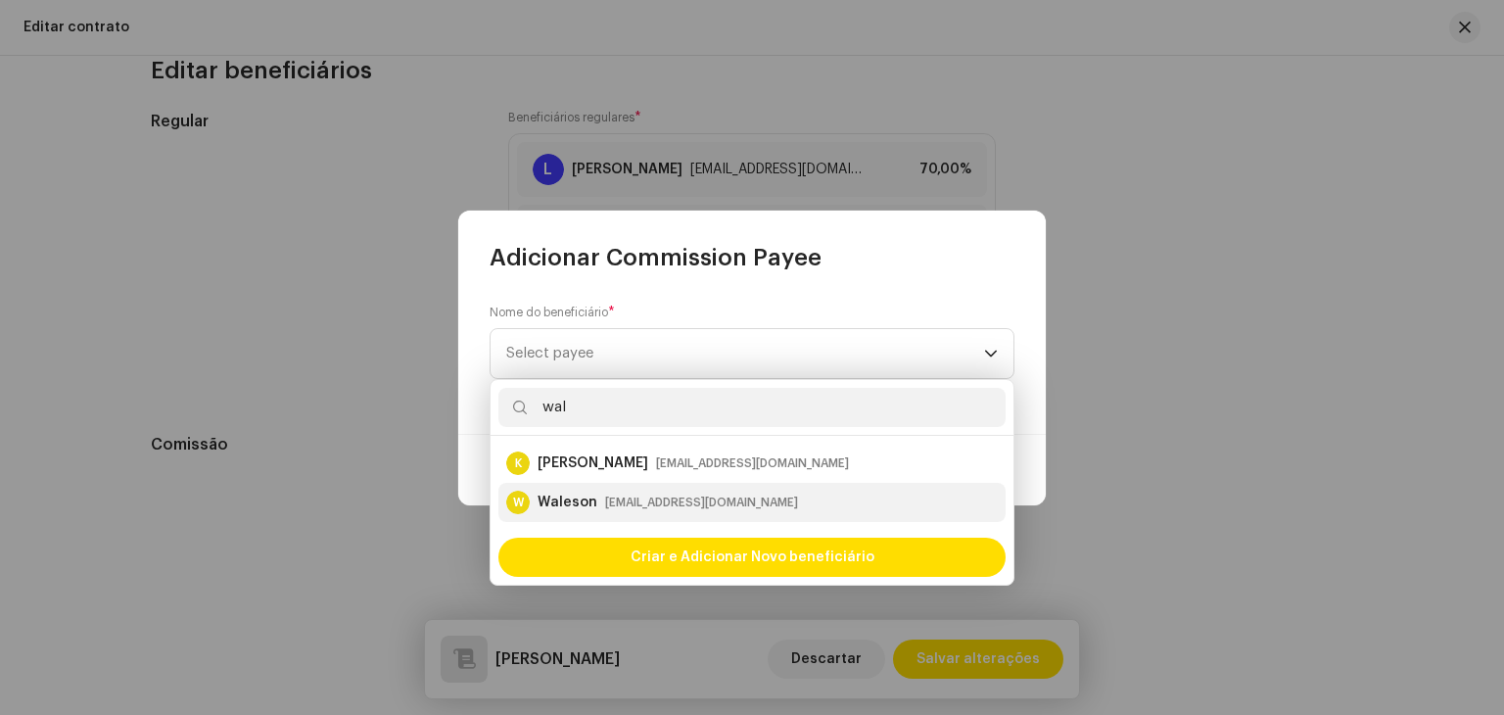
type input "wal"
click at [659, 503] on div "[EMAIL_ADDRESS][DOMAIN_NAME]" at bounding box center [701, 503] width 193 height 20
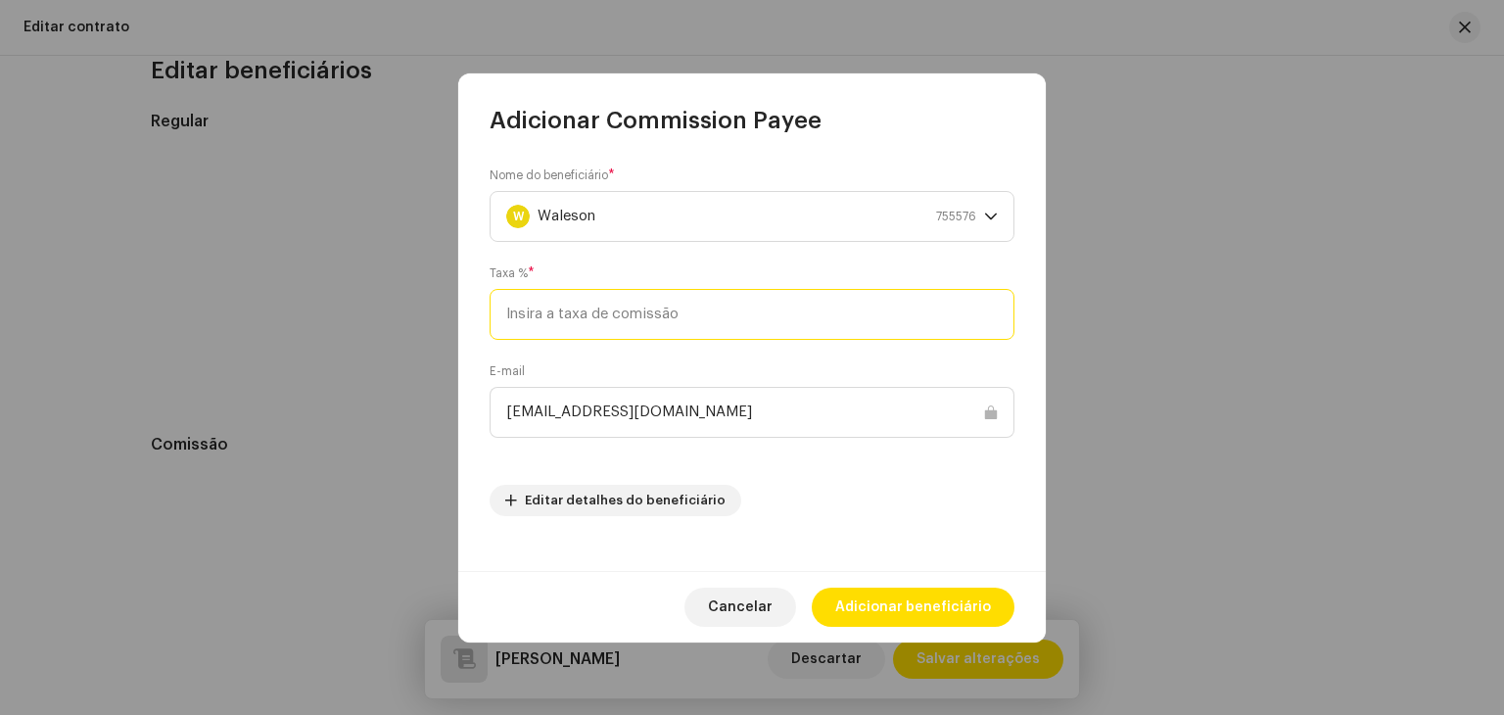
click at [783, 311] on input at bounding box center [752, 314] width 525 height 51
type input "3"
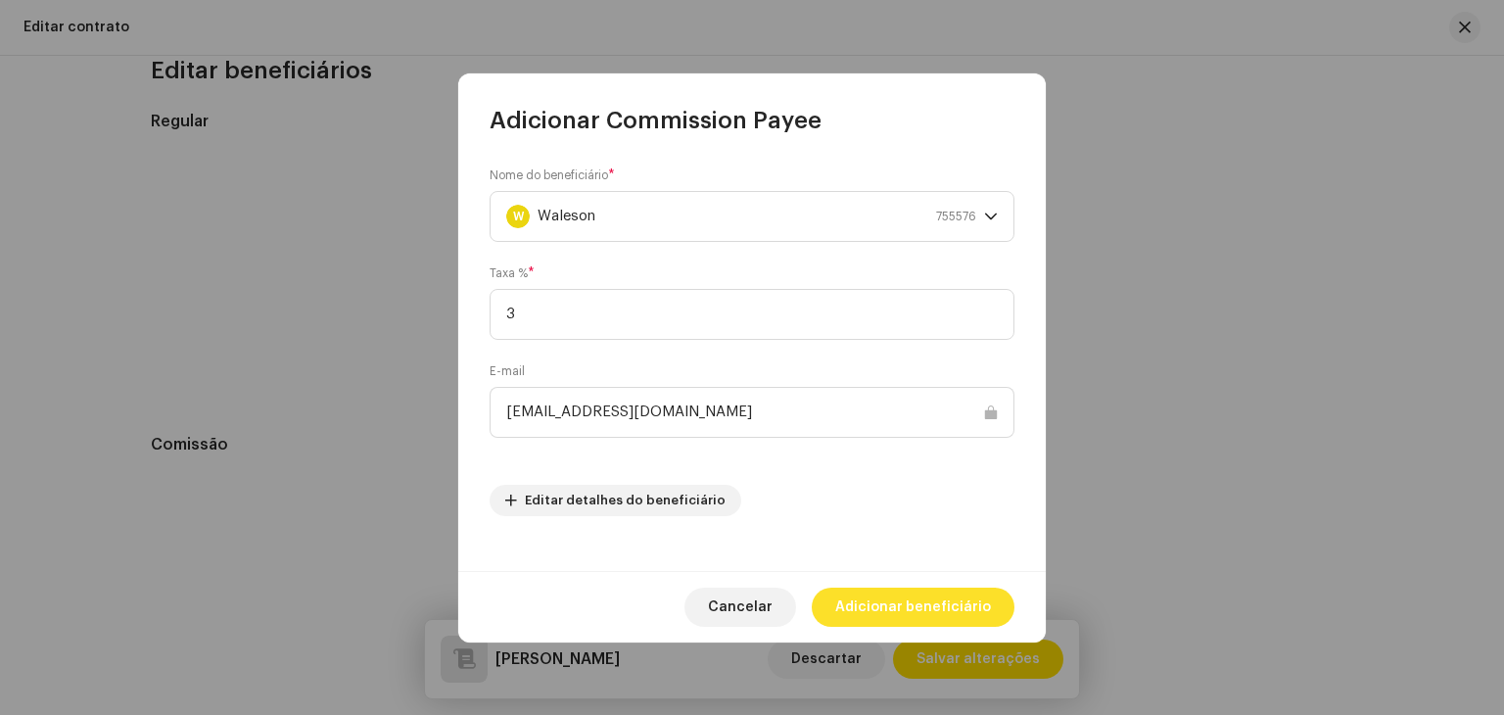
click at [922, 607] on span "Adicionar beneficiário" at bounding box center [913, 606] width 156 height 39
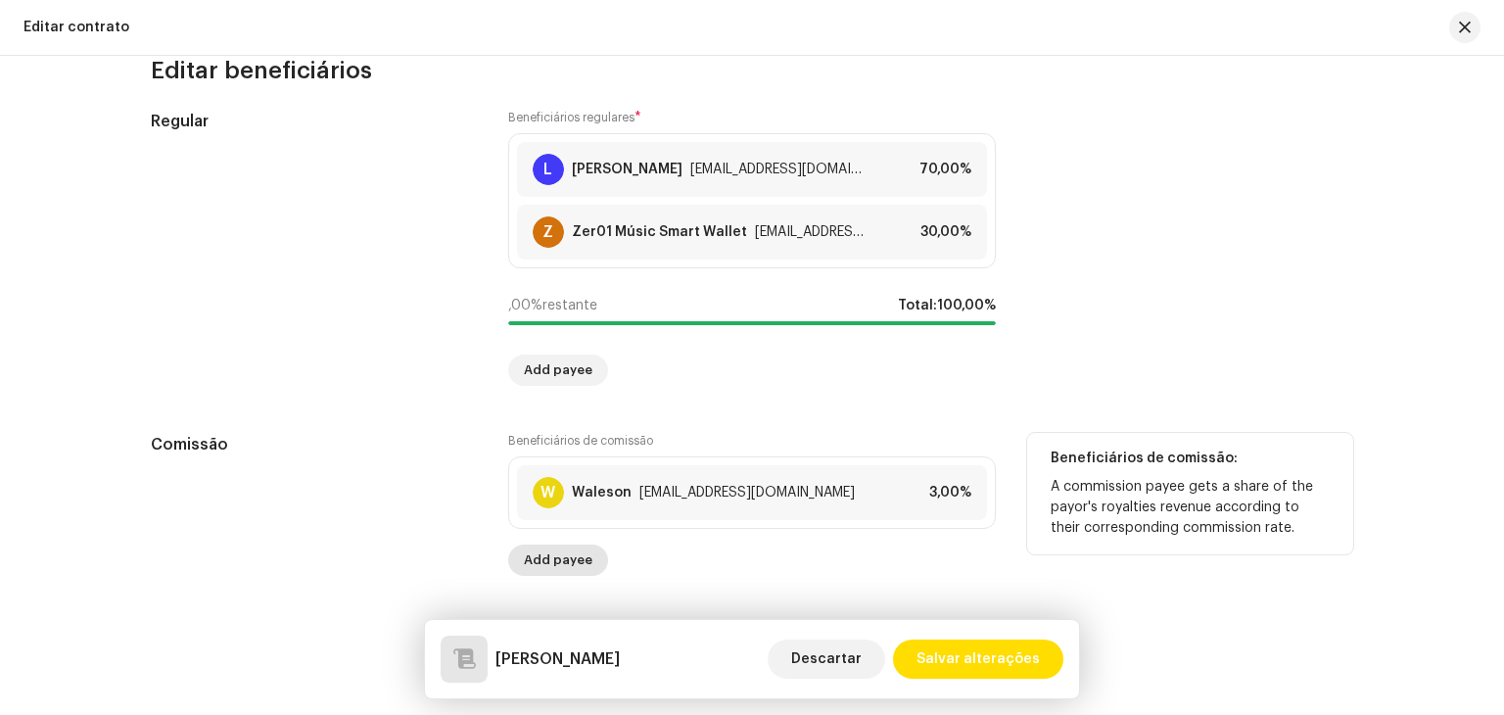
click at [553, 561] on span "Add payee" at bounding box center [558, 559] width 69 height 39
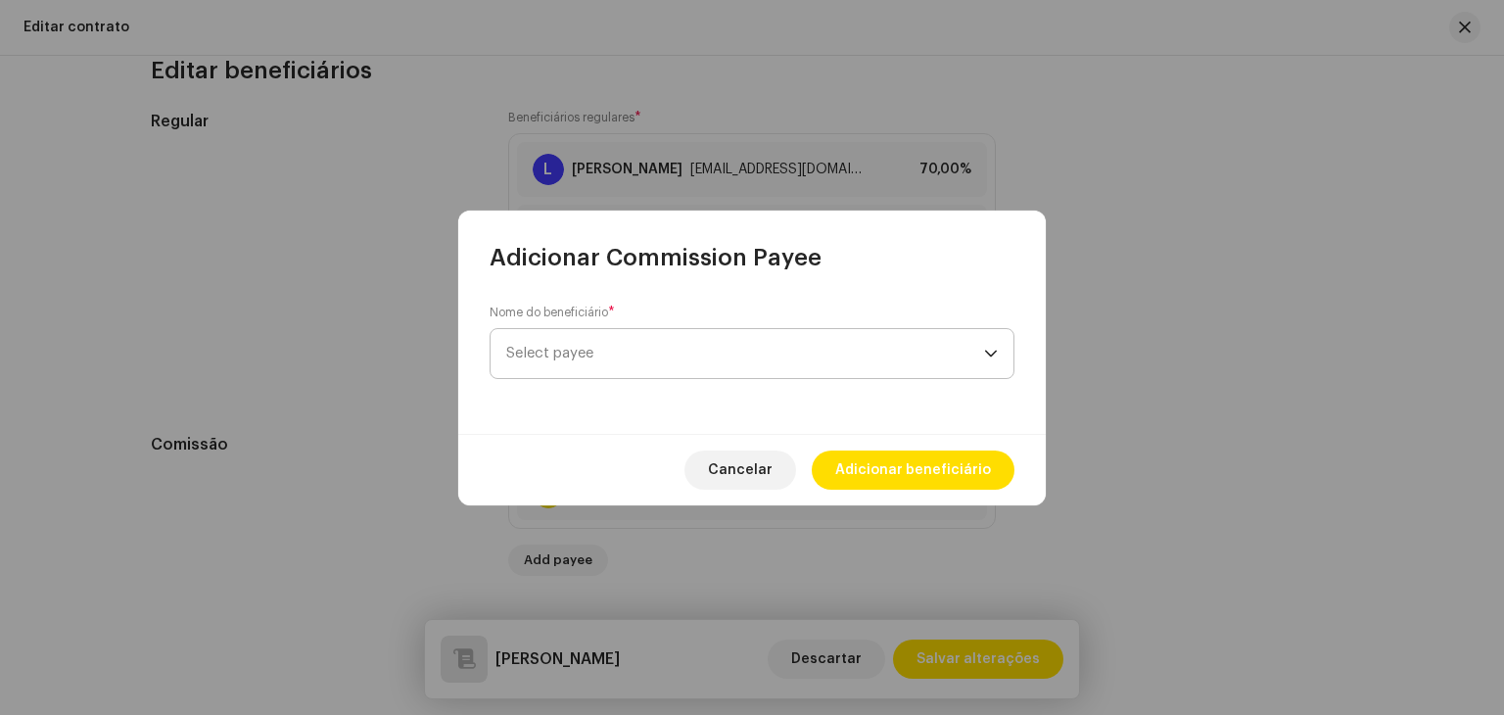
click at [720, 351] on span "Select payee" at bounding box center [745, 353] width 478 height 49
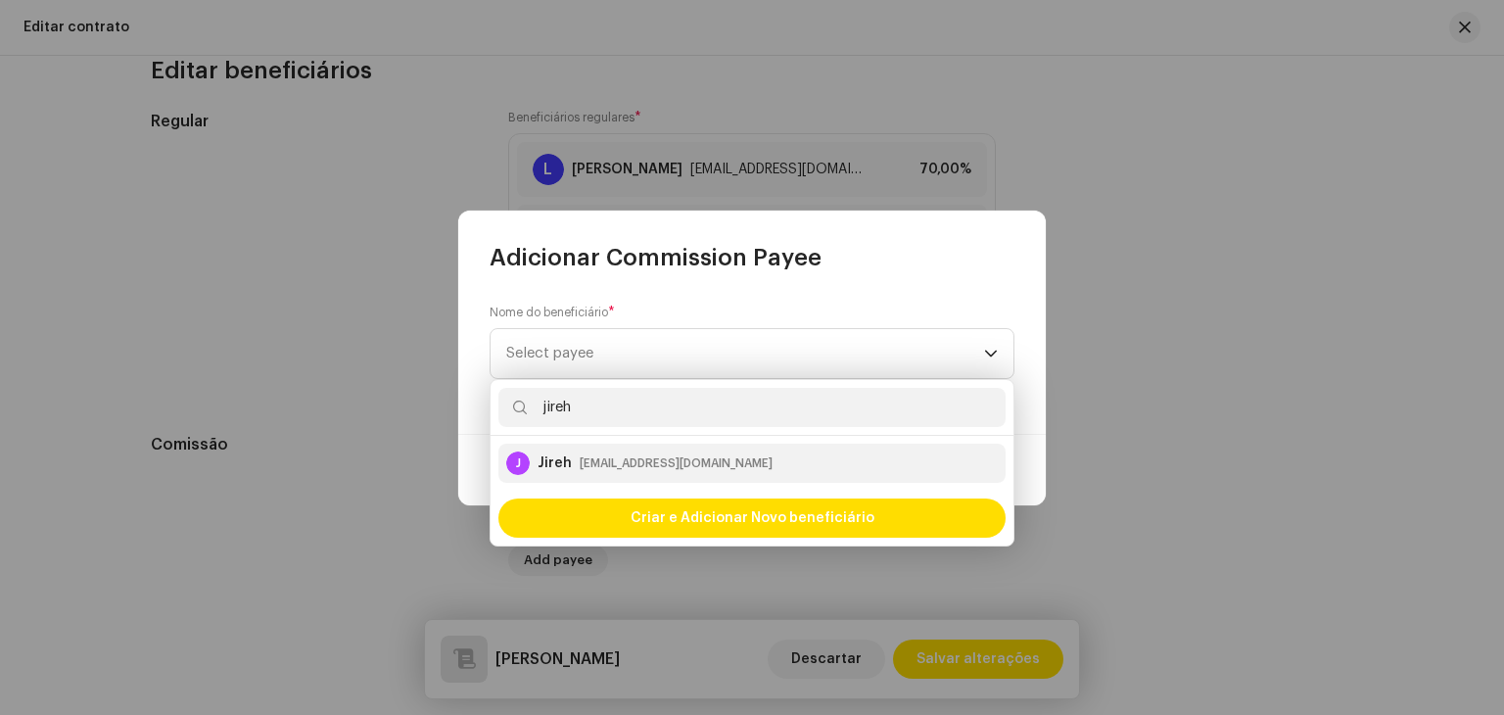
type input "jireh"
click at [687, 467] on div "[EMAIL_ADDRESS][DOMAIN_NAME]" at bounding box center [676, 463] width 193 height 20
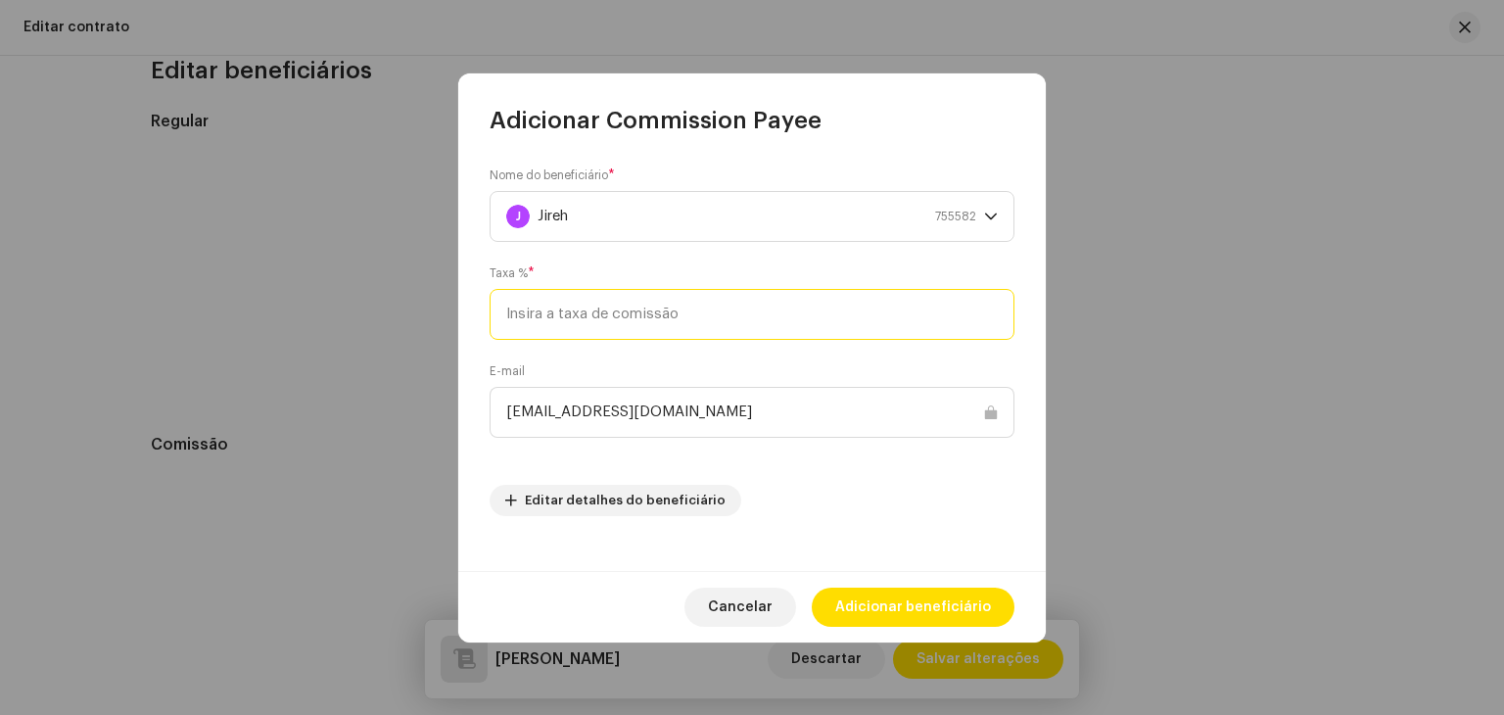
type input "1"
click at [736, 310] on input "1" at bounding box center [752, 314] width 525 height 51
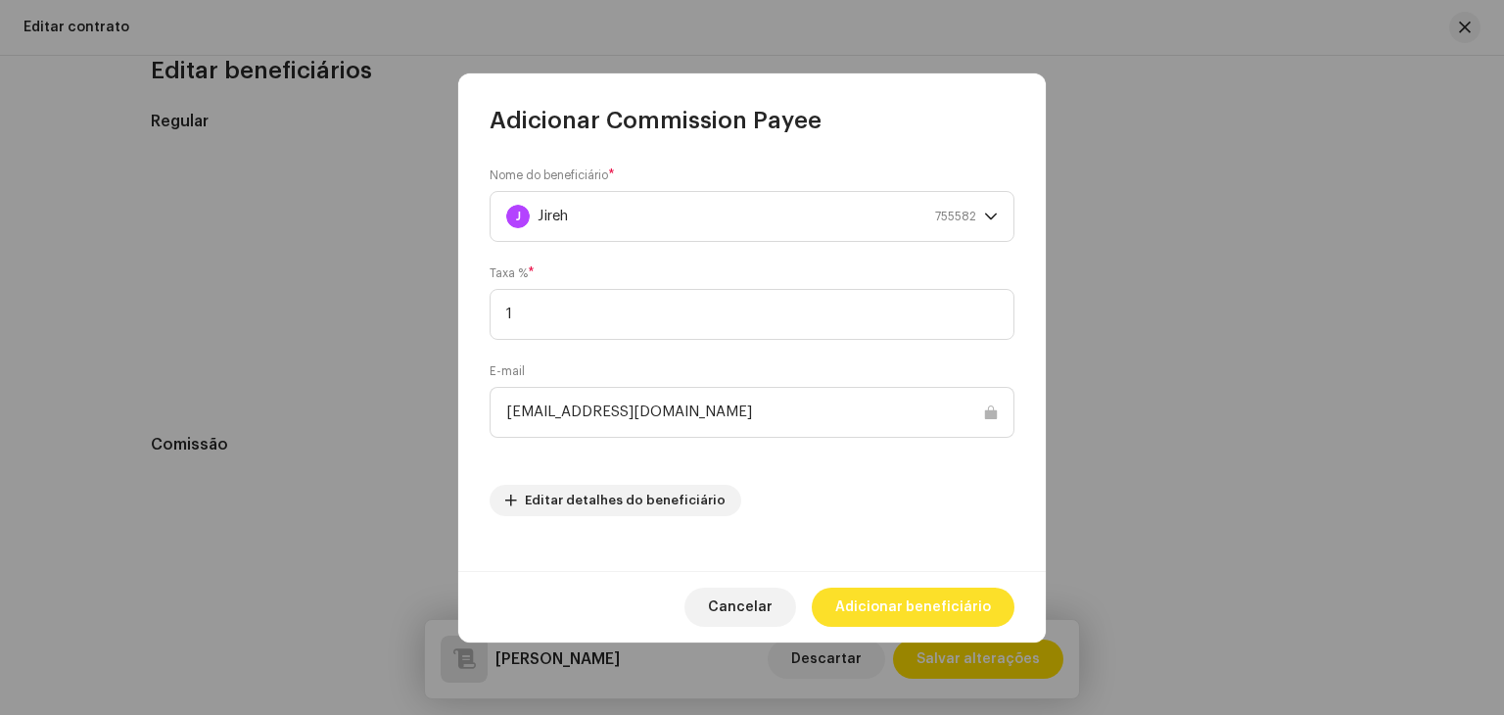
click at [938, 600] on span "Adicionar beneficiário" at bounding box center [913, 606] width 156 height 39
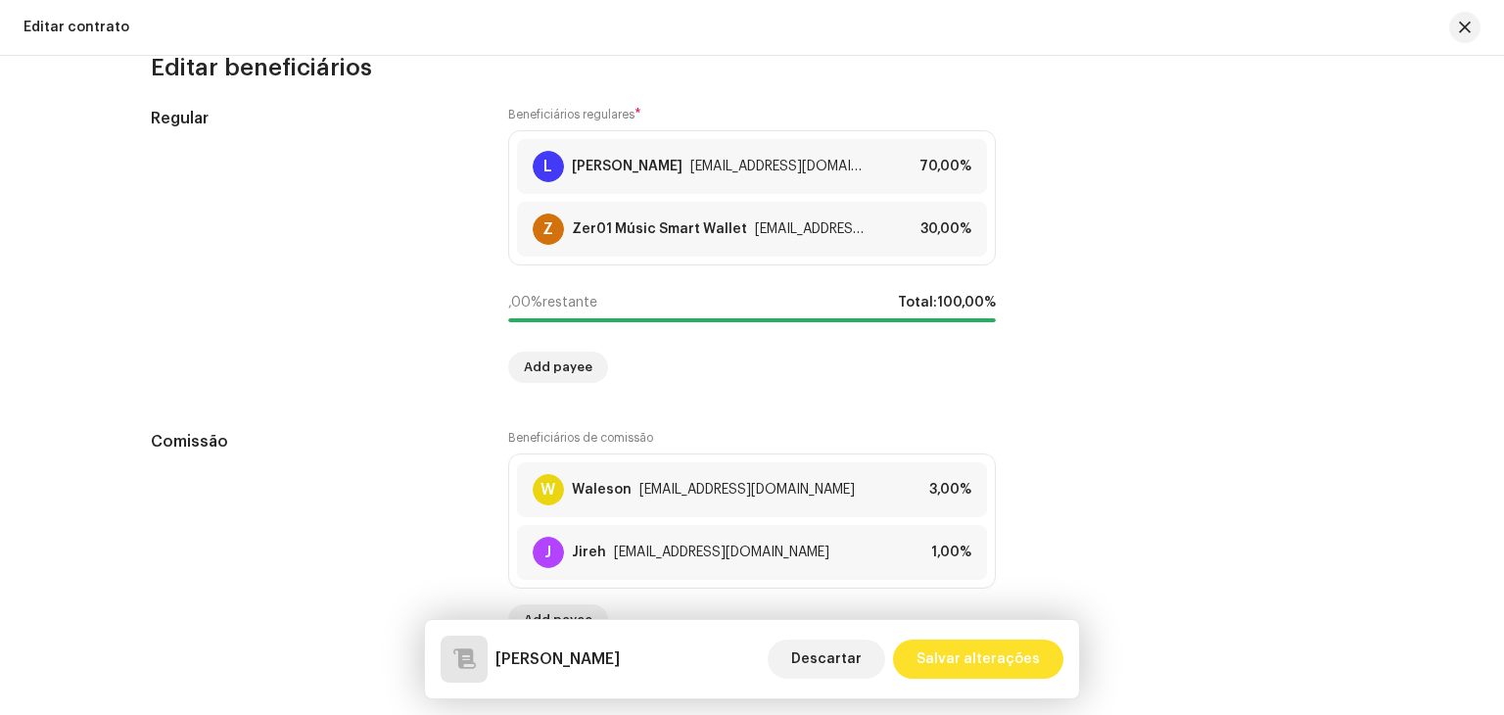
click at [971, 663] on span "Salvar alterações" at bounding box center [977, 658] width 123 height 39
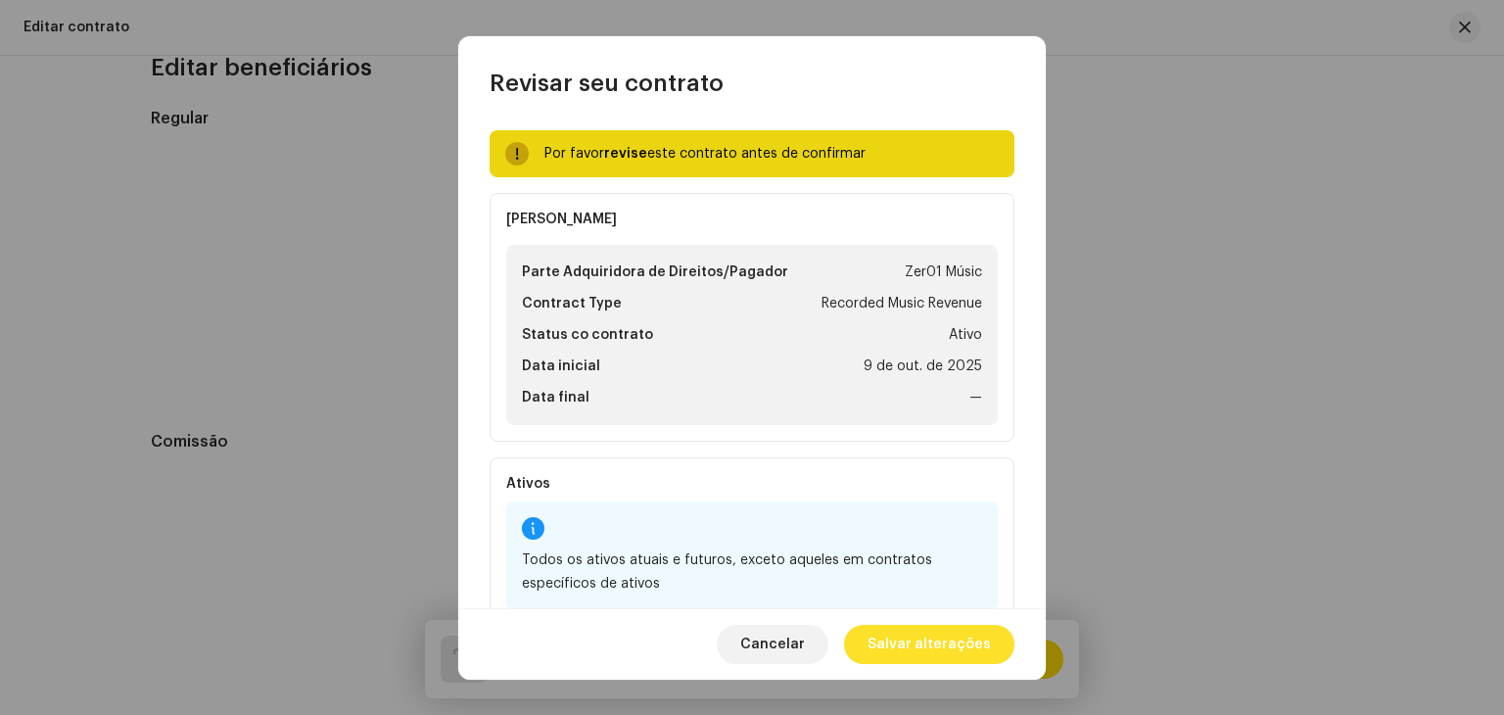
click at [968, 660] on span "Salvar alterações" at bounding box center [929, 644] width 123 height 39
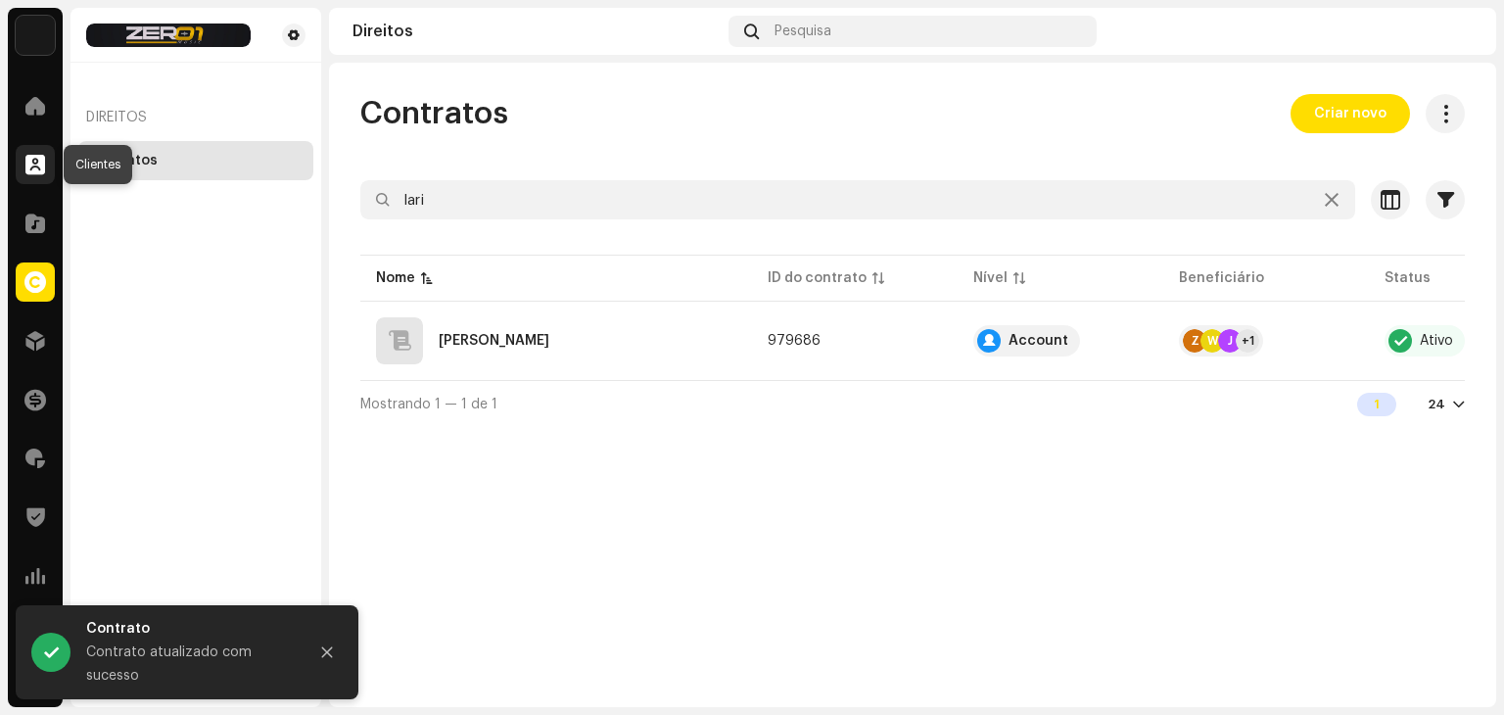
click at [27, 177] on div at bounding box center [35, 164] width 39 height 39
